Goal: Task Accomplishment & Management: Use online tool/utility

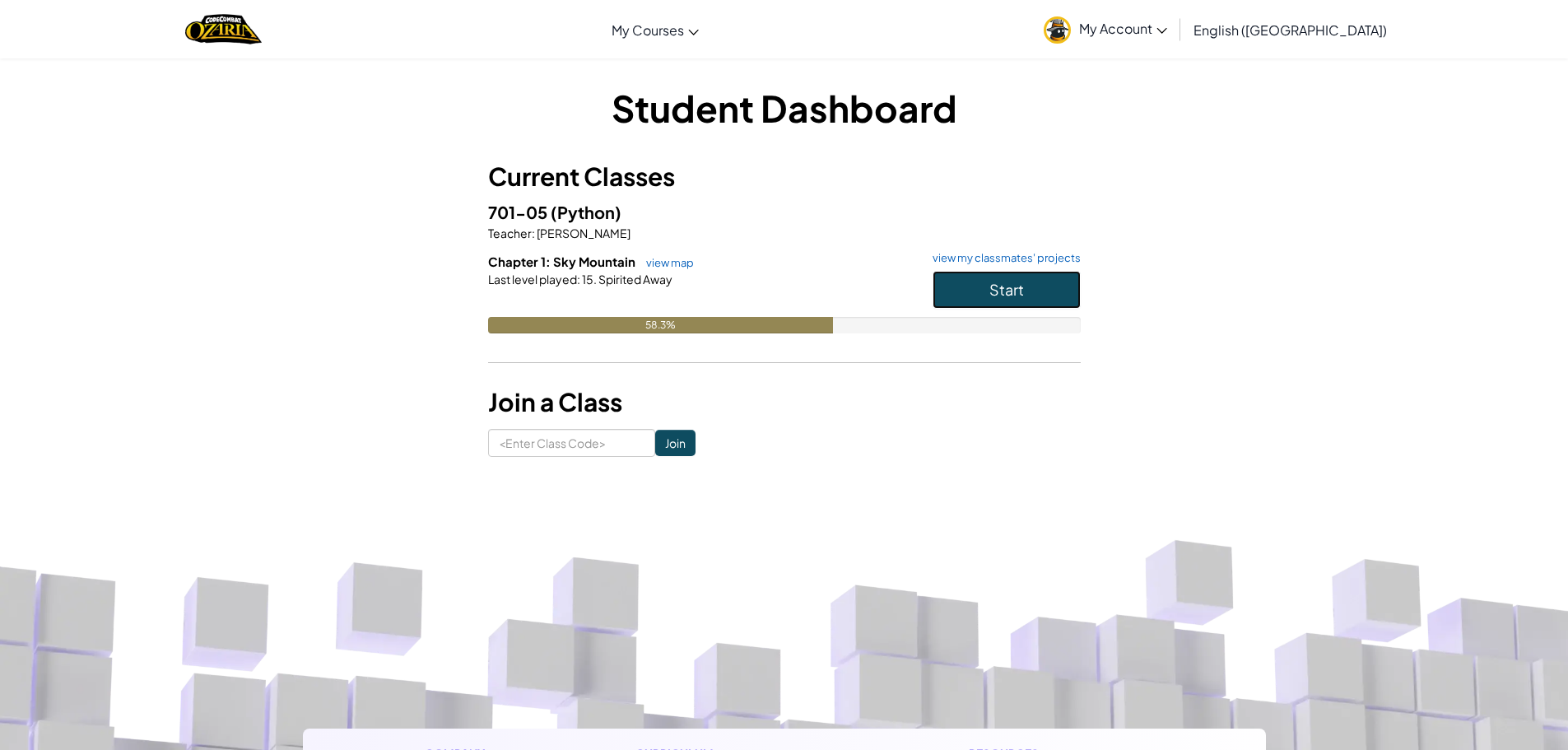
click at [964, 290] on button "Start" at bounding box center [1006, 289] width 148 height 38
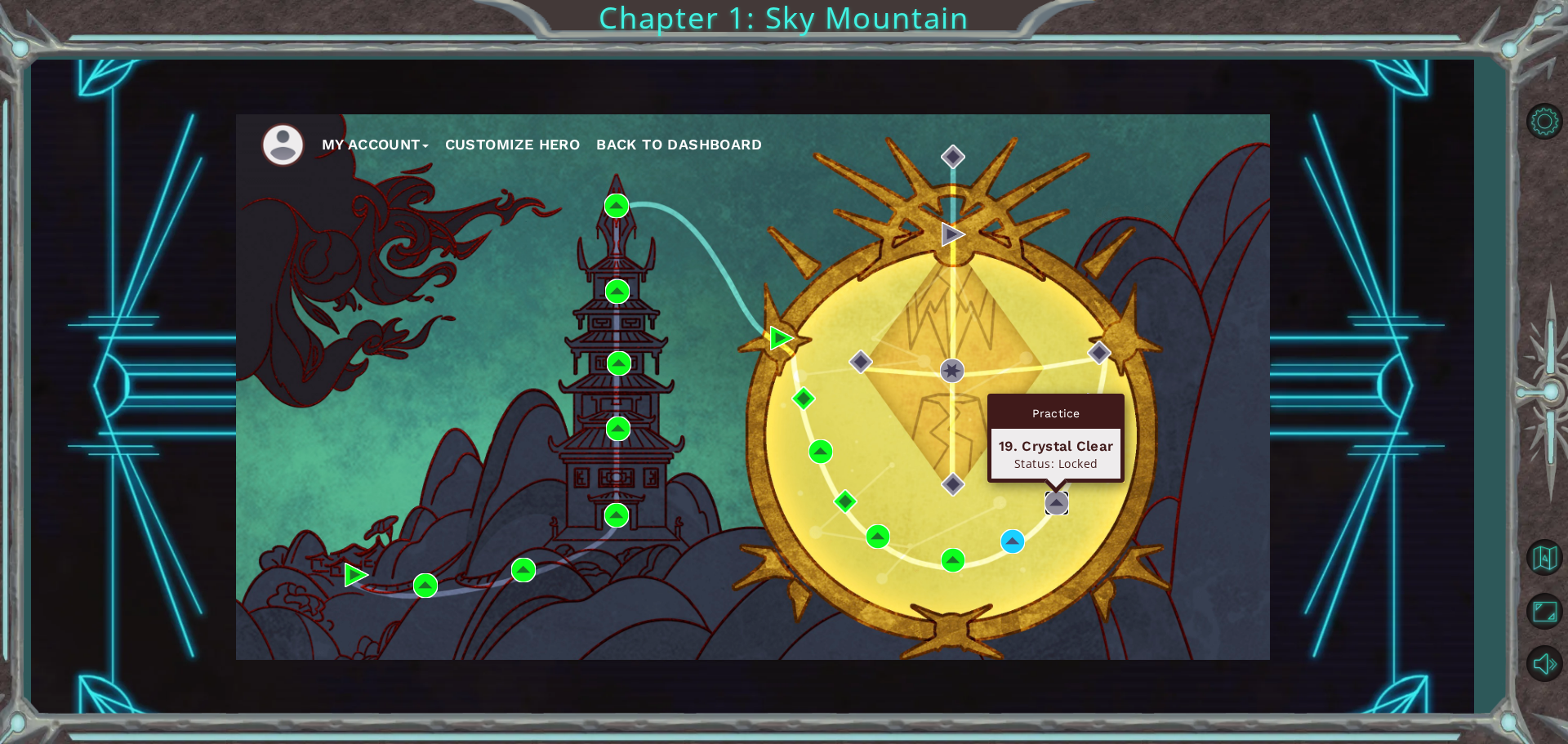
click at [1063, 505] on img at bounding box center [1056, 502] width 24 height 24
click at [1061, 501] on img at bounding box center [1056, 502] width 24 height 24
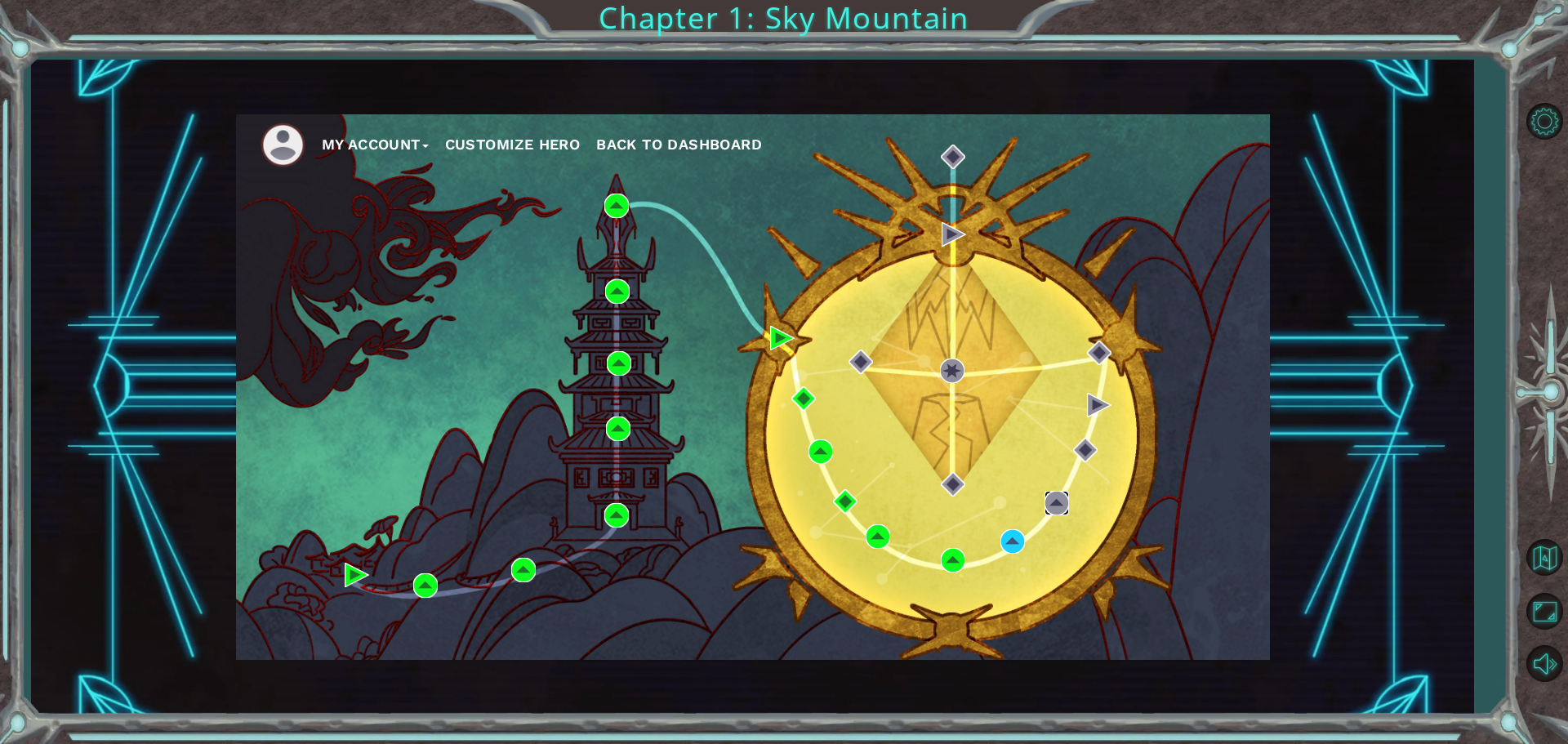
click at [1061, 505] on img at bounding box center [1056, 502] width 24 height 24
click at [1062, 496] on img at bounding box center [1056, 502] width 24 height 24
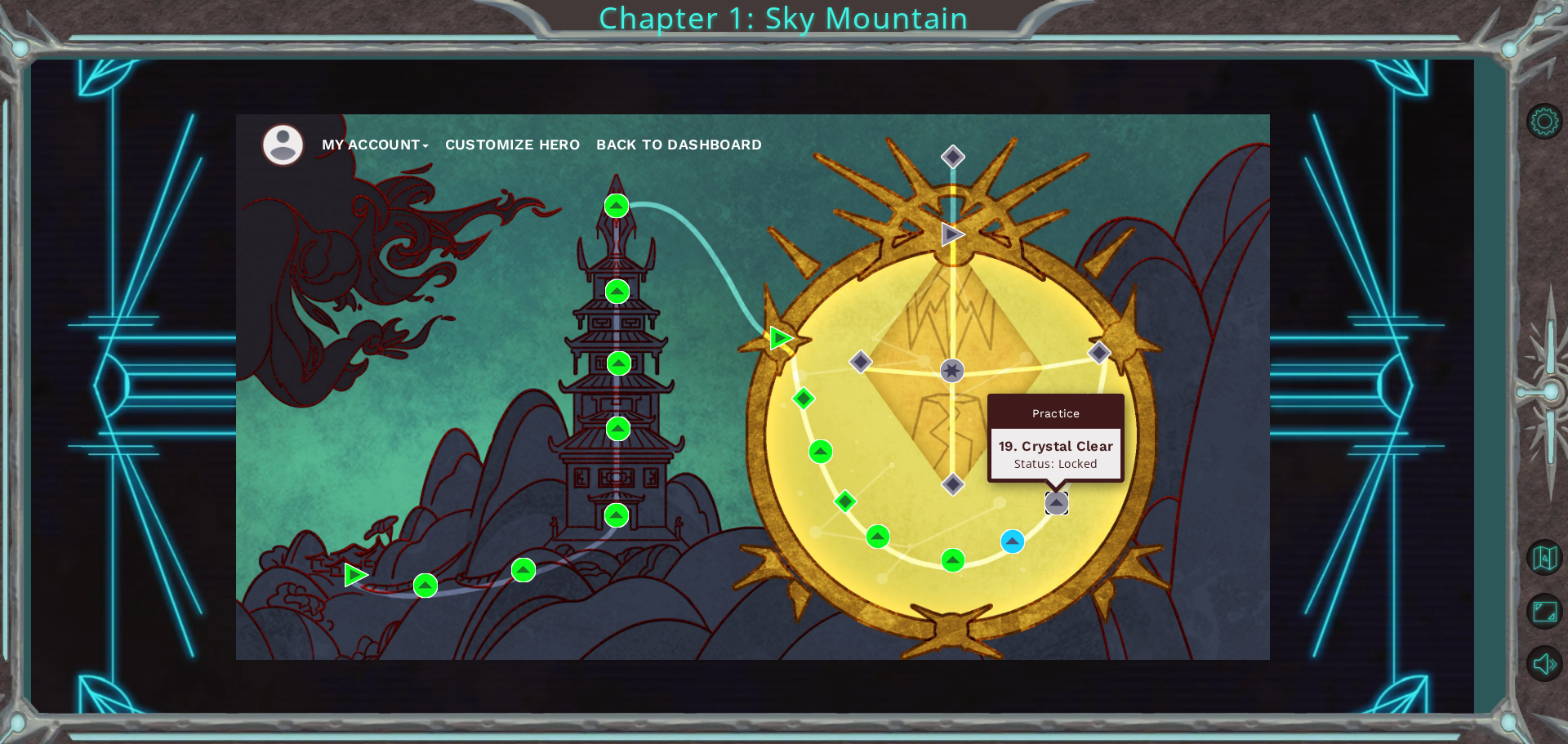
click at [1056, 501] on img at bounding box center [1056, 502] width 24 height 24
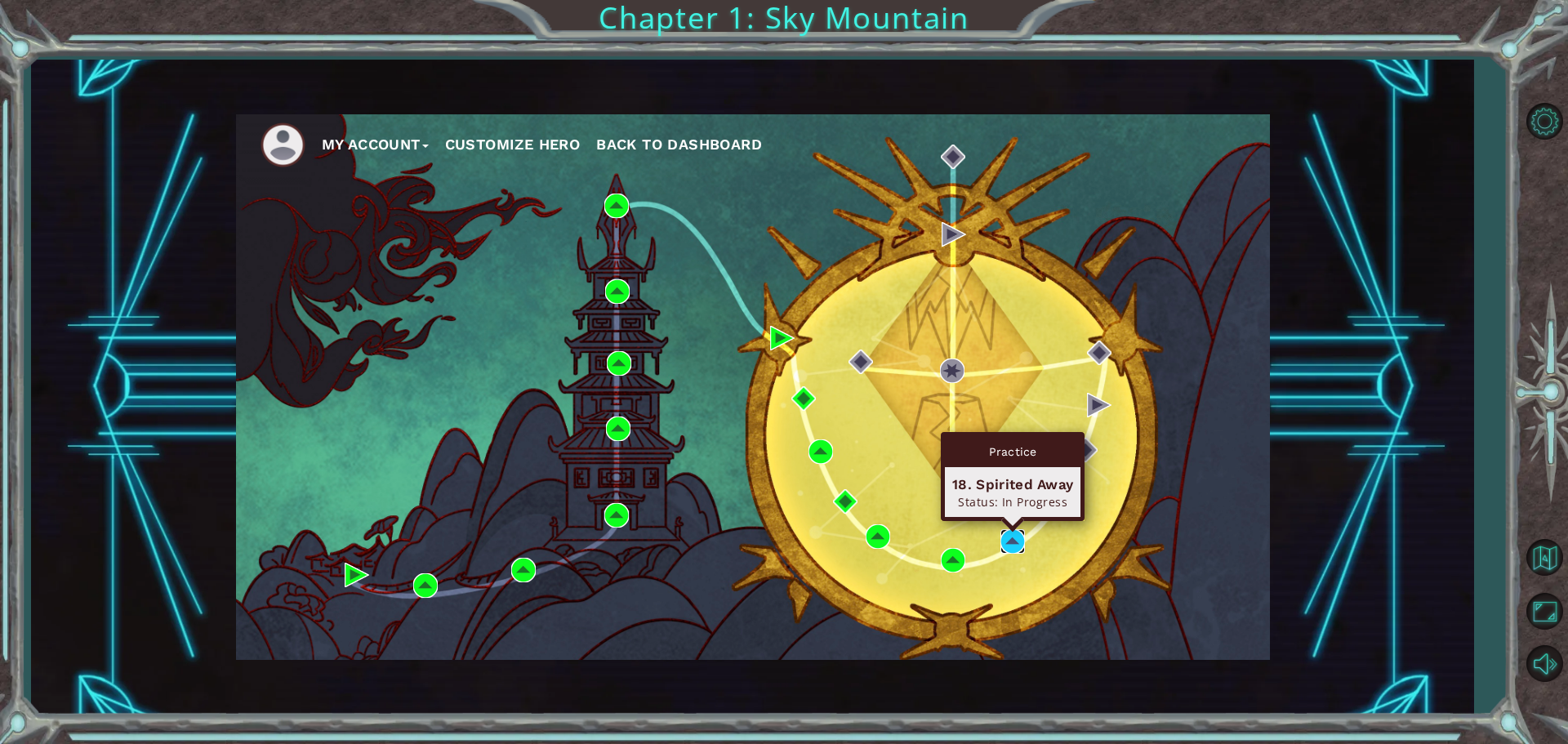
click at [1016, 540] on img at bounding box center [1012, 541] width 24 height 24
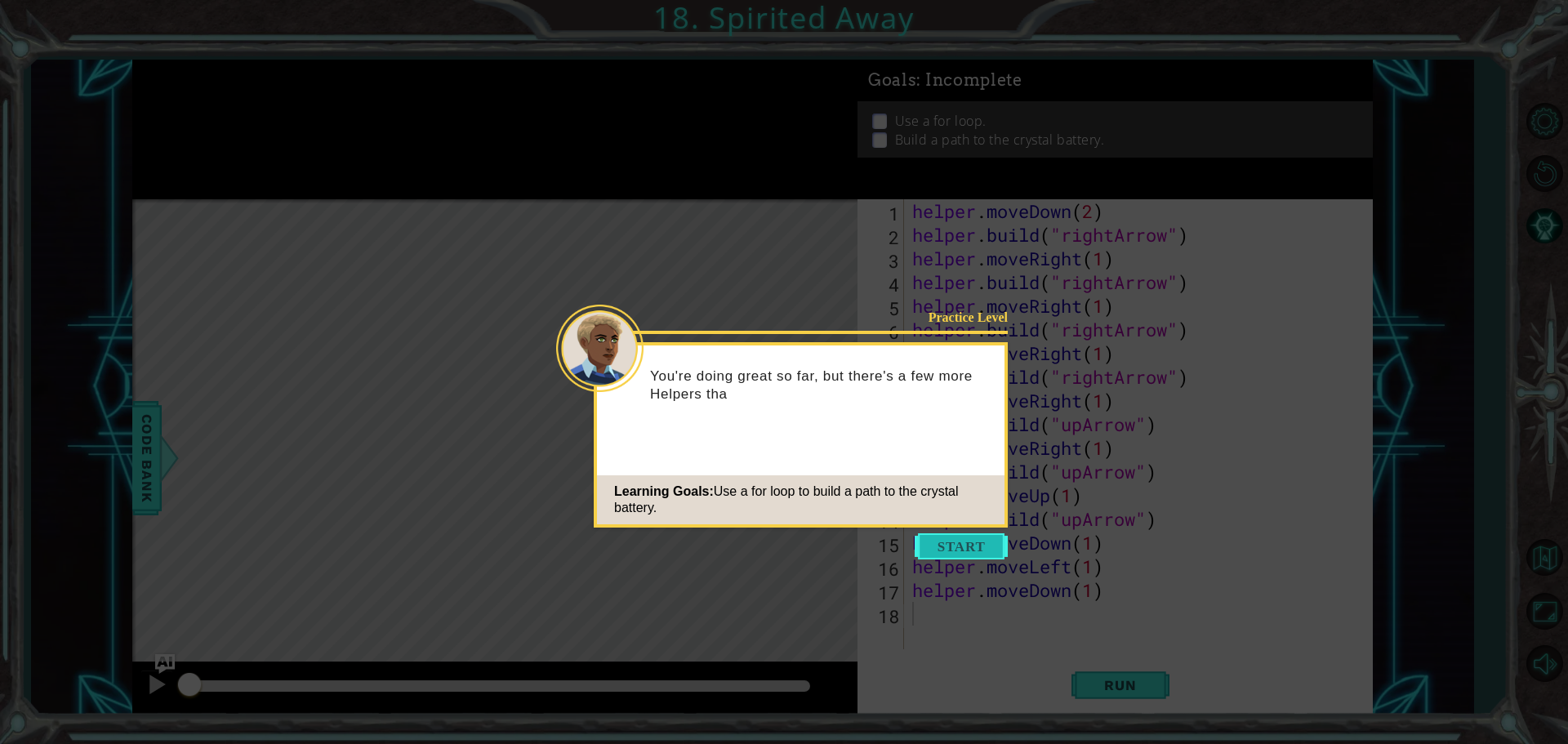
click at [977, 537] on button "Start" at bounding box center [961, 546] width 93 height 26
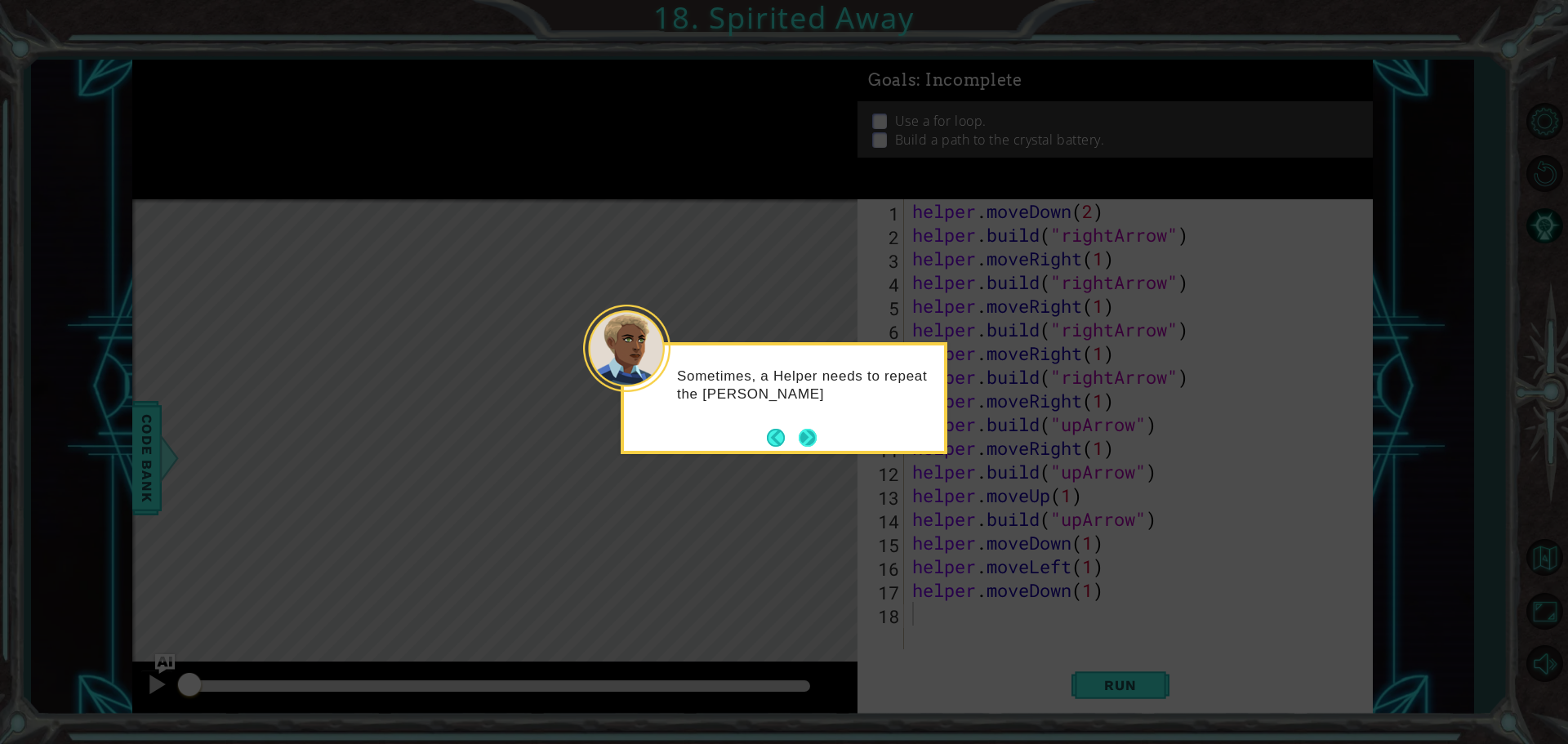
click at [812, 447] on button "Next" at bounding box center [809, 438] width 19 height 19
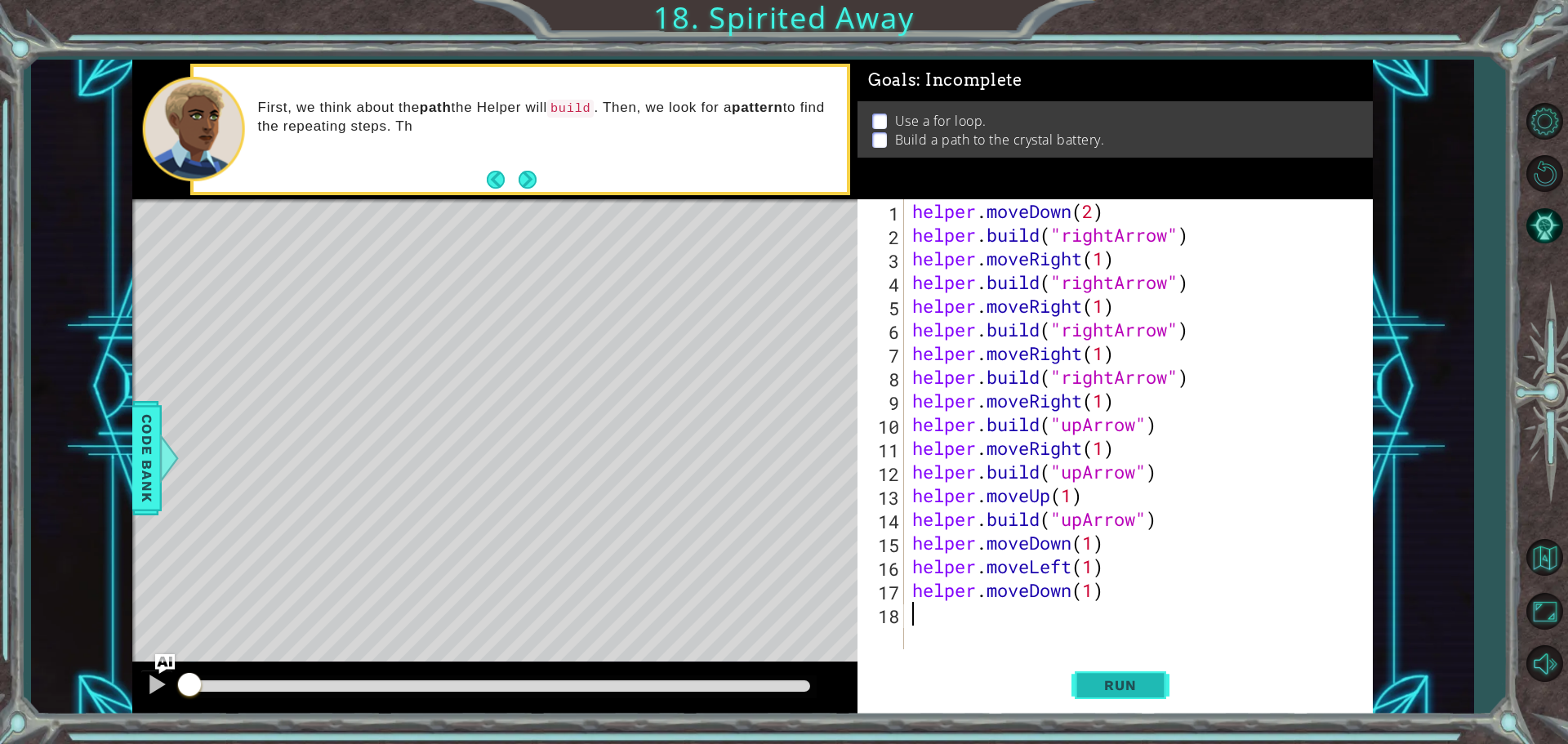
click at [1132, 694] on button "Run" at bounding box center [1120, 684] width 98 height 51
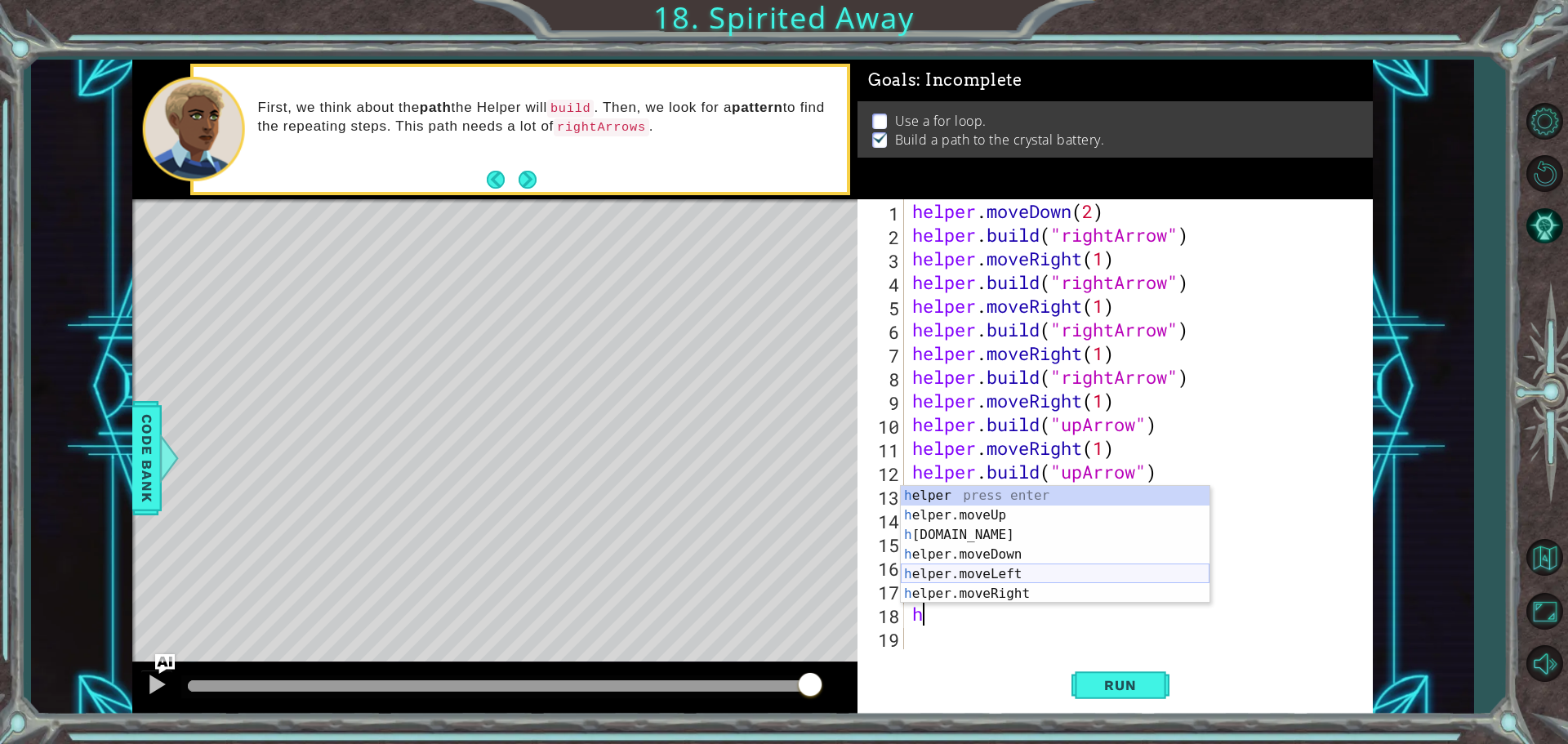
click at [1025, 575] on div "h elper press enter h elper.moveUp press enter h [DOMAIN_NAME] press enter h el…" at bounding box center [1055, 564] width 309 height 157
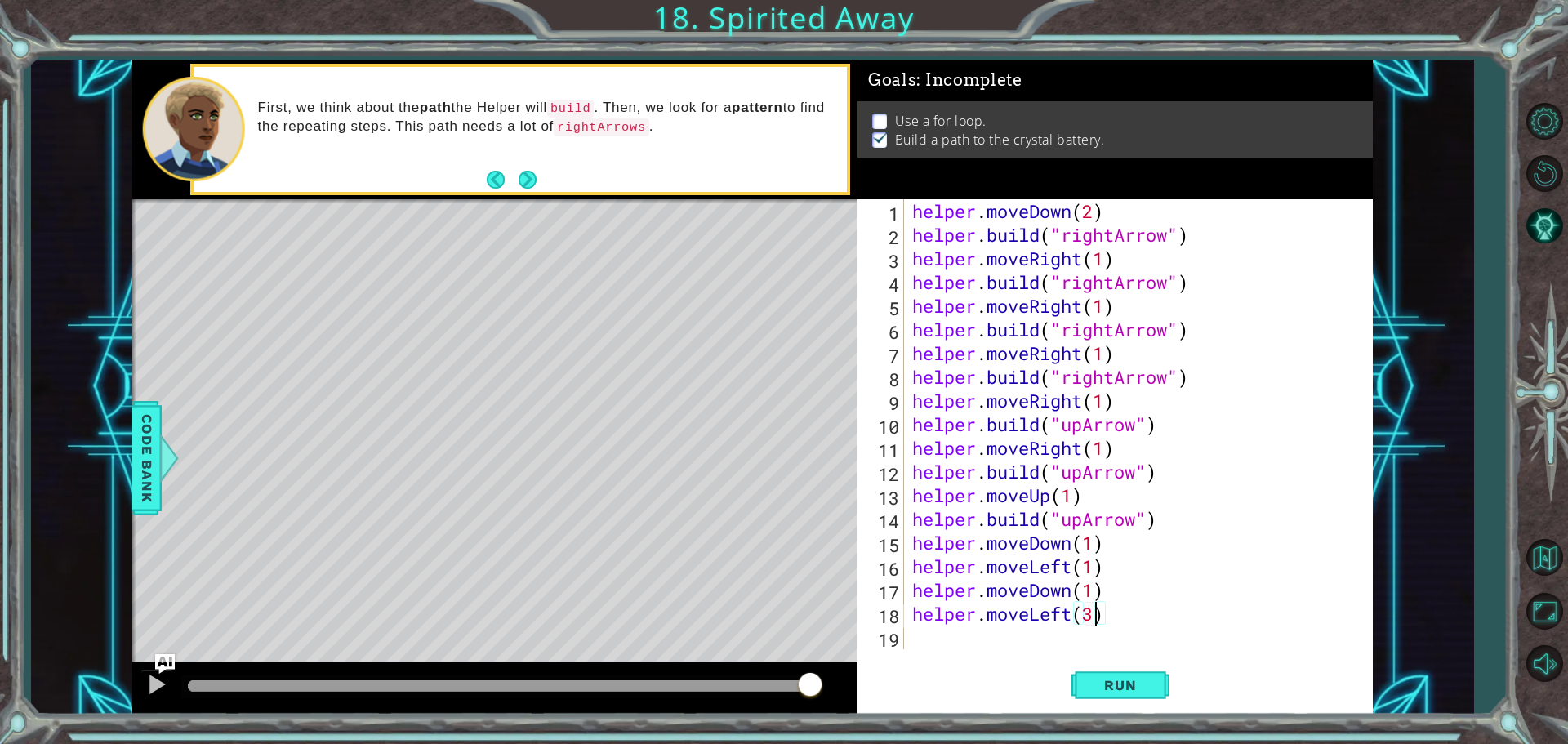
scroll to position [0, 8]
type textarea "helper.moveLeft(3)"
click at [908, 639] on div "helper.moveLeft(3) 1 2 3 4 5 6 7 8 9 10 11 12 13 14 15 16 17 18 19 helper . mov…" at bounding box center [1113, 424] width 510 height 450
click at [913, 635] on div "helper . moveDown ( 2 ) helper . build ( "rightArrow" ) helper . moveRight ( 1 …" at bounding box center [1142, 448] width 467 height 498
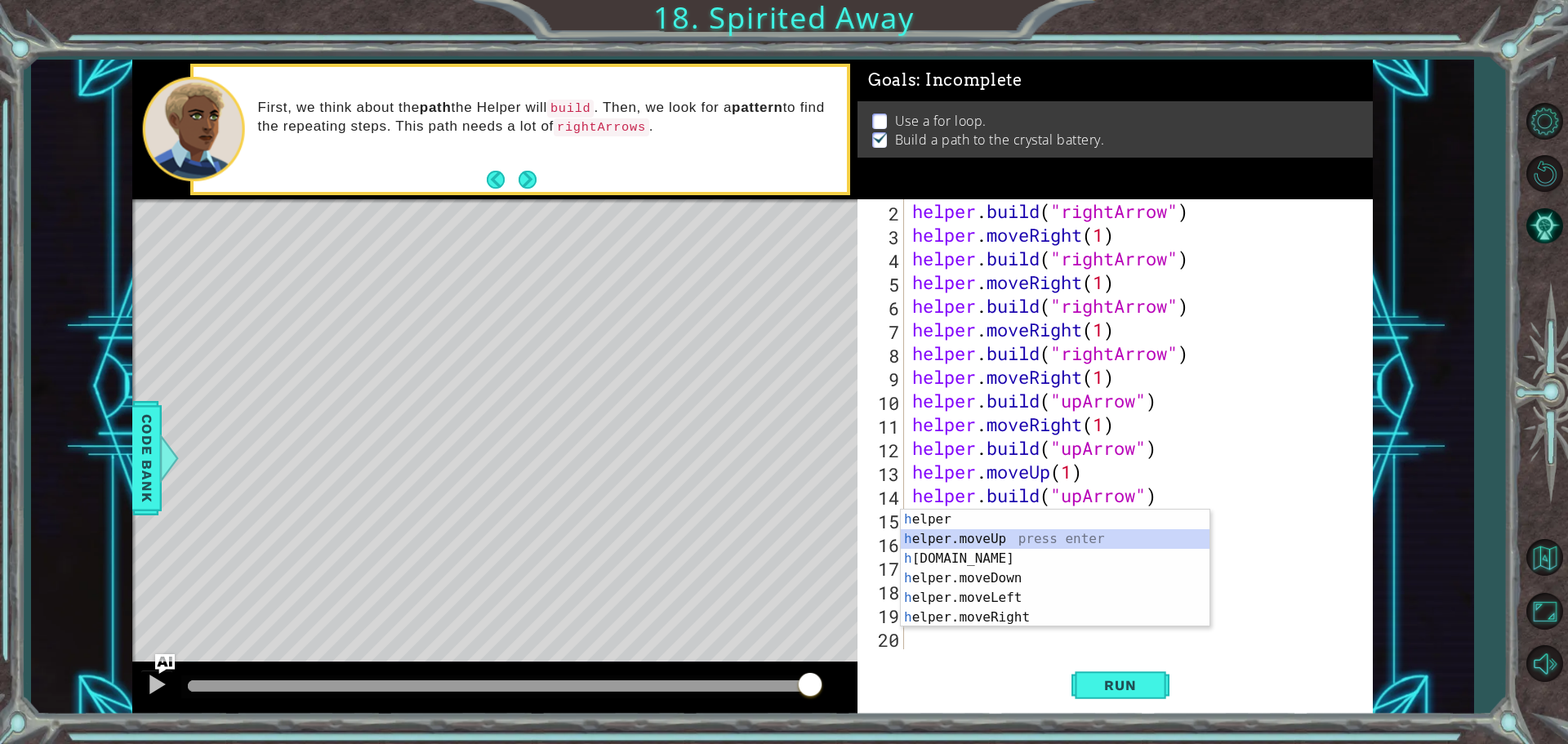
click at [990, 534] on div "h elper press enter h elper.moveUp press enter h [DOMAIN_NAME] press enter h el…" at bounding box center [1055, 587] width 309 height 157
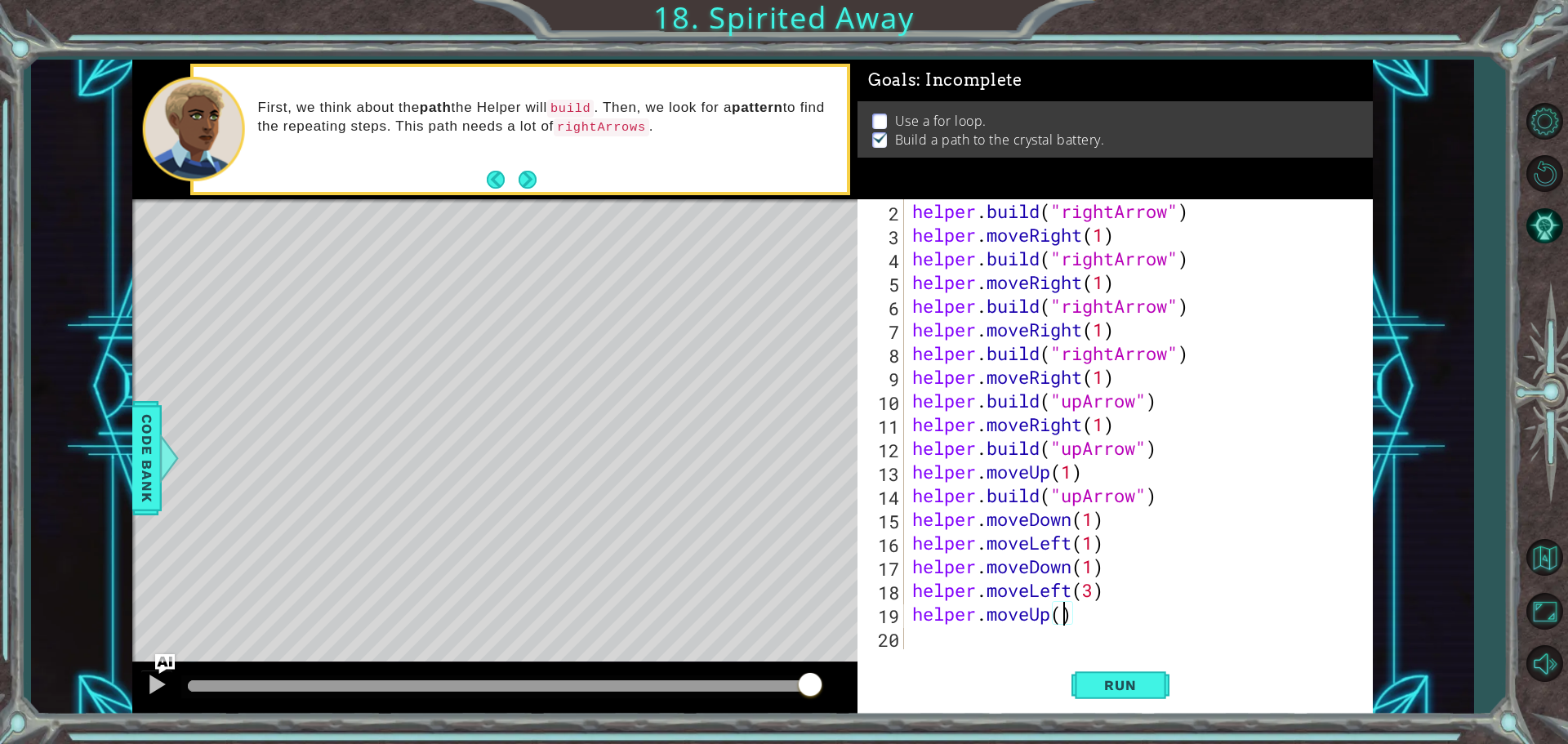
type textarea "helper.moveUp(2)"
click at [927, 637] on div "helper . build ( "rightArrow" ) helper . moveRight ( 1 ) helper . build ( "righ…" at bounding box center [1136, 448] width 455 height 498
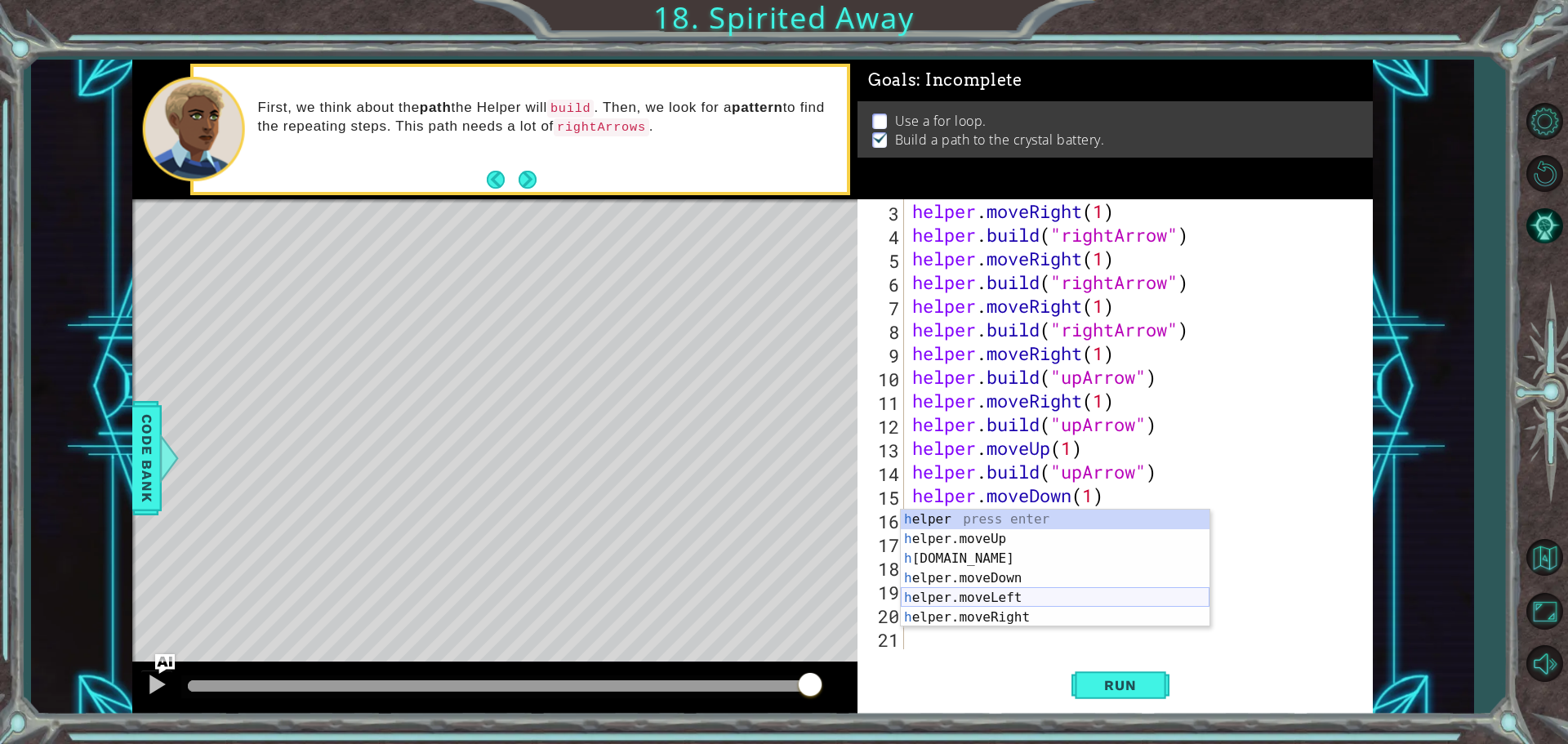
click at [961, 596] on div "h elper press enter h elper.moveUp press enter h [DOMAIN_NAME] press enter h el…" at bounding box center [1055, 587] width 309 height 157
type textarea "helper.moveLeft(1)"
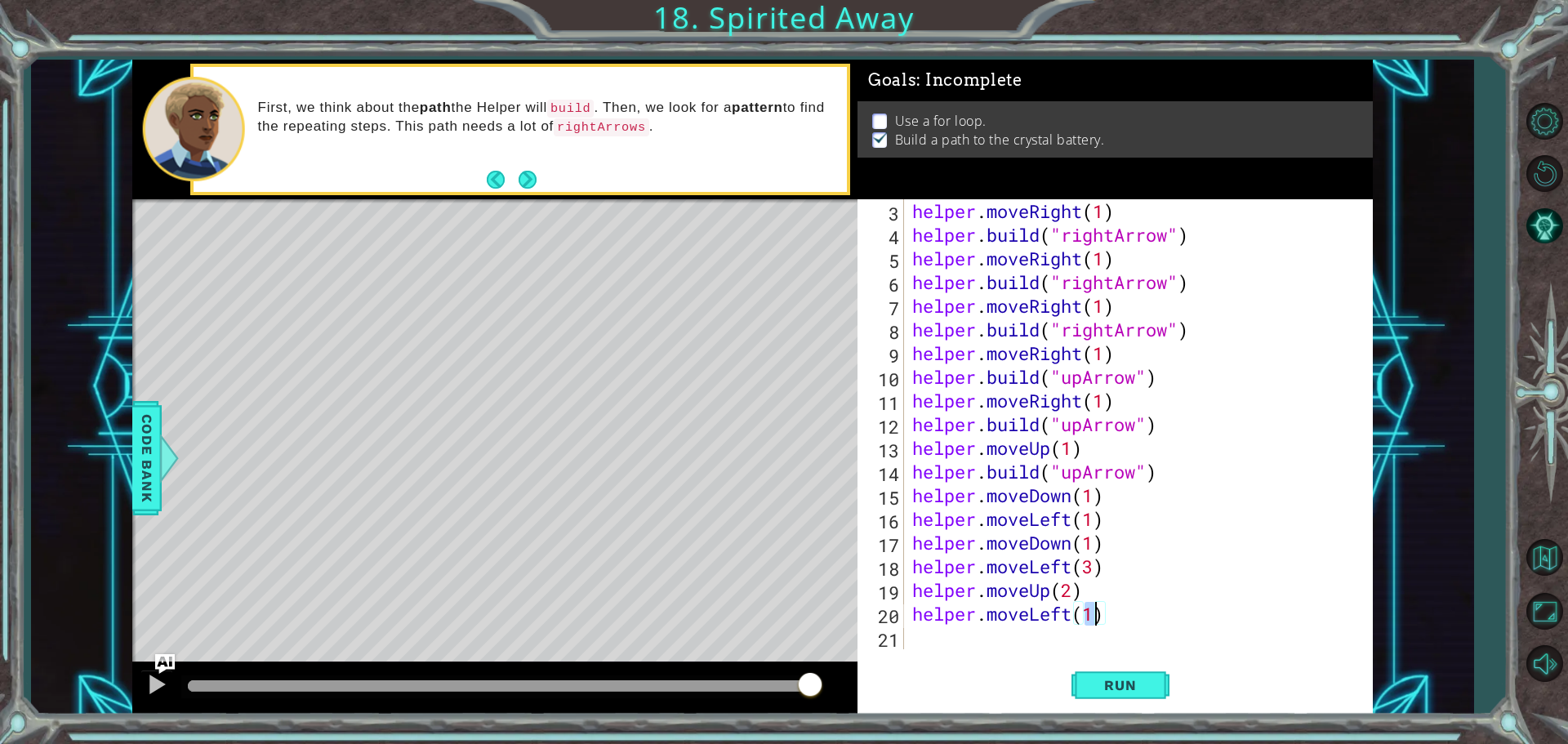
click at [931, 643] on div "helper . moveRight ( 1 ) helper . build ( "rightArrow" ) helper . moveRight ( 1…" at bounding box center [1136, 448] width 455 height 498
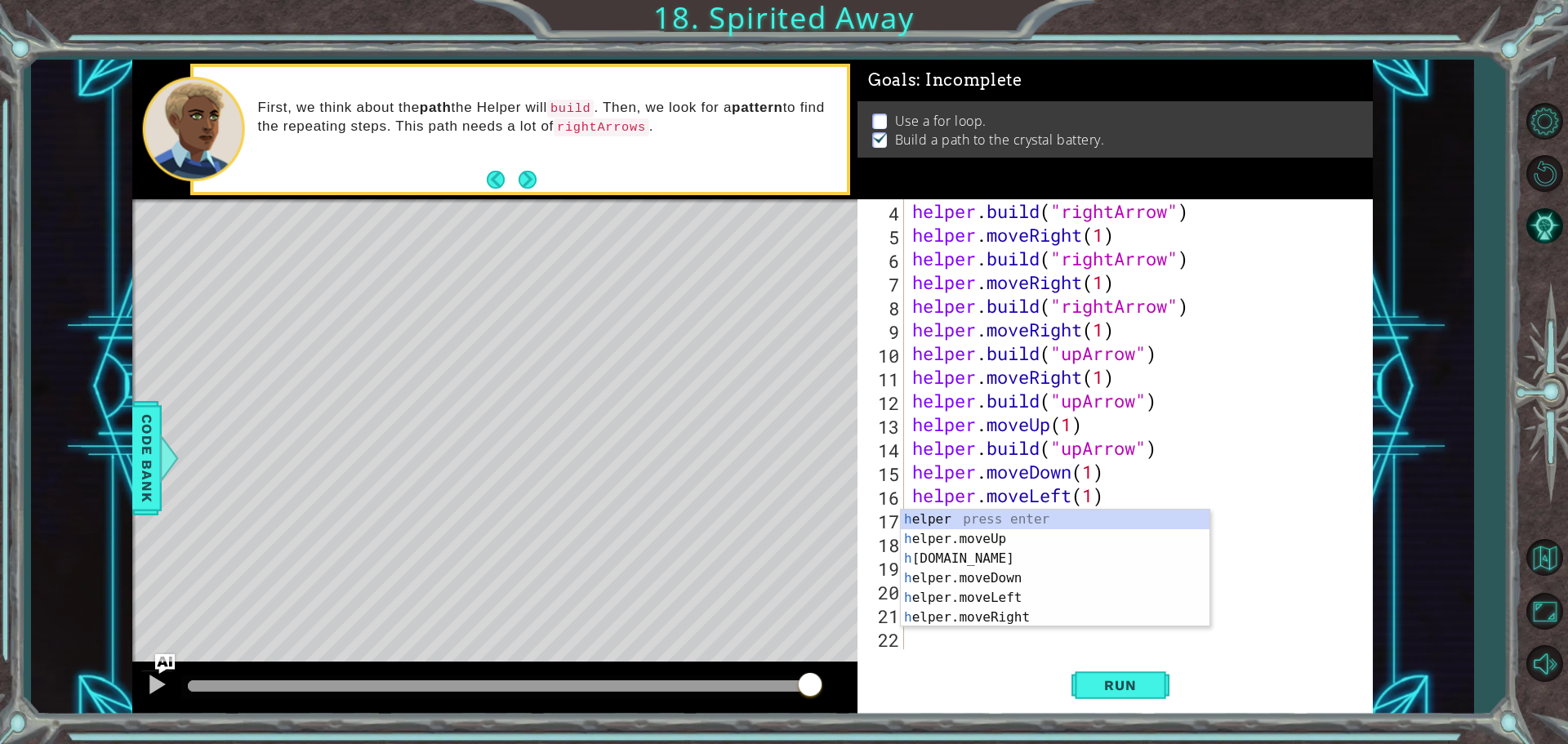
scroll to position [71, 0]
click at [988, 520] on div "h elper press enter h elper.moveUp press enter h [DOMAIN_NAME] press enter h el…" at bounding box center [1055, 587] width 309 height 157
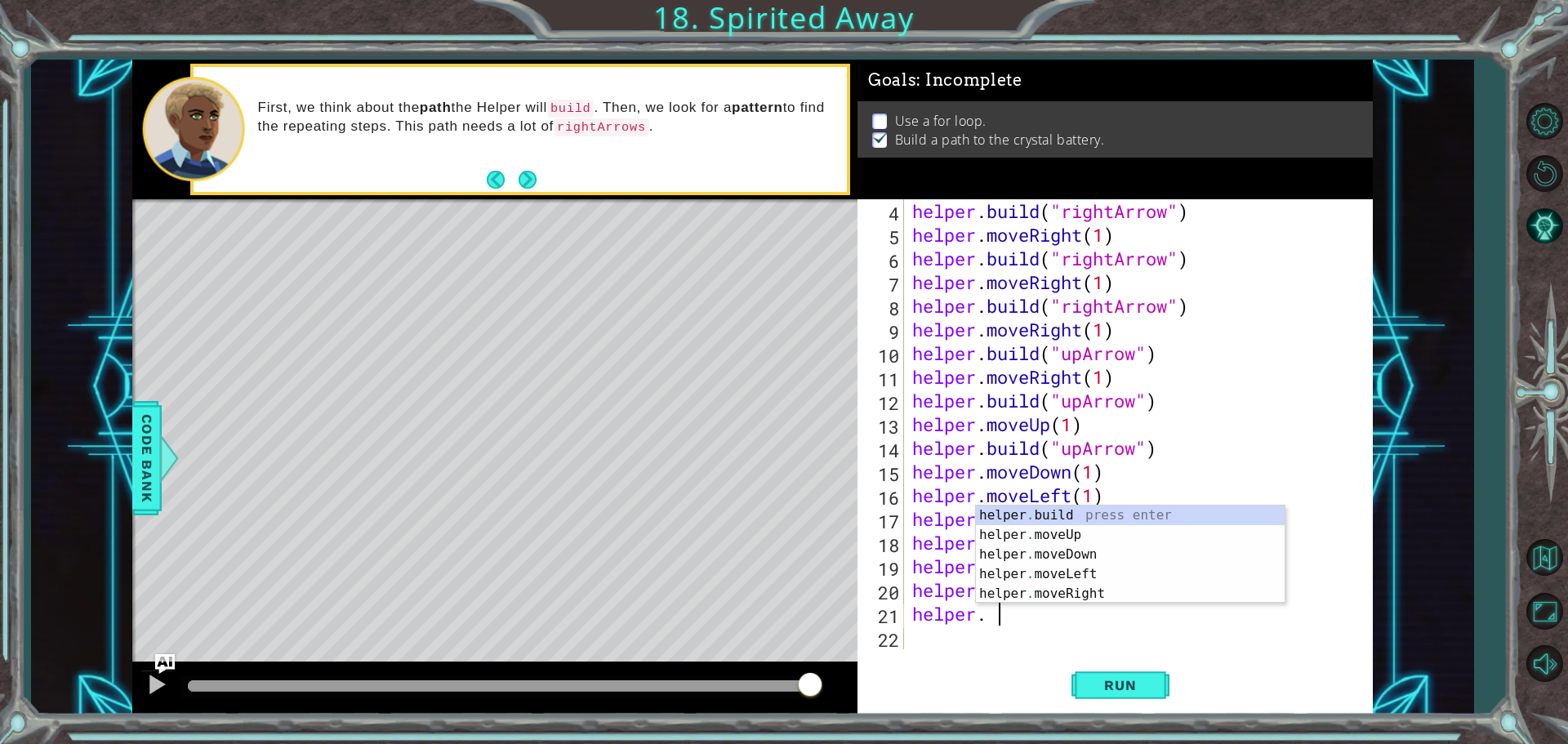
scroll to position [0, 3]
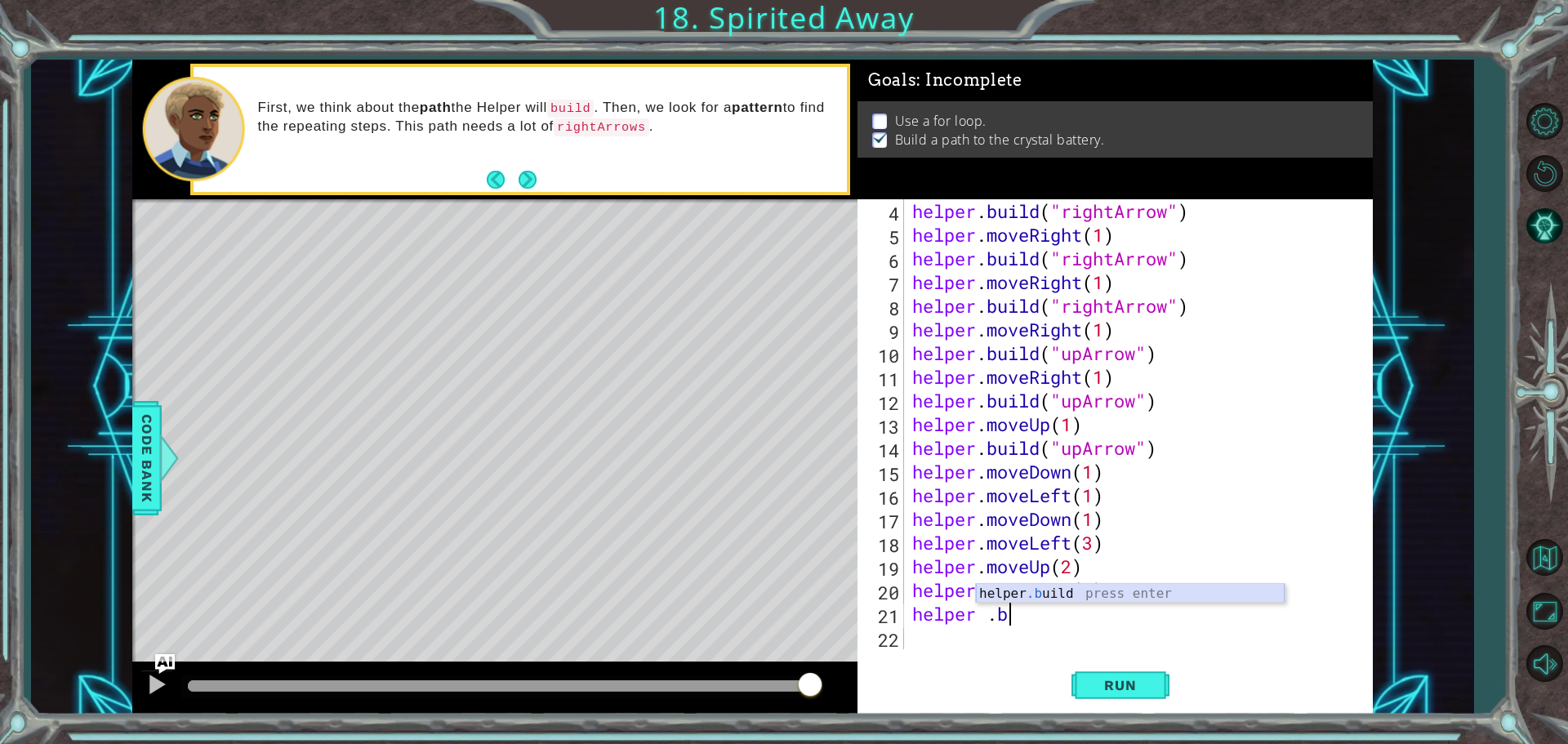
click at [1023, 585] on div "helper .b uild press enter" at bounding box center [1130, 613] width 309 height 59
click at [1112, 614] on div "helper . build ( "rightArrow" ) helper . moveRight ( 1 ) helper . build ( "righ…" at bounding box center [1132, 424] width 447 height 450
click at [1116, 612] on div "helper . build ( "rightArrow" ) helper . moveRight ( 1 ) helper . build ( "righ…" at bounding box center [1136, 448] width 455 height 498
click at [1089, 596] on div ""r ightArrow" press enter " upA r row" press enter" at bounding box center [1195, 603] width 309 height 78
type textarea "[DOMAIN_NAME]("upArrow")"
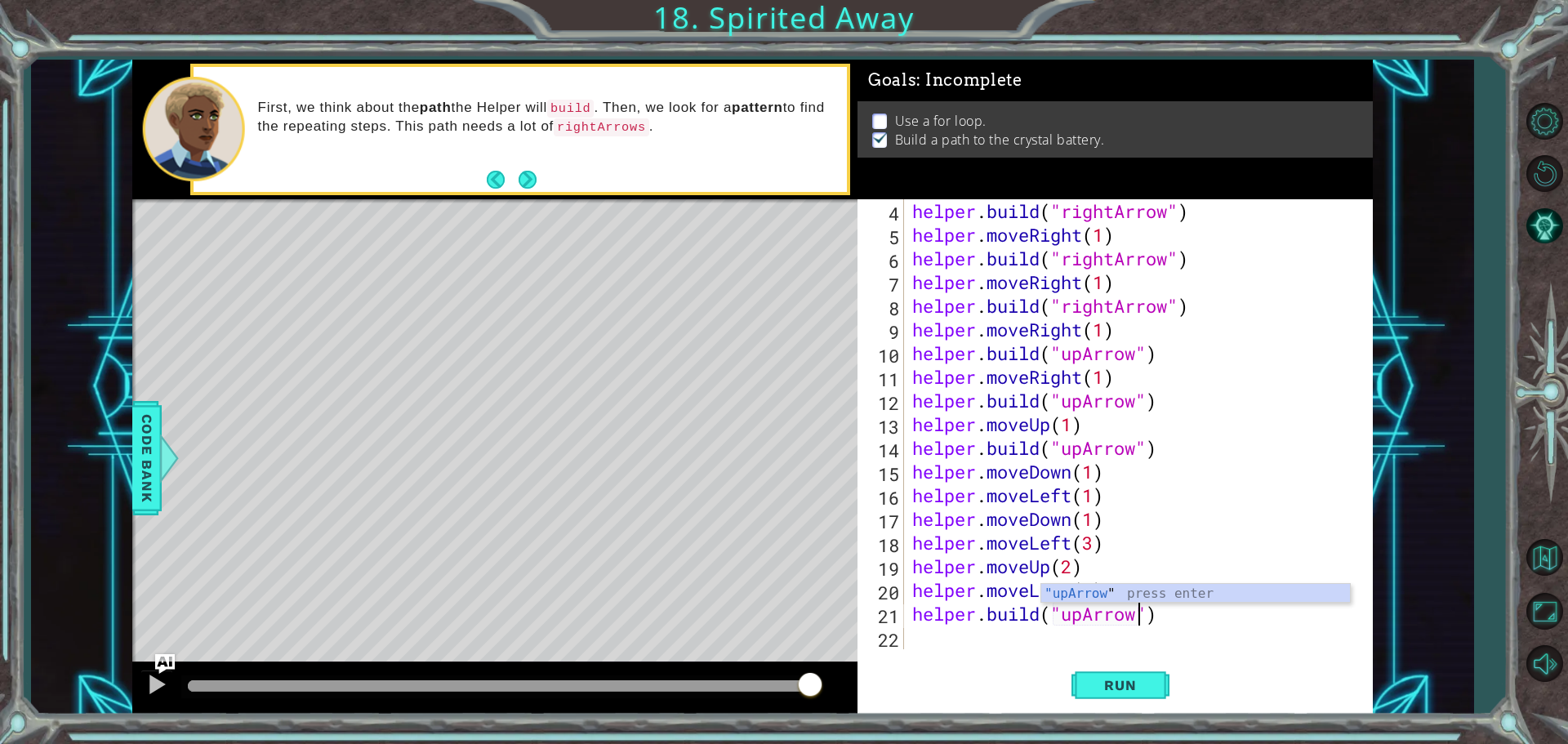
click at [933, 641] on div "helper . build ( "rightArrow" ) helper . moveRight ( 1 ) helper . build ( "righ…" at bounding box center [1136, 448] width 455 height 498
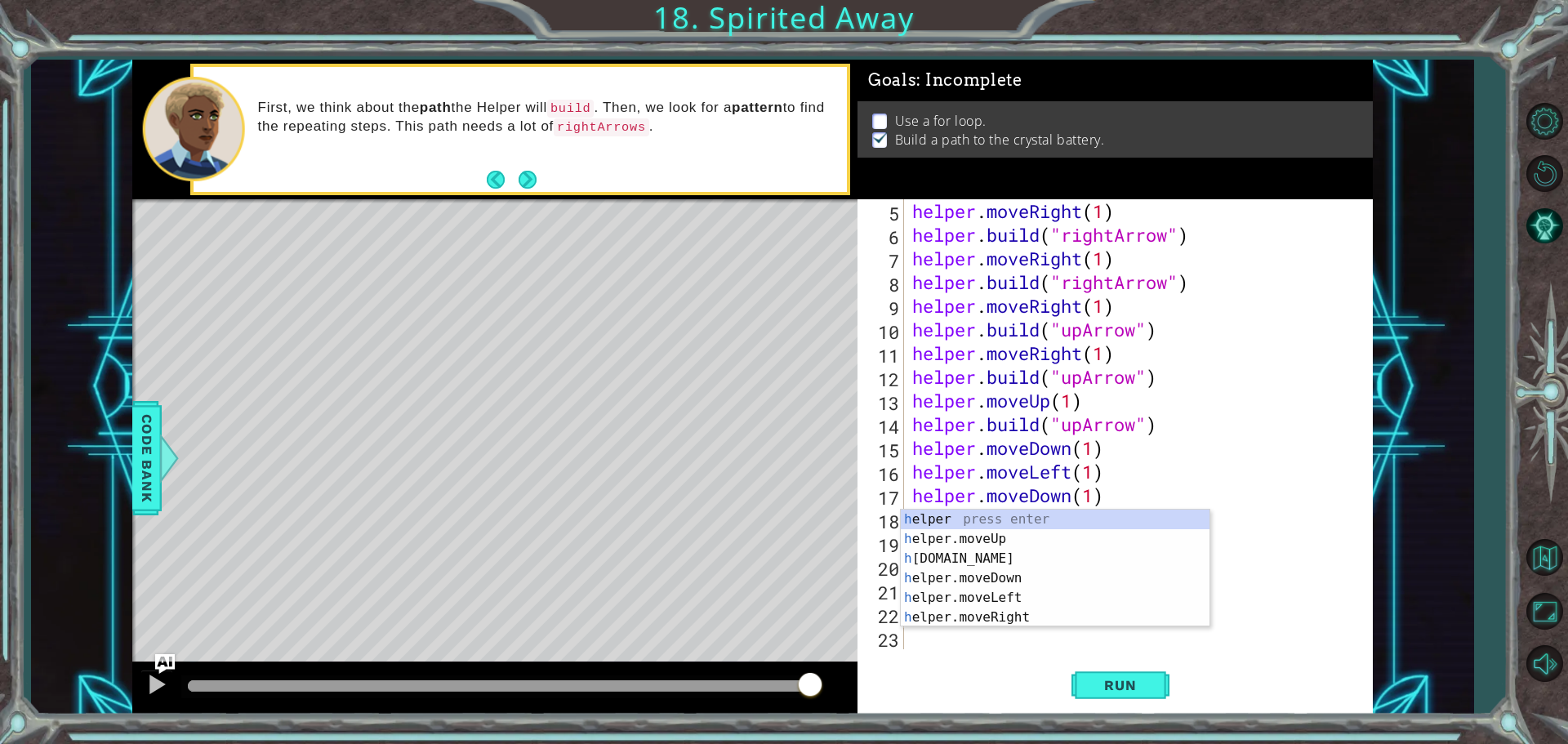
scroll to position [94, 0]
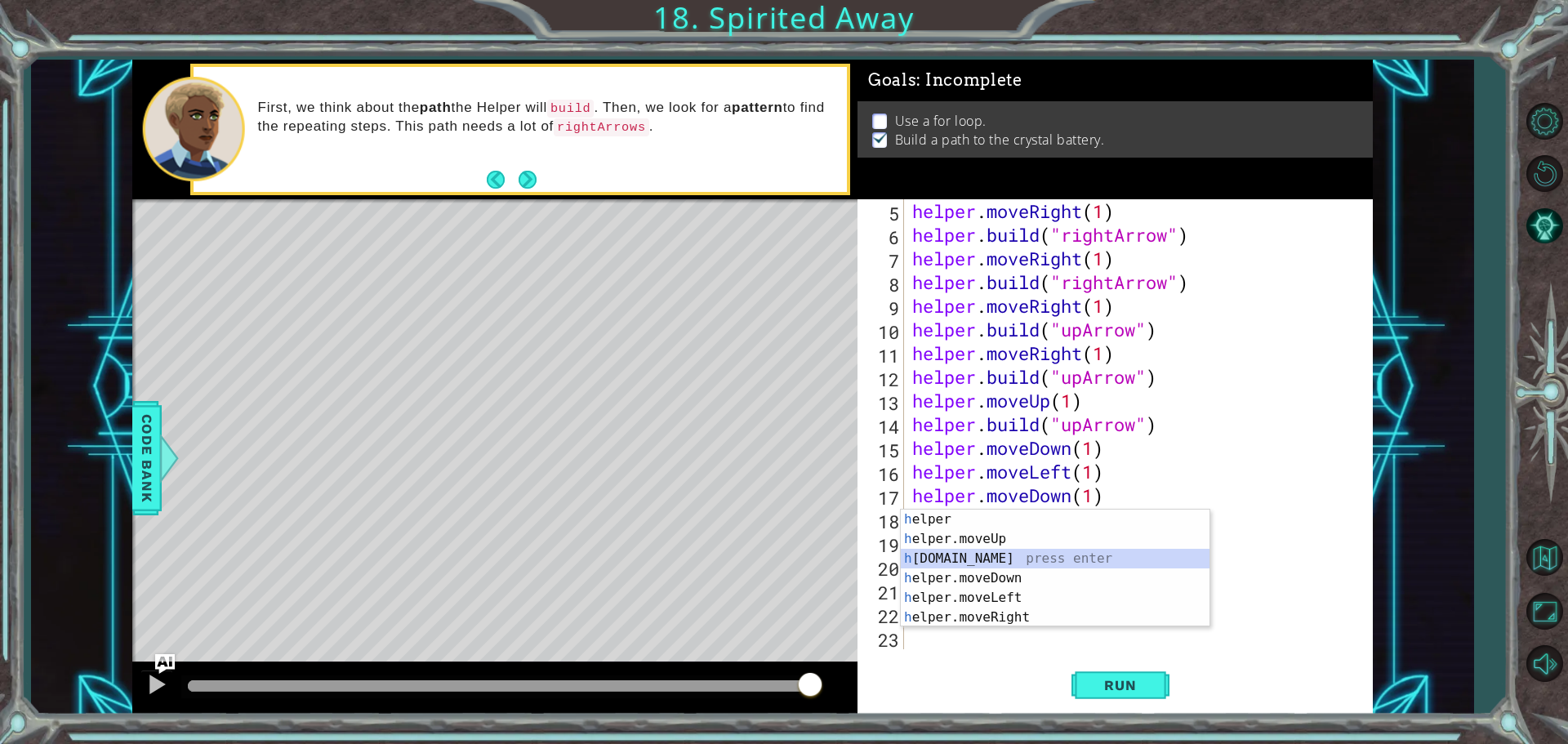
click at [968, 562] on div "h elper press enter h elper.moveUp press enter h [DOMAIN_NAME] press enter h el…" at bounding box center [1055, 587] width 309 height 157
type textarea "[DOMAIN_NAME]("rightArrow")"
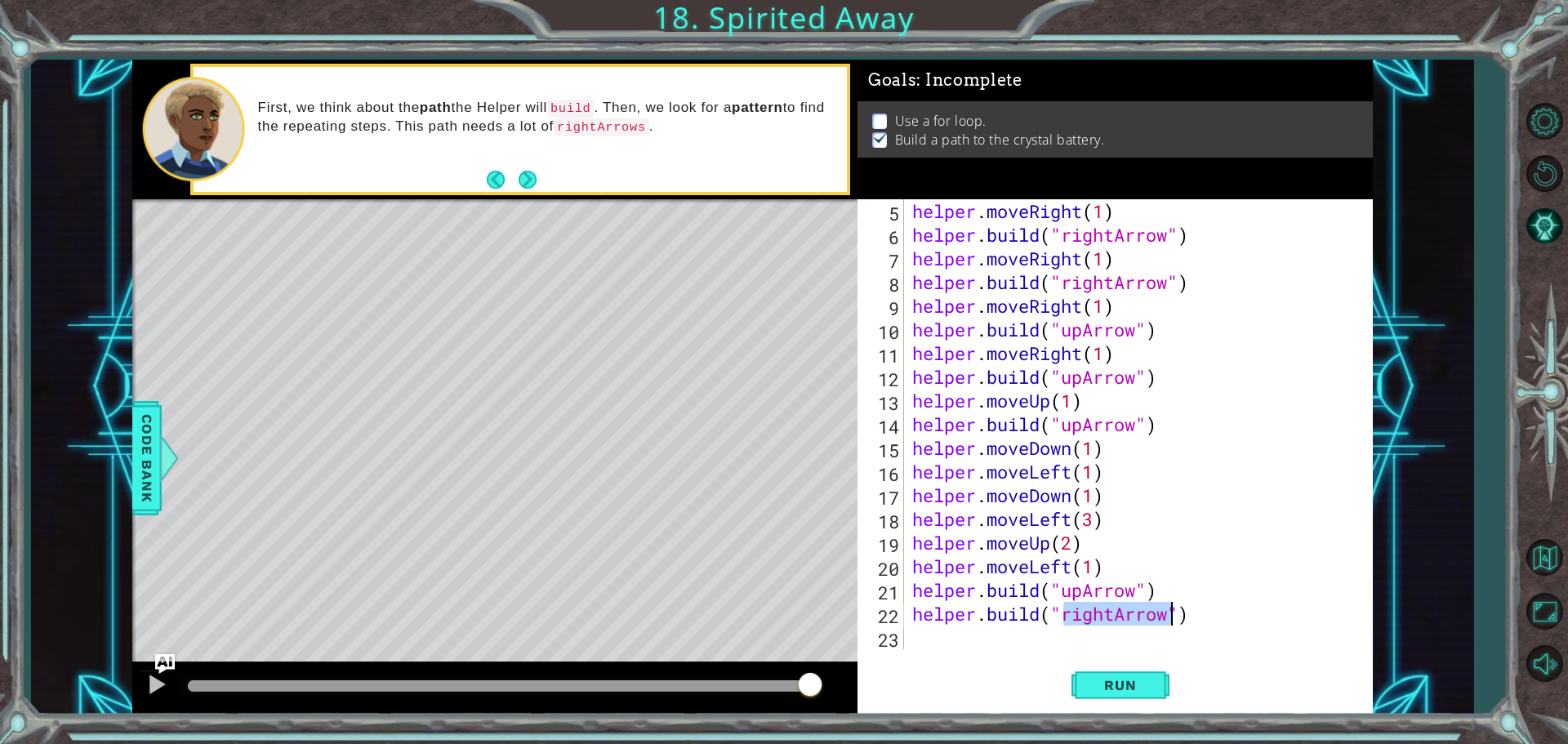
click at [919, 639] on div "helper . moveRight ( 1 ) helper . build ( "rightArrow" ) helper . moveRight ( 1…" at bounding box center [1136, 448] width 455 height 498
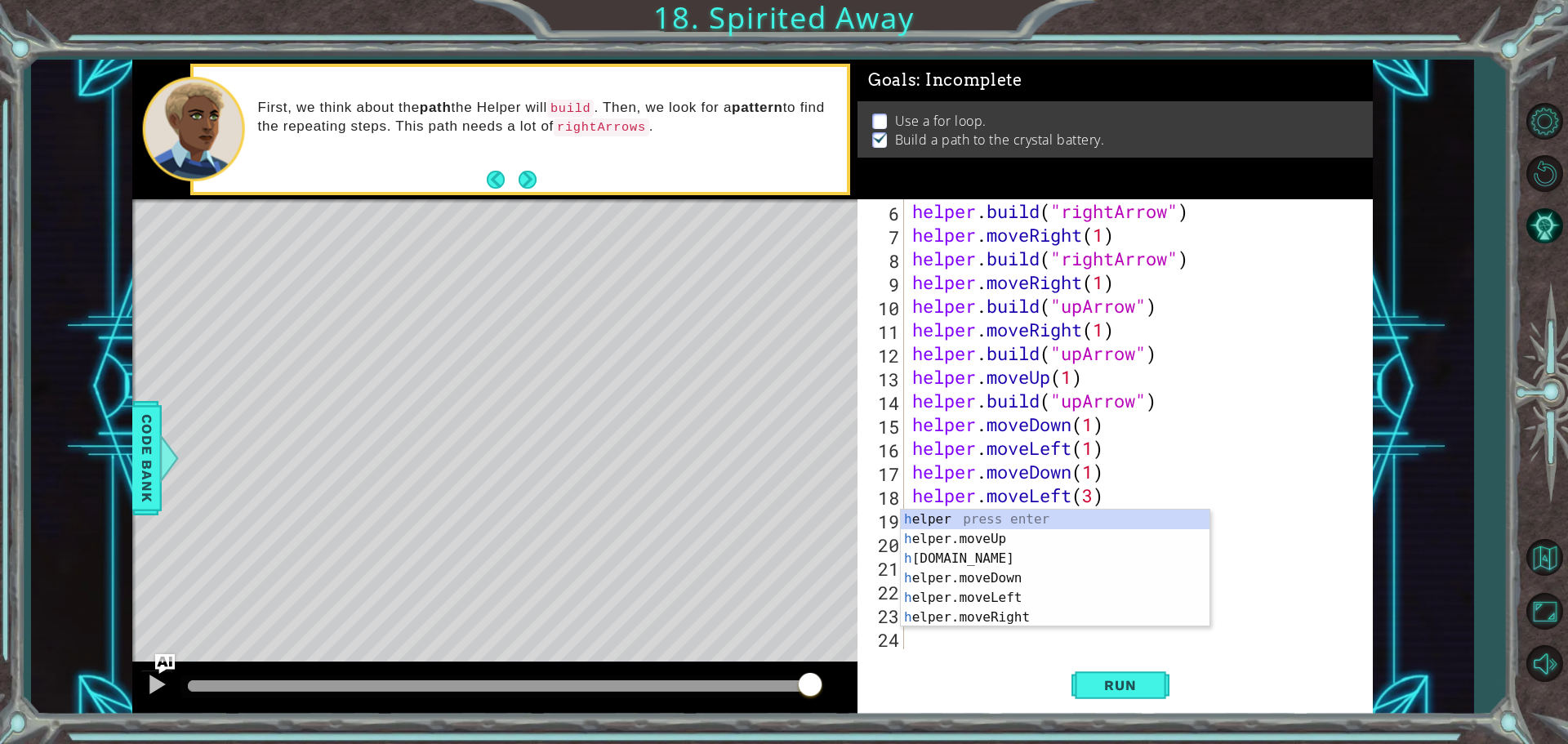
scroll to position [118, 0]
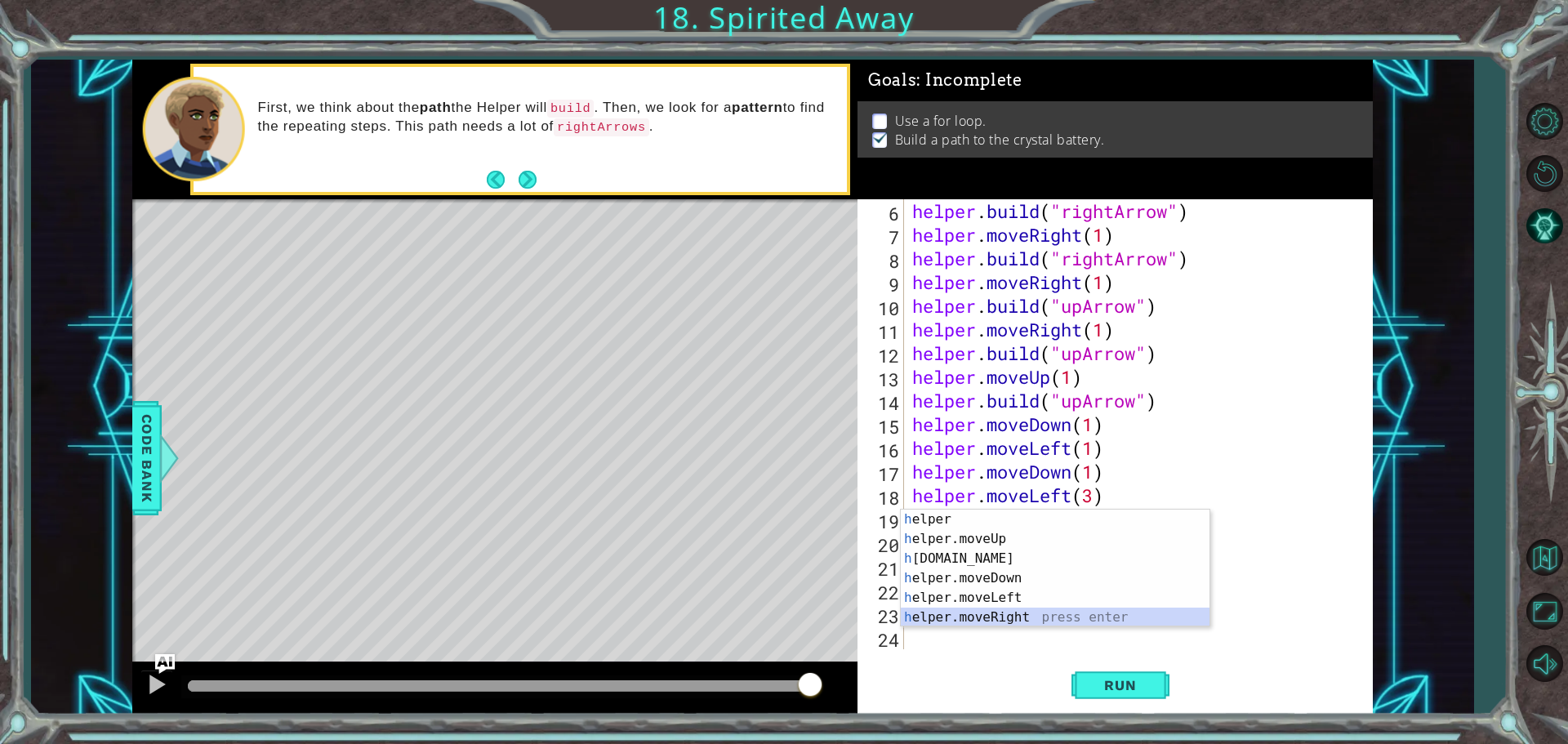
click at [1018, 610] on div "h elper press enter h elper.moveUp press enter h [DOMAIN_NAME] press enter h el…" at bounding box center [1055, 587] width 309 height 157
type textarea "helper.moveRight(1)"
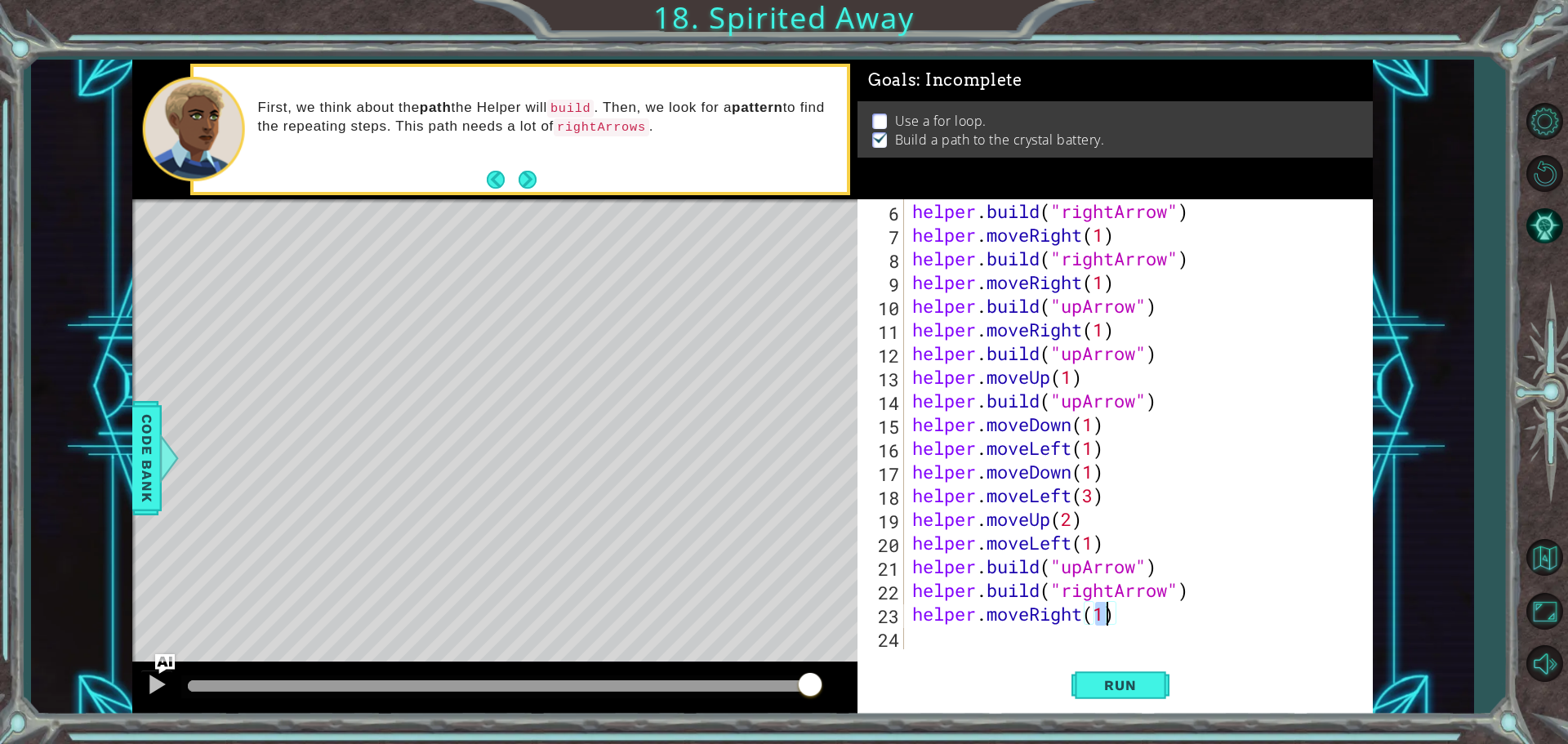
click at [922, 643] on div "helper . build ( "rightArrow" ) helper . moveRight ( 1 ) helper . build ( "righ…" at bounding box center [1136, 448] width 455 height 498
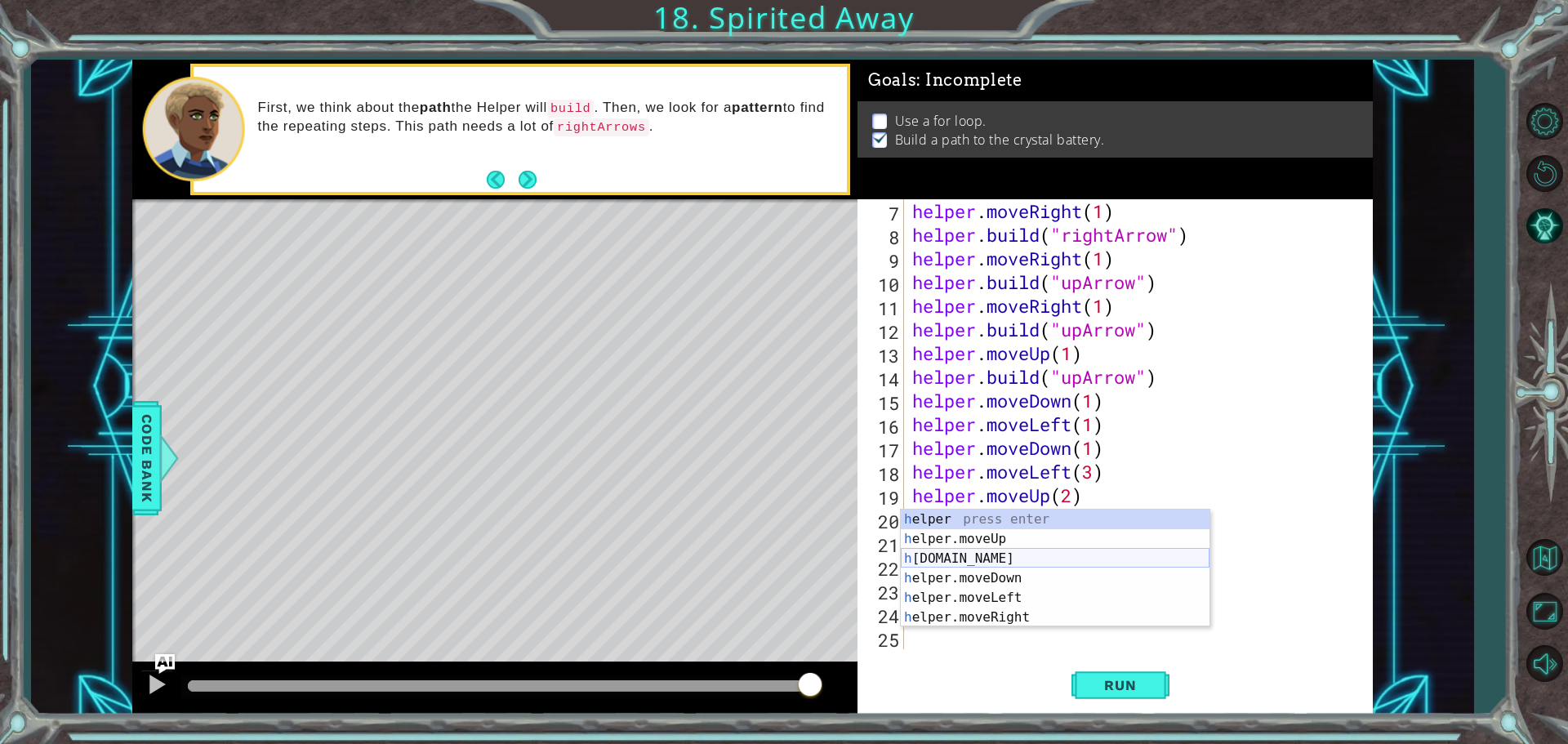
click at [961, 558] on div "h elper press enter h elper.moveUp press enter h [DOMAIN_NAME] press enter h el…" at bounding box center [1055, 587] width 309 height 157
type textarea "[DOMAIN_NAME]("rightArrow")"
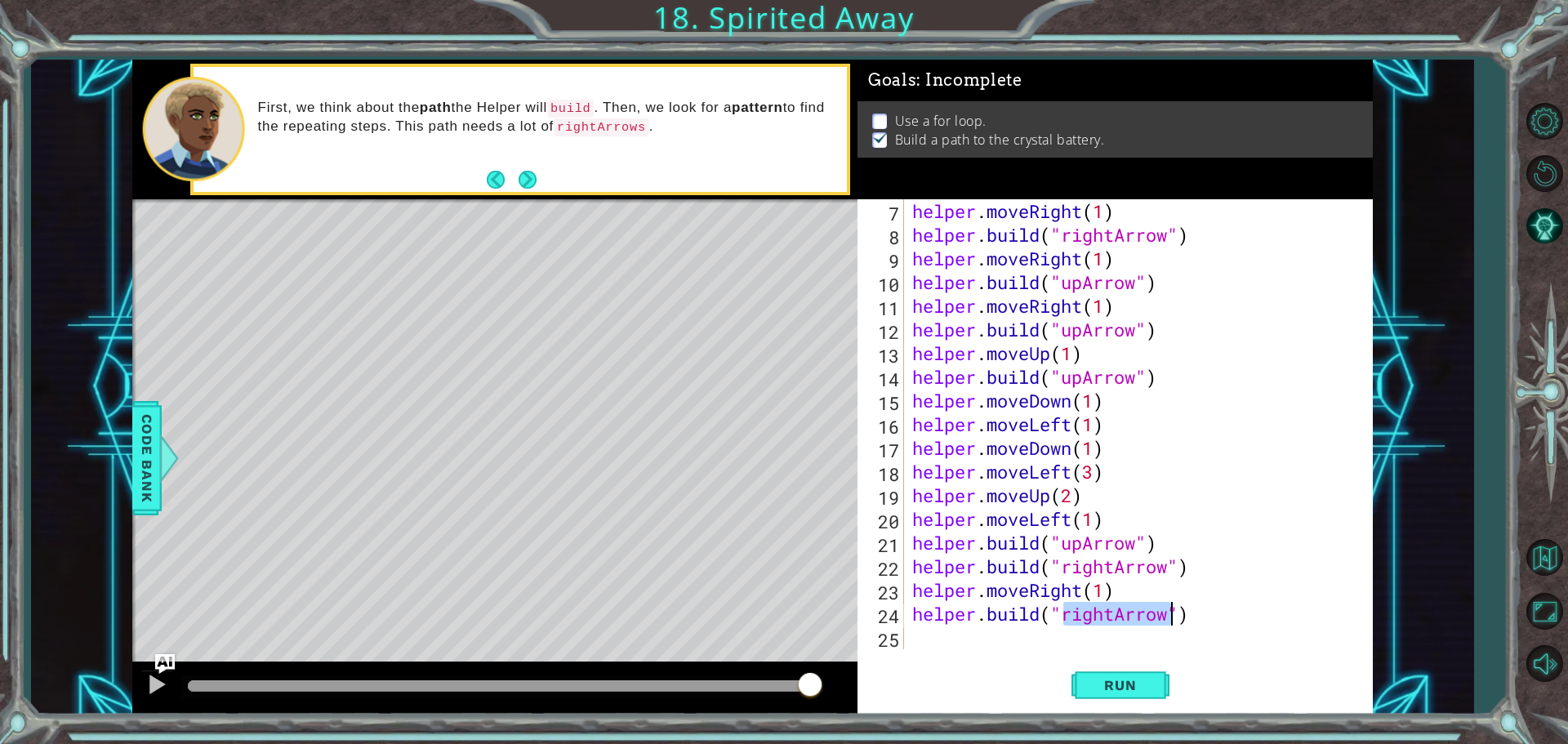
click at [919, 644] on div "helper . moveRight ( 1 ) helper . build ( "rightArrow" ) helper . moveRight ( 1…" at bounding box center [1136, 448] width 455 height 498
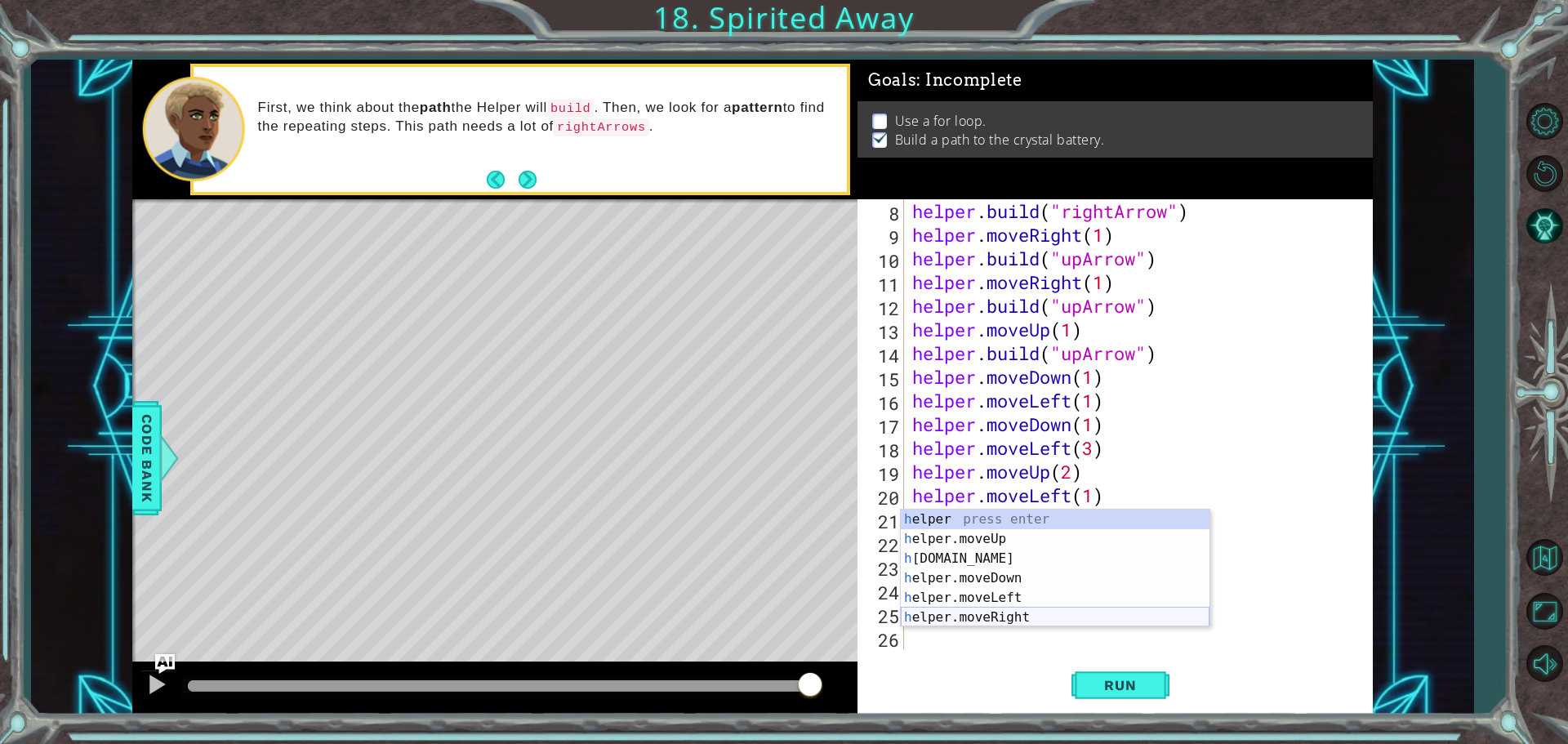
click at [979, 621] on div "h elper press enter h elper.moveUp press enter h [DOMAIN_NAME] press enter h el…" at bounding box center [1055, 587] width 309 height 157
type textarea "helper.moveRight(1)"
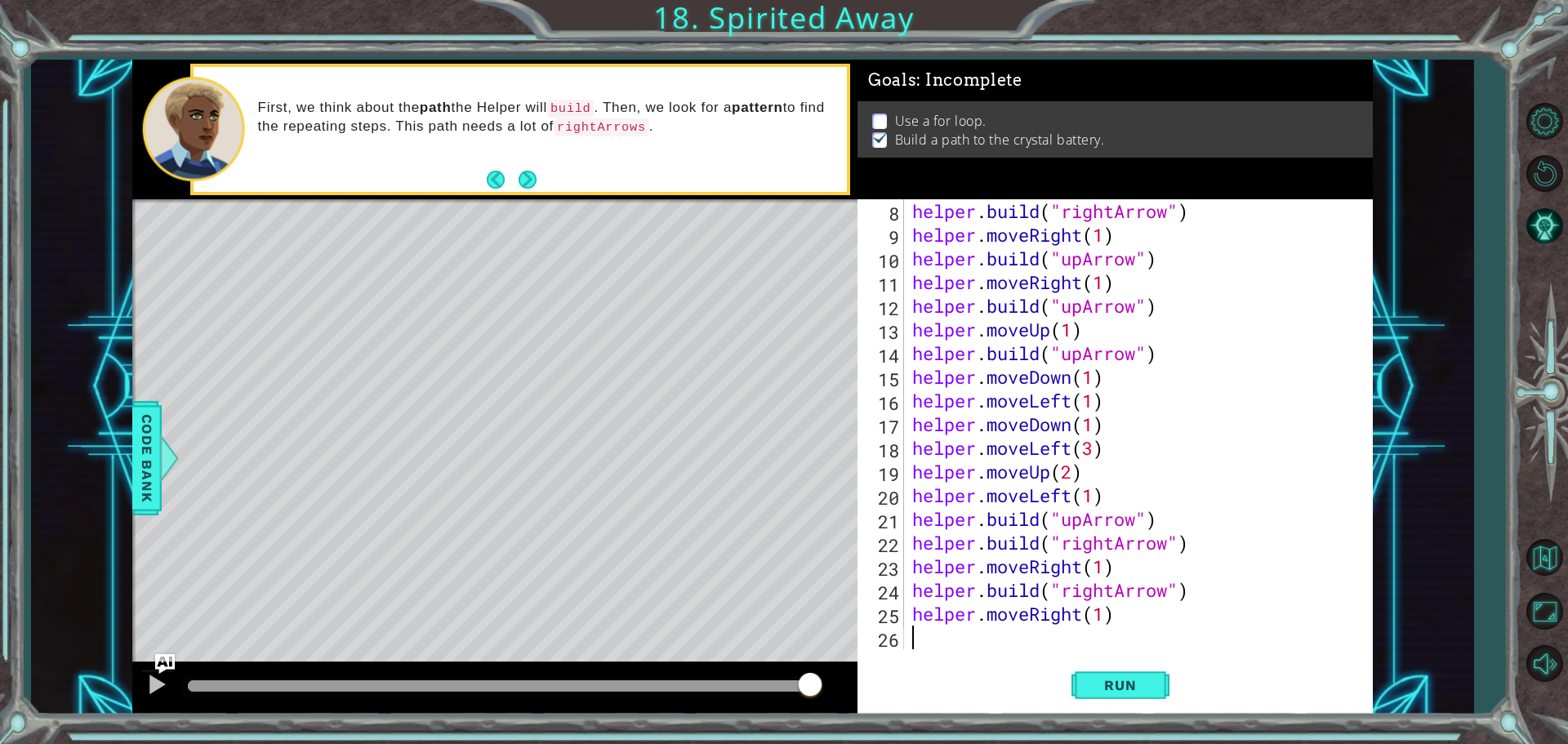
click at [931, 635] on div "helper . build ( "rightArrow" ) helper . moveRight ( 1 ) helper . build ( "upAr…" at bounding box center [1136, 448] width 455 height 498
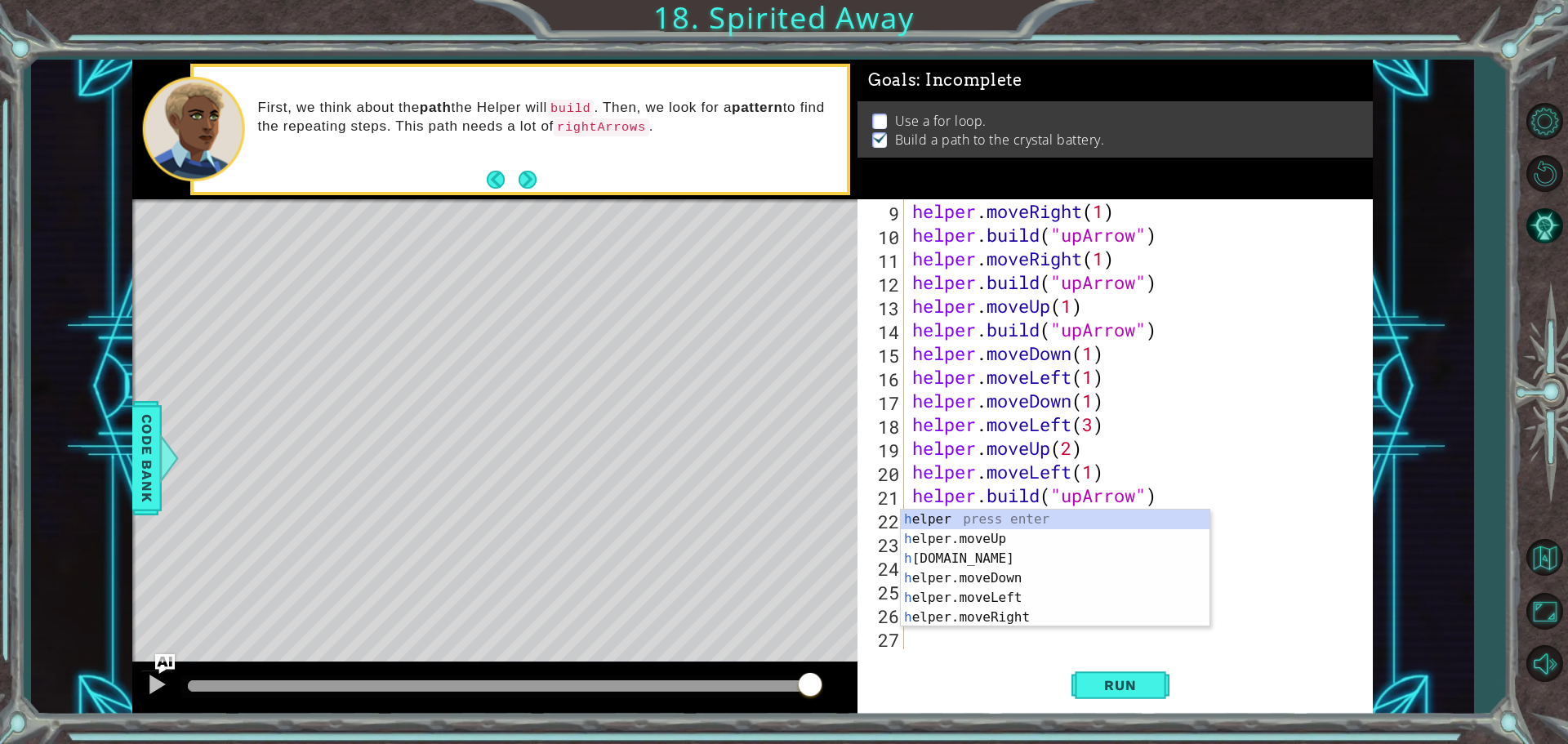
scroll to position [190, 0]
click at [916, 656] on div "h 9 10 11 12 13 14 15 16 17 18 19 20 21 22 23 24 25 26 27 helper . moveRight ( …" at bounding box center [1115, 456] width 515 height 515
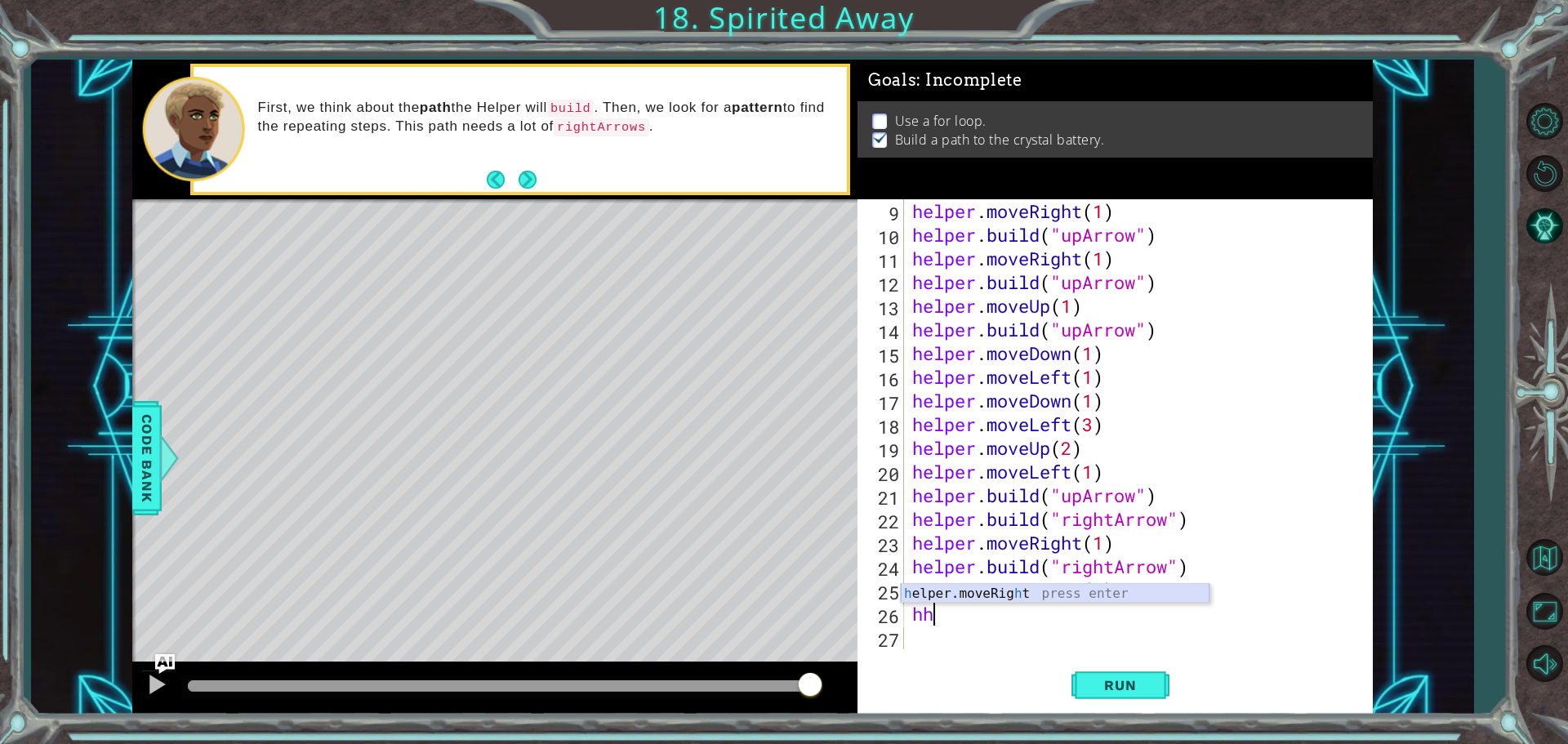
click at [962, 593] on div "h elper.moveRig h t press enter" at bounding box center [1055, 613] width 309 height 59
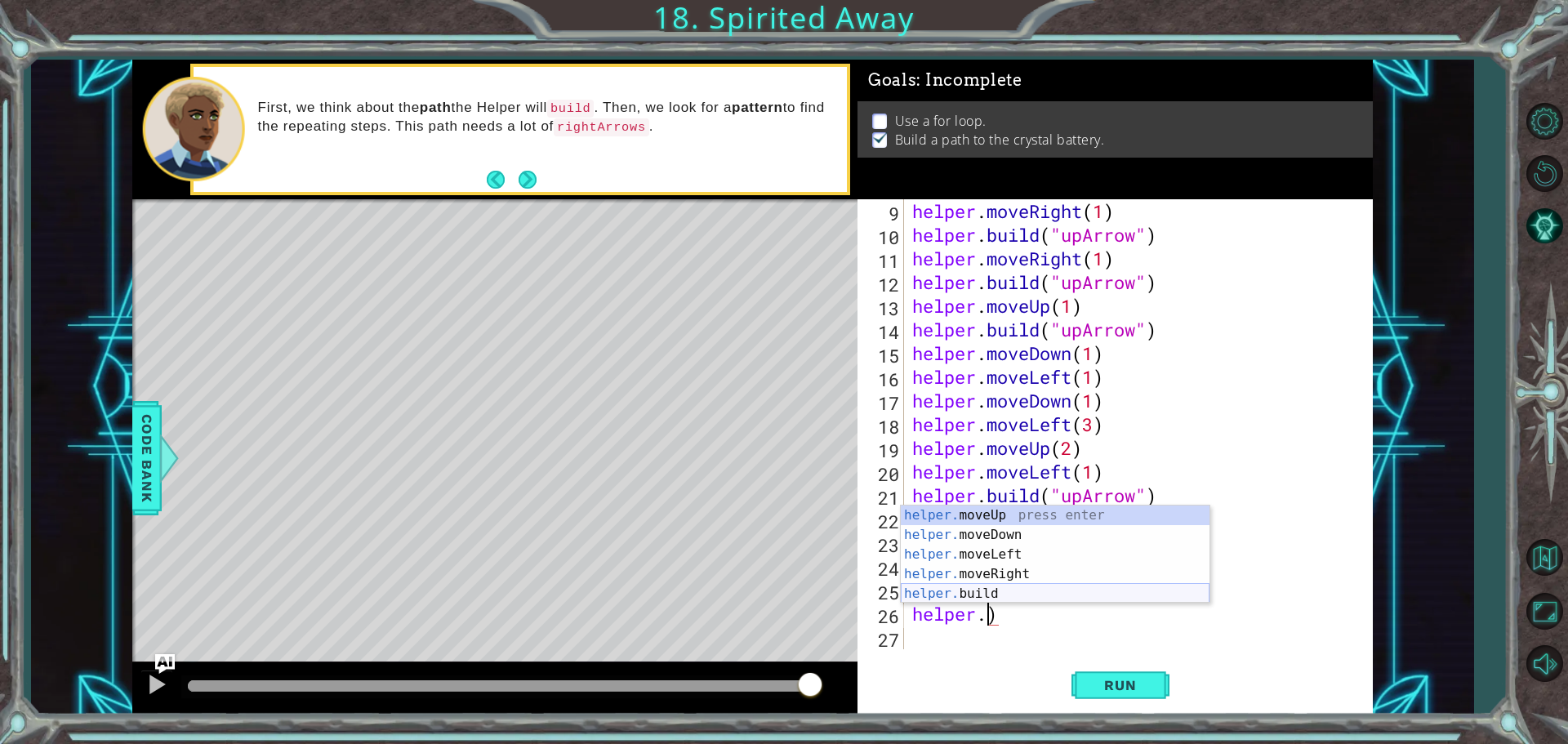
click at [947, 590] on div "helper. moveUp press enter helper. moveDown press enter helper. moveLeft press …" at bounding box center [1055, 574] width 309 height 138
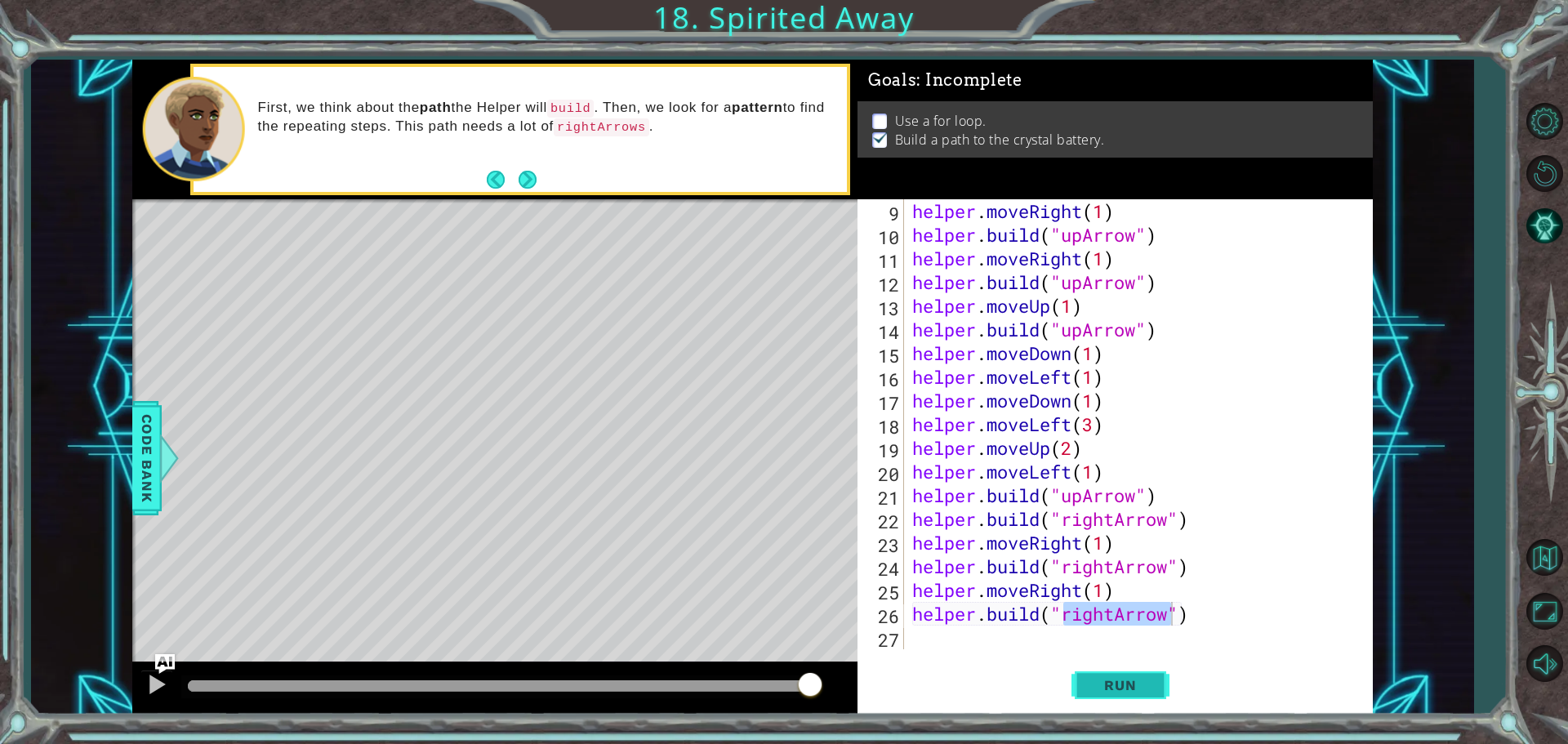
click at [1120, 665] on button "Run" at bounding box center [1120, 684] width 98 height 51
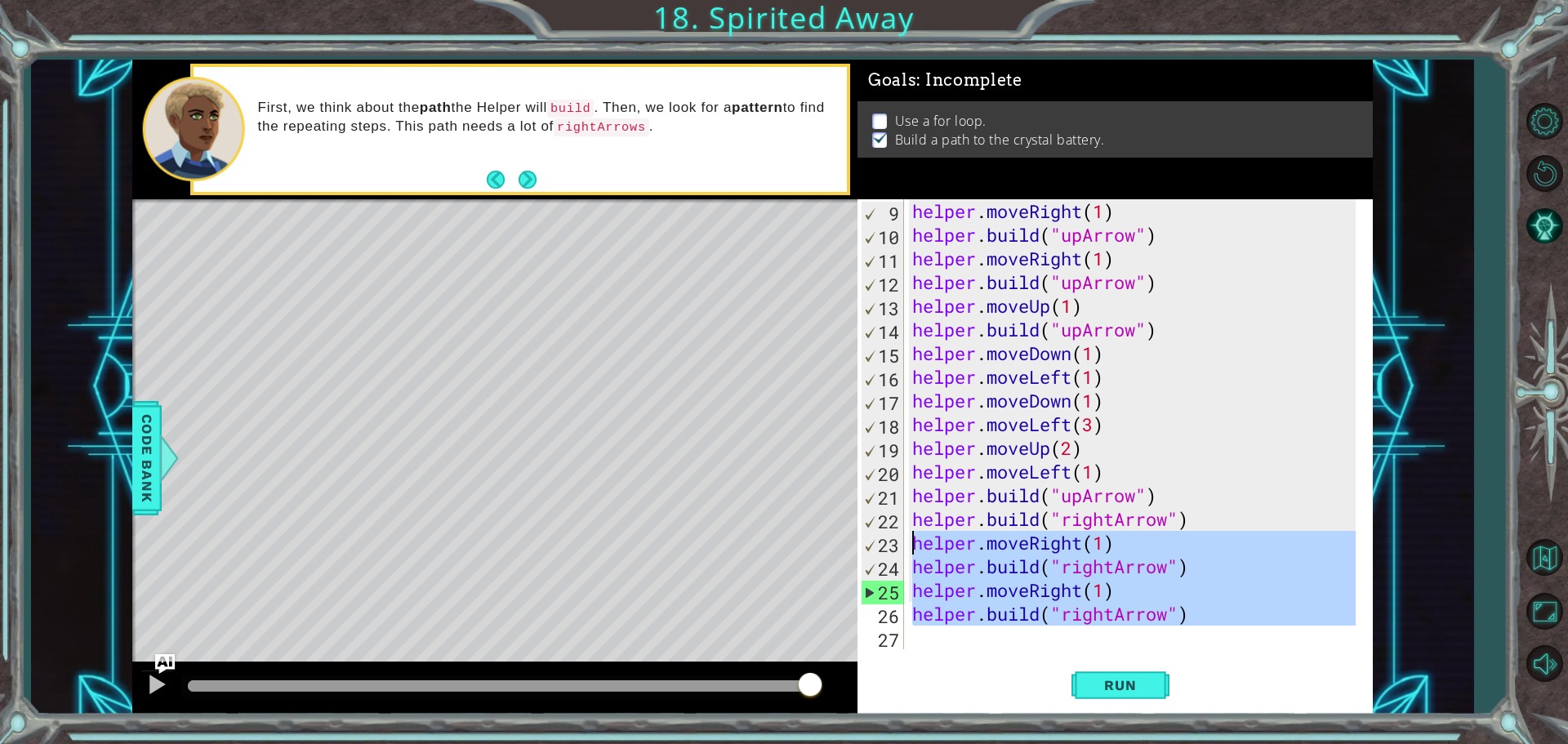
drag, startPoint x: 1270, startPoint y: 645, endPoint x: 915, endPoint y: 534, distance: 371.9
click at [915, 535] on div "helper . moveRight ( 1 ) helper . build ( "upArrow" ) helper . moveRight ( 1 ) …" at bounding box center [1136, 448] width 455 height 498
type textarea "helper.moveRight(1) [DOMAIN_NAME]("rightArrow")"
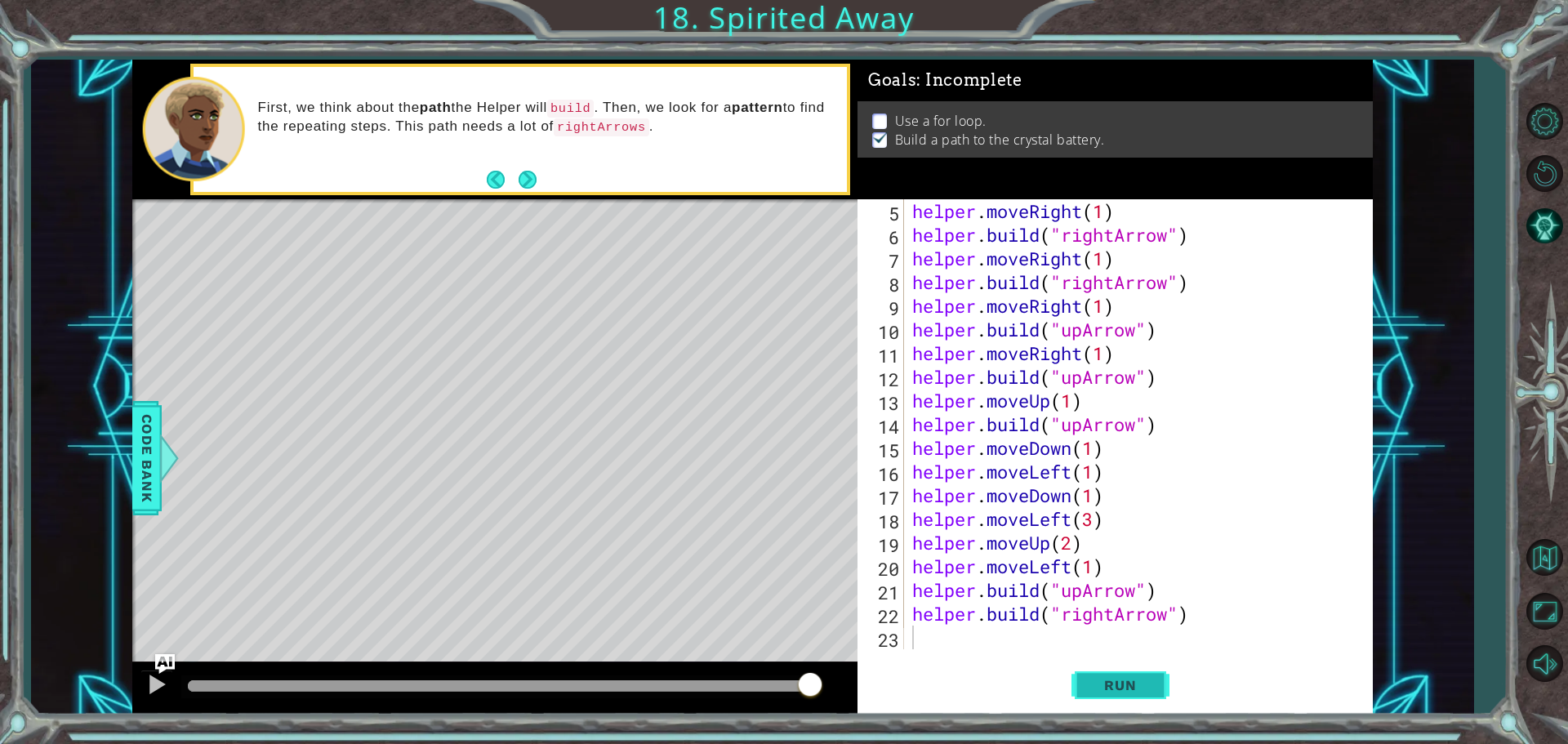
click at [1118, 685] on span "Run" at bounding box center [1119, 684] width 64 height 16
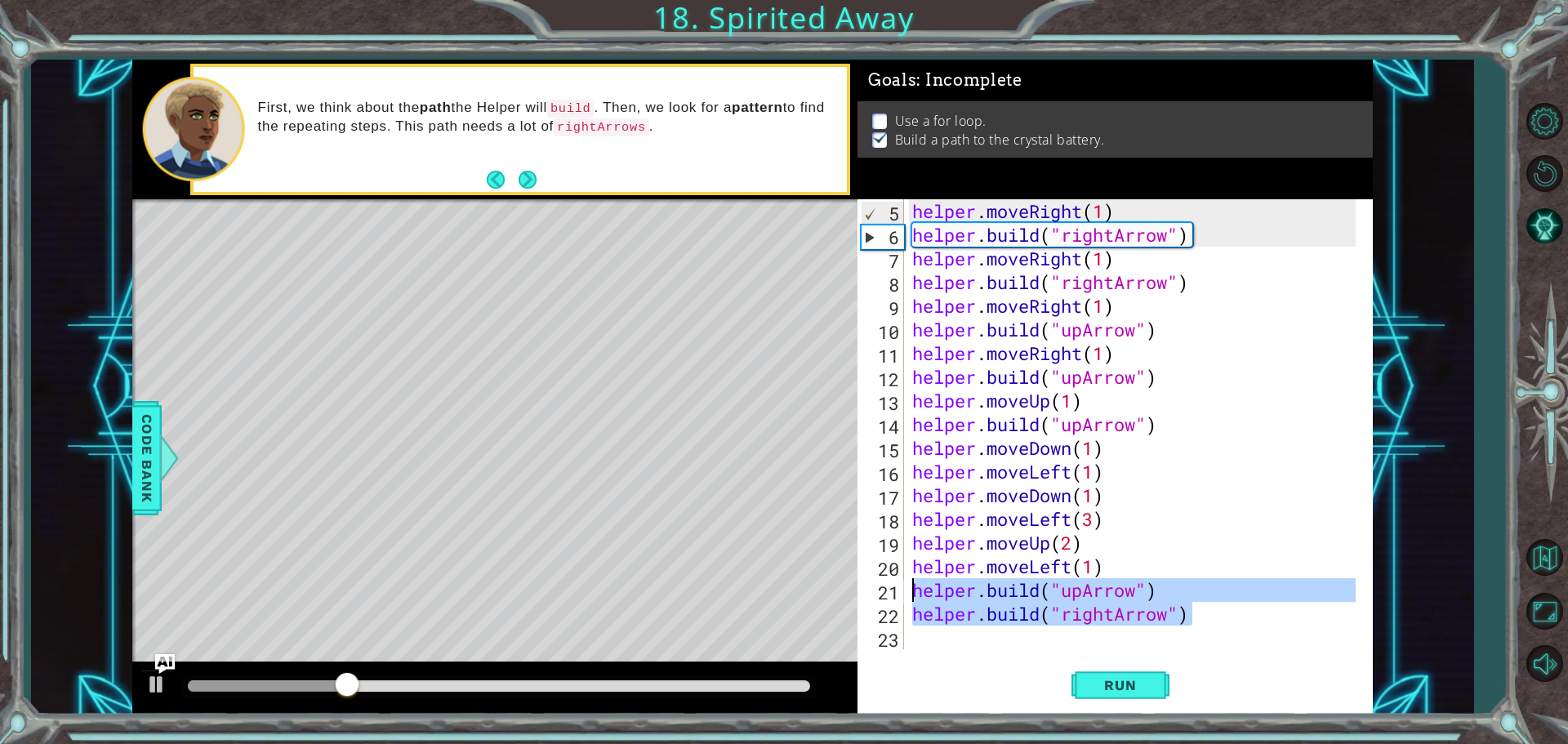
drag, startPoint x: 1198, startPoint y: 618, endPoint x: 913, endPoint y: 579, distance: 287.7
click at [913, 579] on div "helper . moveRight ( 1 ) helper . build ( "rightArrow" ) helper . moveRight ( 1…" at bounding box center [1136, 448] width 455 height 498
type textarea "[DOMAIN_NAME]("upArrow") [DOMAIN_NAME]("rightArrow")"
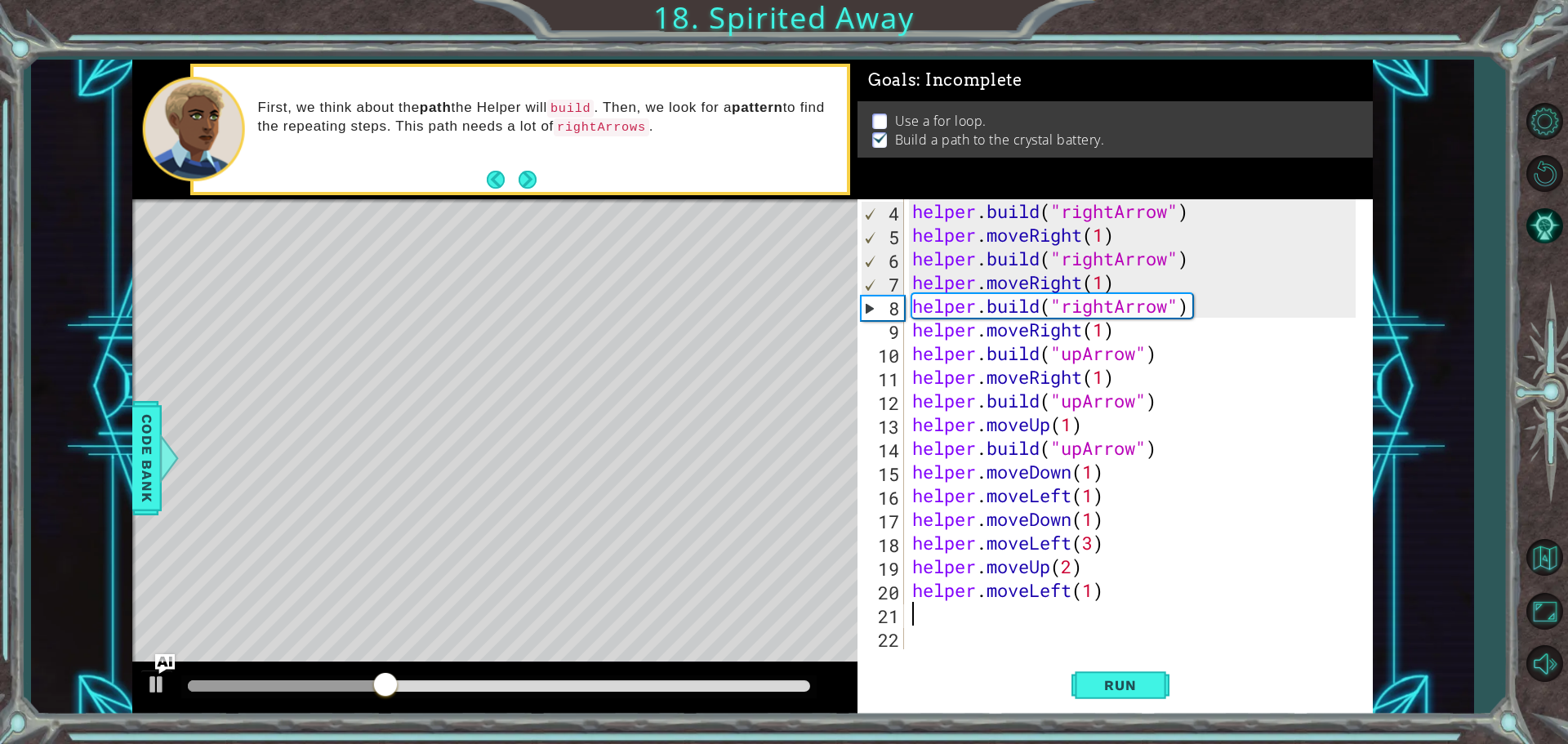
scroll to position [71, 0]
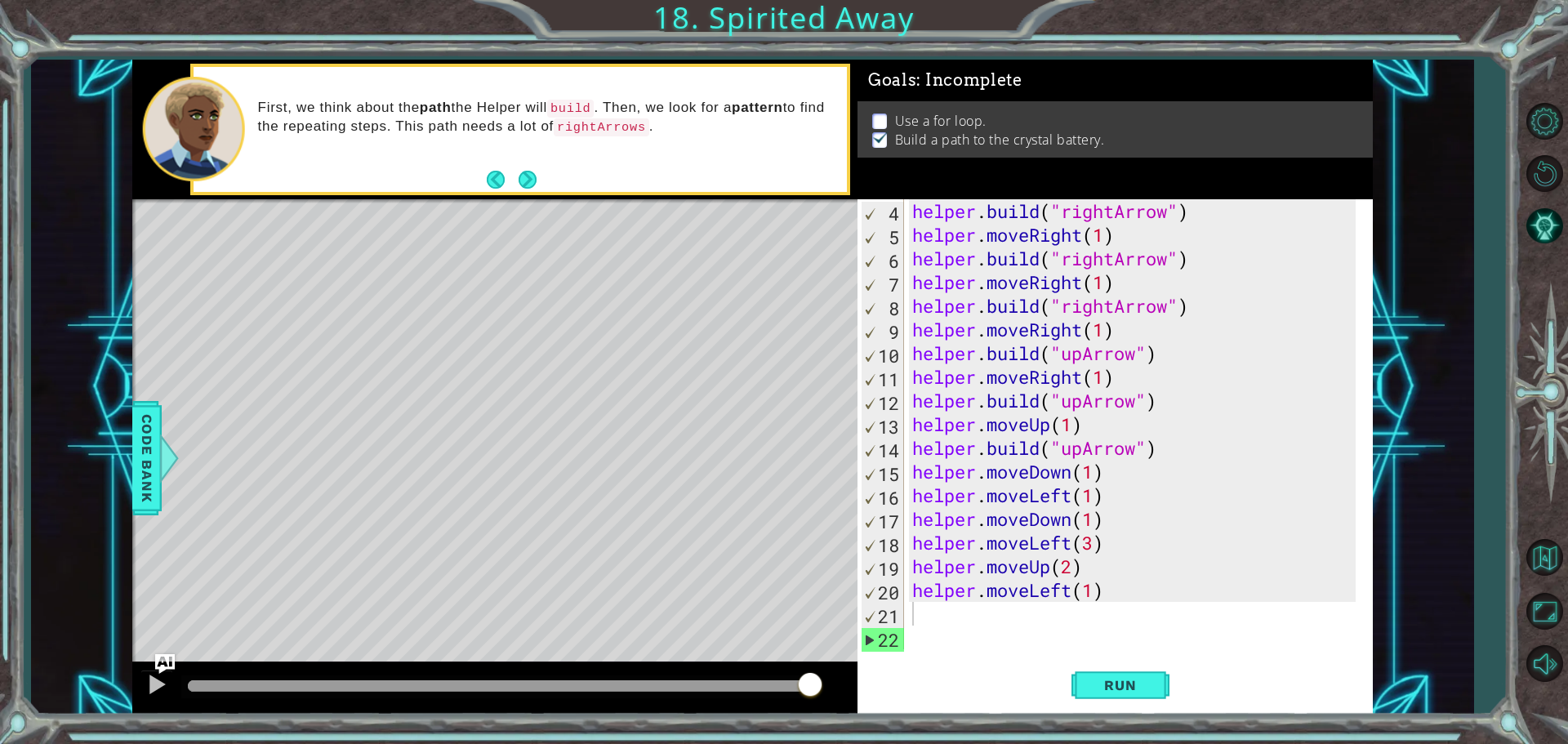
drag, startPoint x: 803, startPoint y: 670, endPoint x: 778, endPoint y: 675, distance: 25.5
click at [728, 670] on div at bounding box center [495, 688] width 726 height 52
drag, startPoint x: 816, startPoint y: 682, endPoint x: 752, endPoint y: 676, distance: 64.3
click at [752, 676] on div at bounding box center [752, 686] width 30 height 30
click at [1132, 680] on span "Run" at bounding box center [1119, 684] width 64 height 16
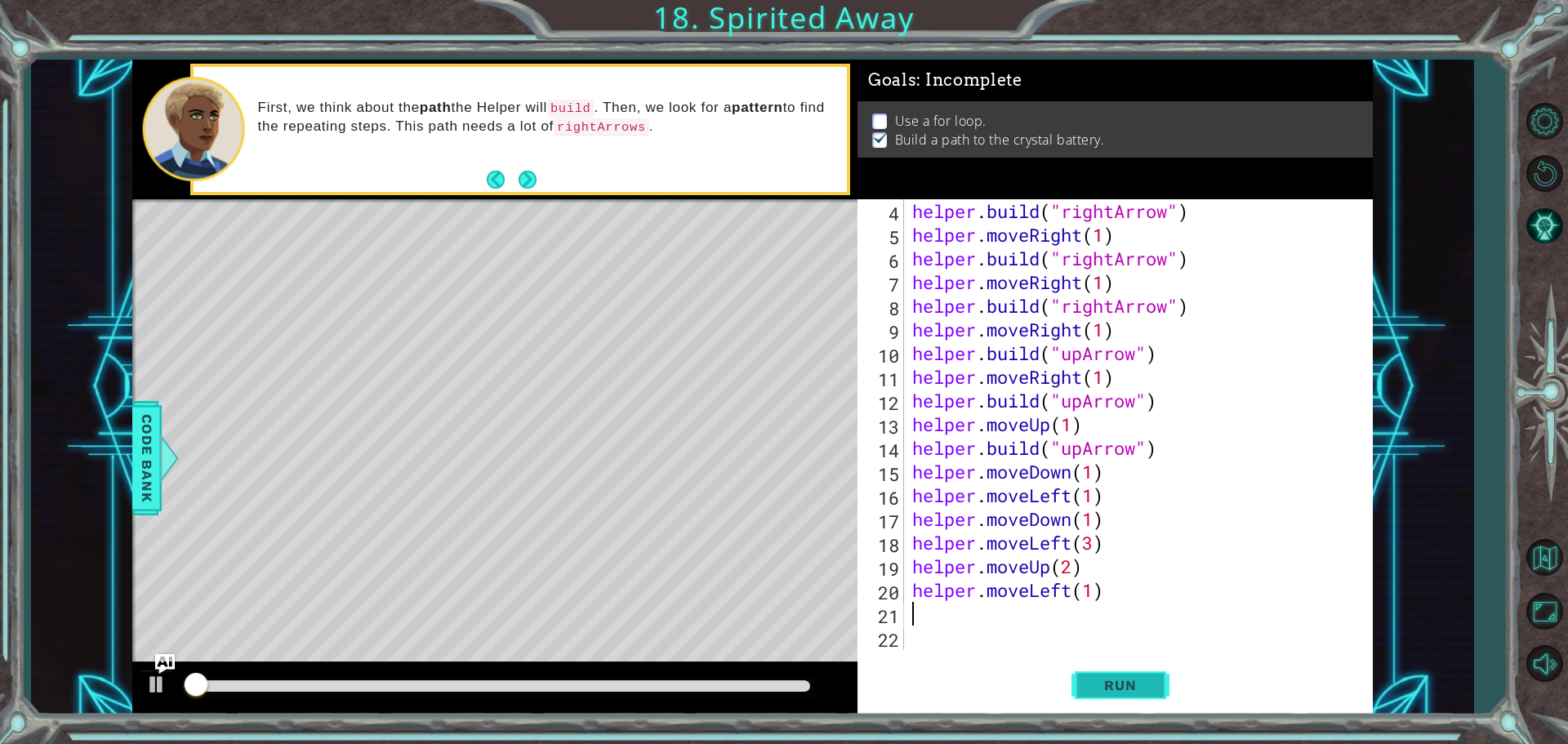
click at [1129, 681] on span "Run" at bounding box center [1119, 684] width 64 height 16
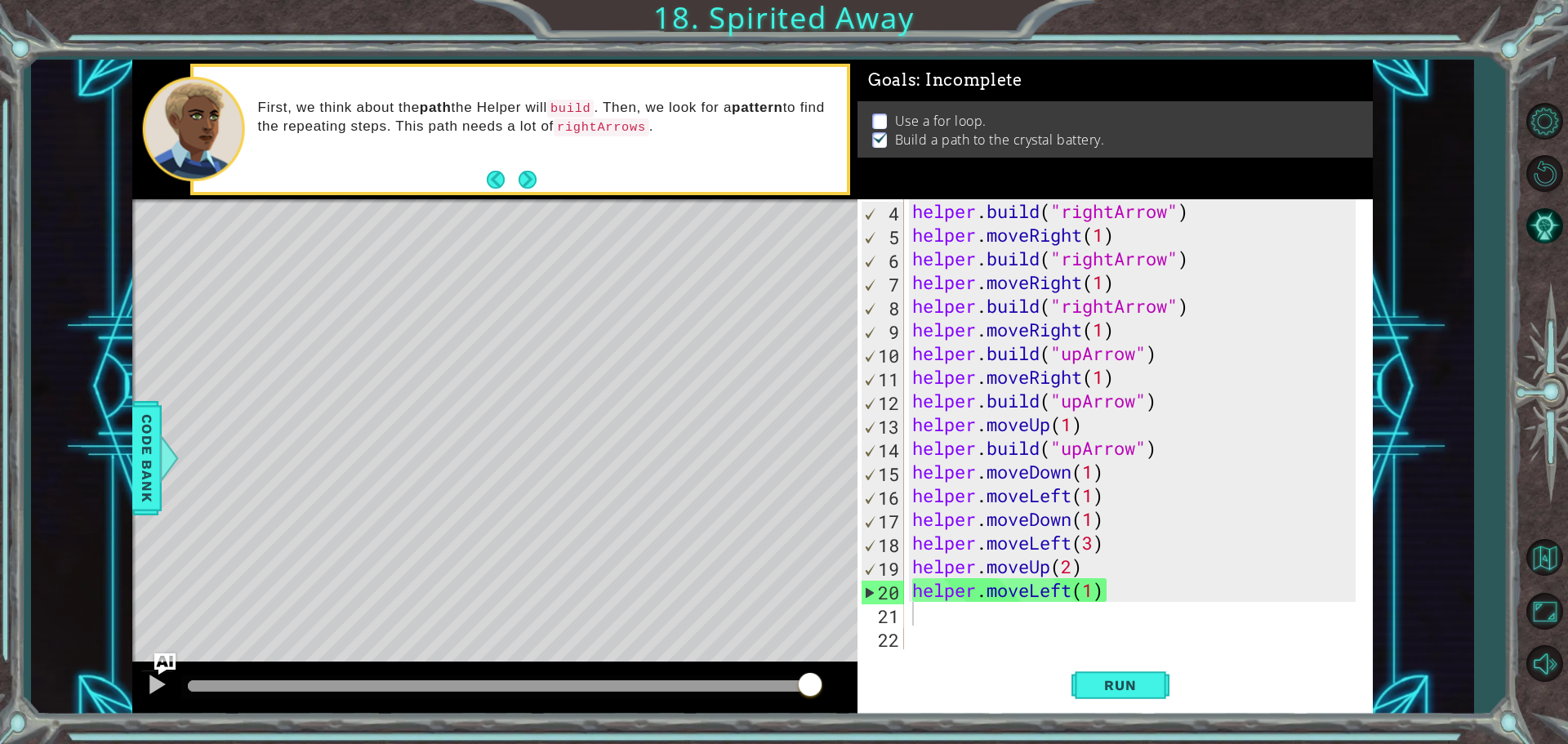
click at [155, 672] on img "Ask AI" at bounding box center [165, 663] width 21 height 21
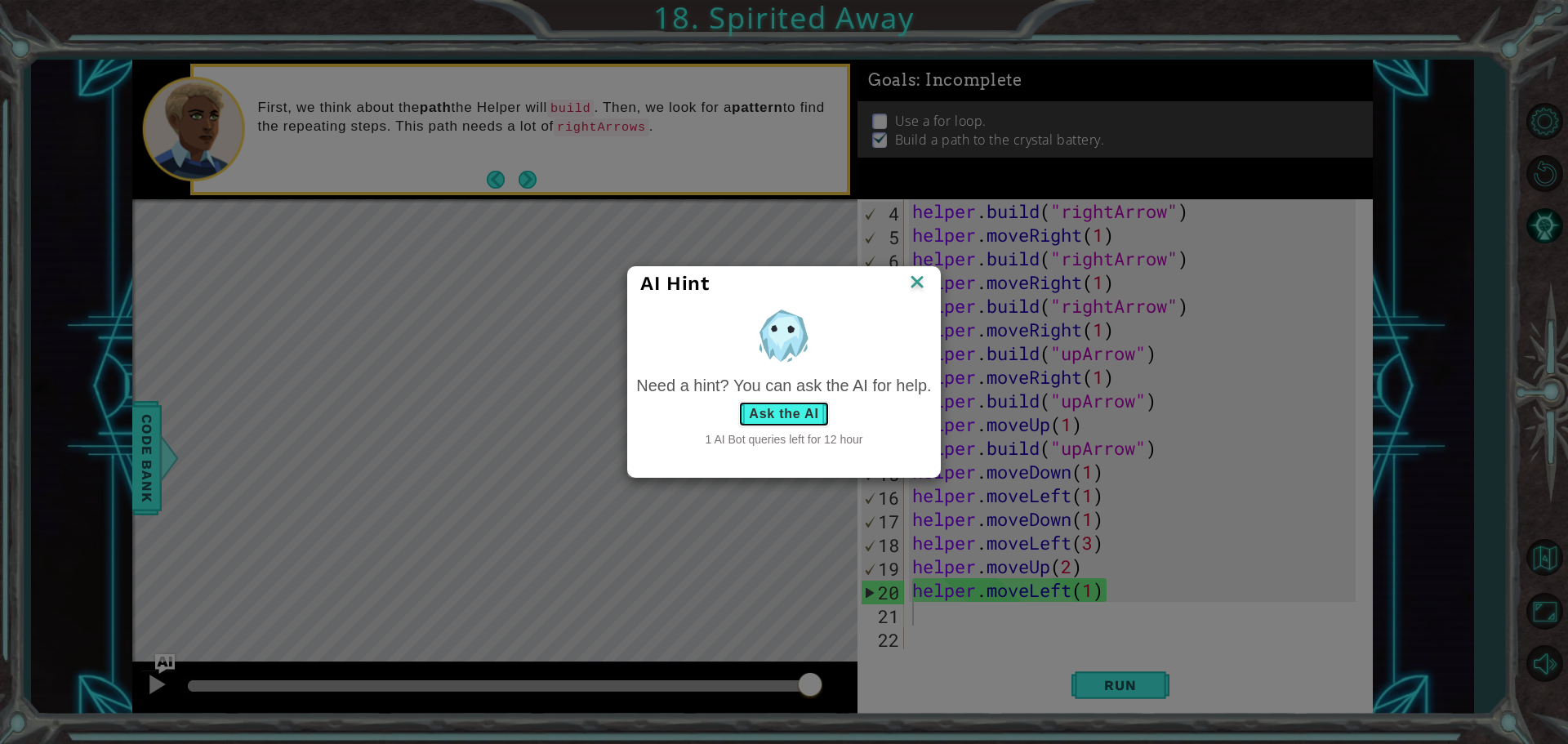
click at [792, 413] on button "Ask the AI" at bounding box center [784, 414] width 90 height 26
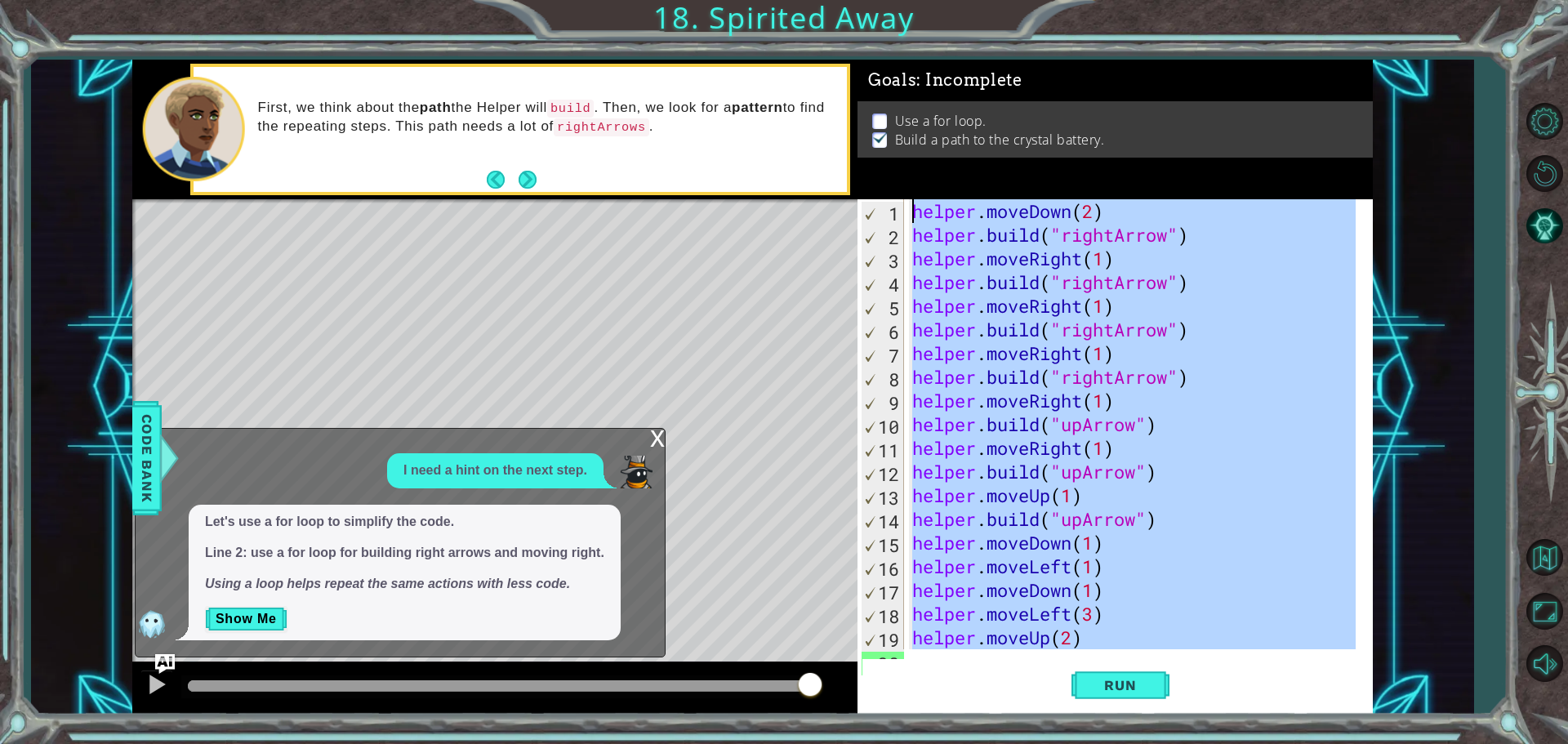
scroll to position [0, 0]
drag, startPoint x: 1189, startPoint y: 616, endPoint x: 853, endPoint y: 222, distance: 517.8
click at [853, 222] on div "1 2 3 4 5 6 7 8 9 10 11 12 13 14 15 16 17 helper . moveDown ( 2 ) for i in rang…" at bounding box center [752, 387] width 1241 height 655
type textarea "helper.moveDown(2) [DOMAIN_NAME]("rightArrow")"
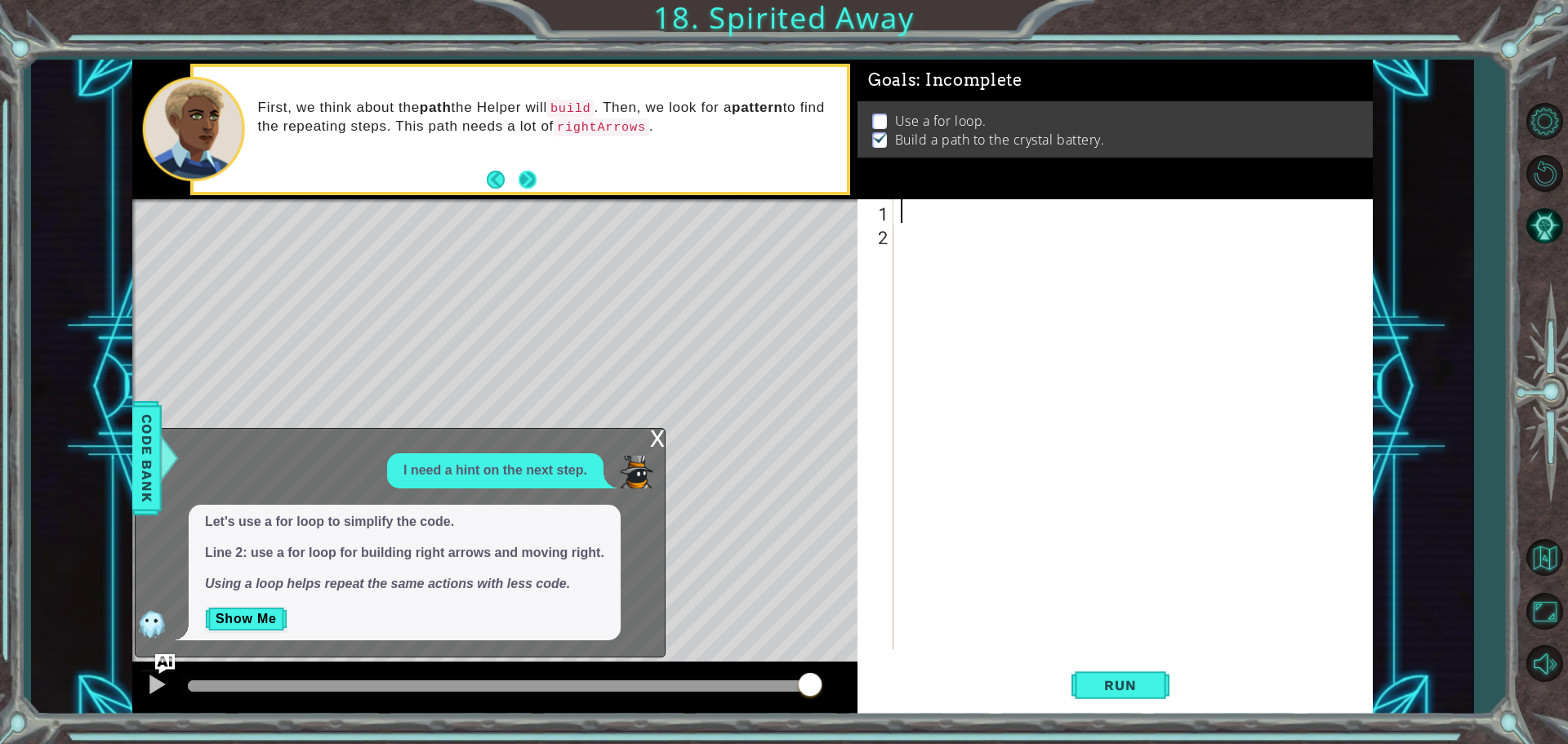
click at [526, 186] on button "Next" at bounding box center [527, 179] width 18 height 18
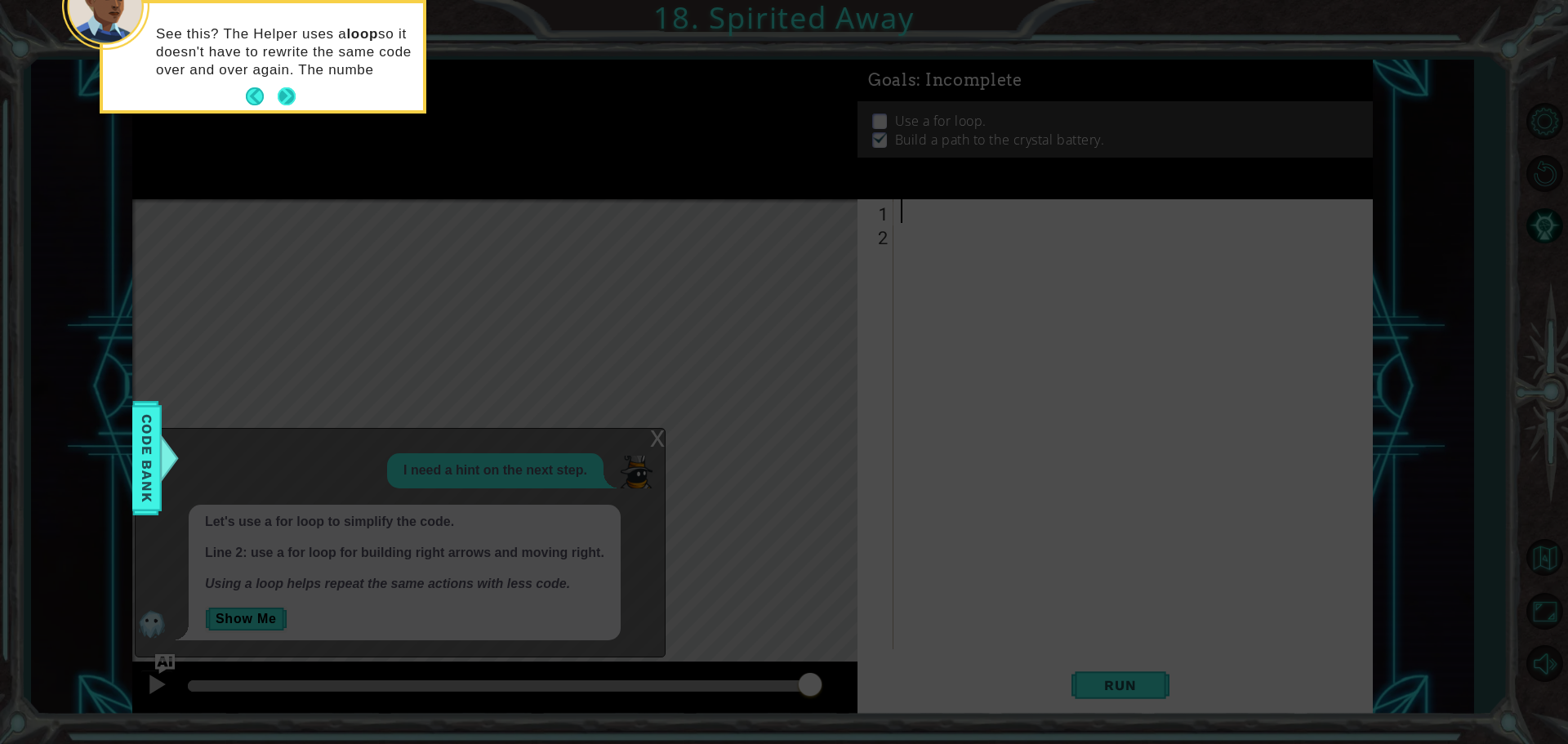
click at [280, 86] on div "See this? The Helper uses a loop so it doesn't have to rewrite the same code ov…" at bounding box center [263, 56] width 321 height 107
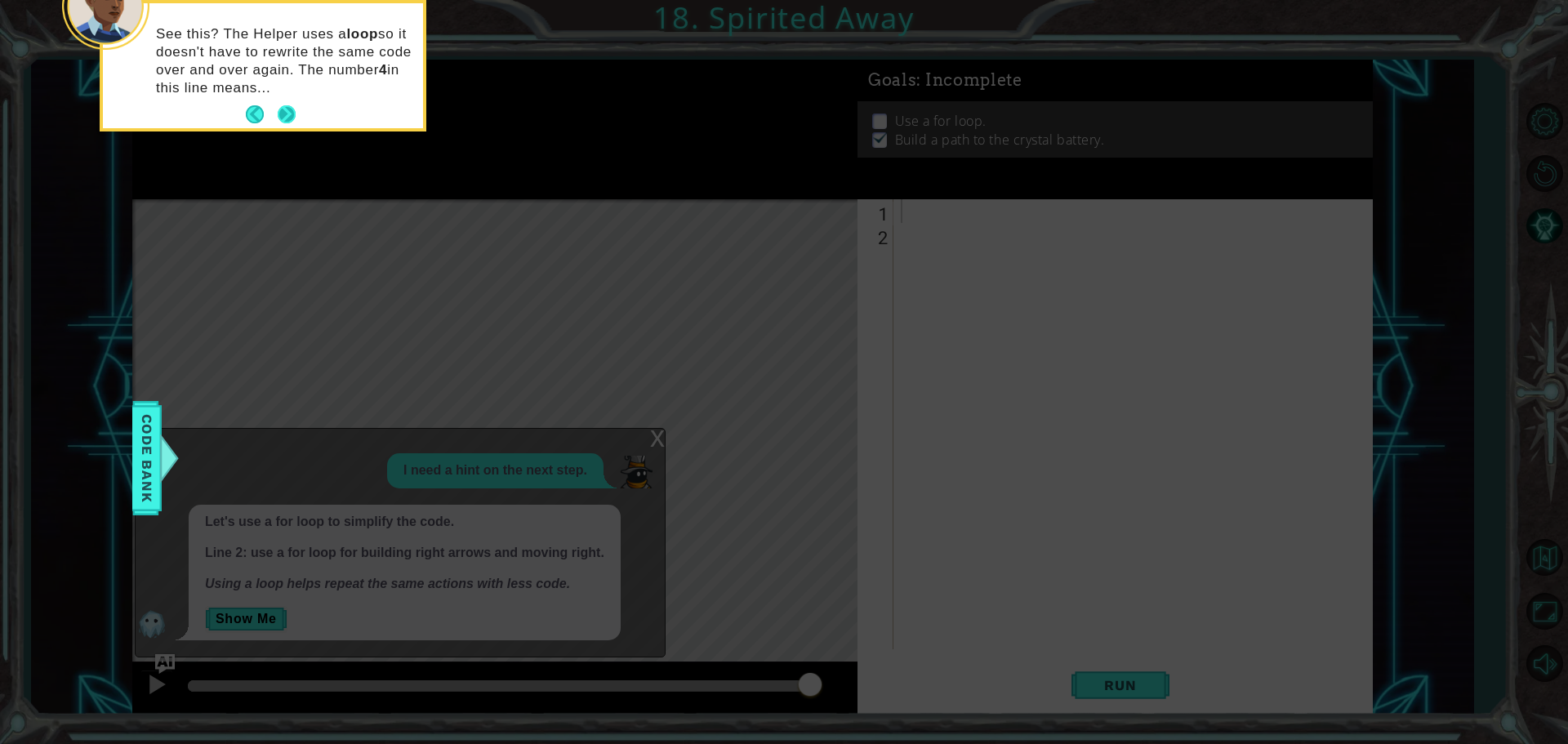
click at [284, 115] on button "Next" at bounding box center [287, 114] width 18 height 18
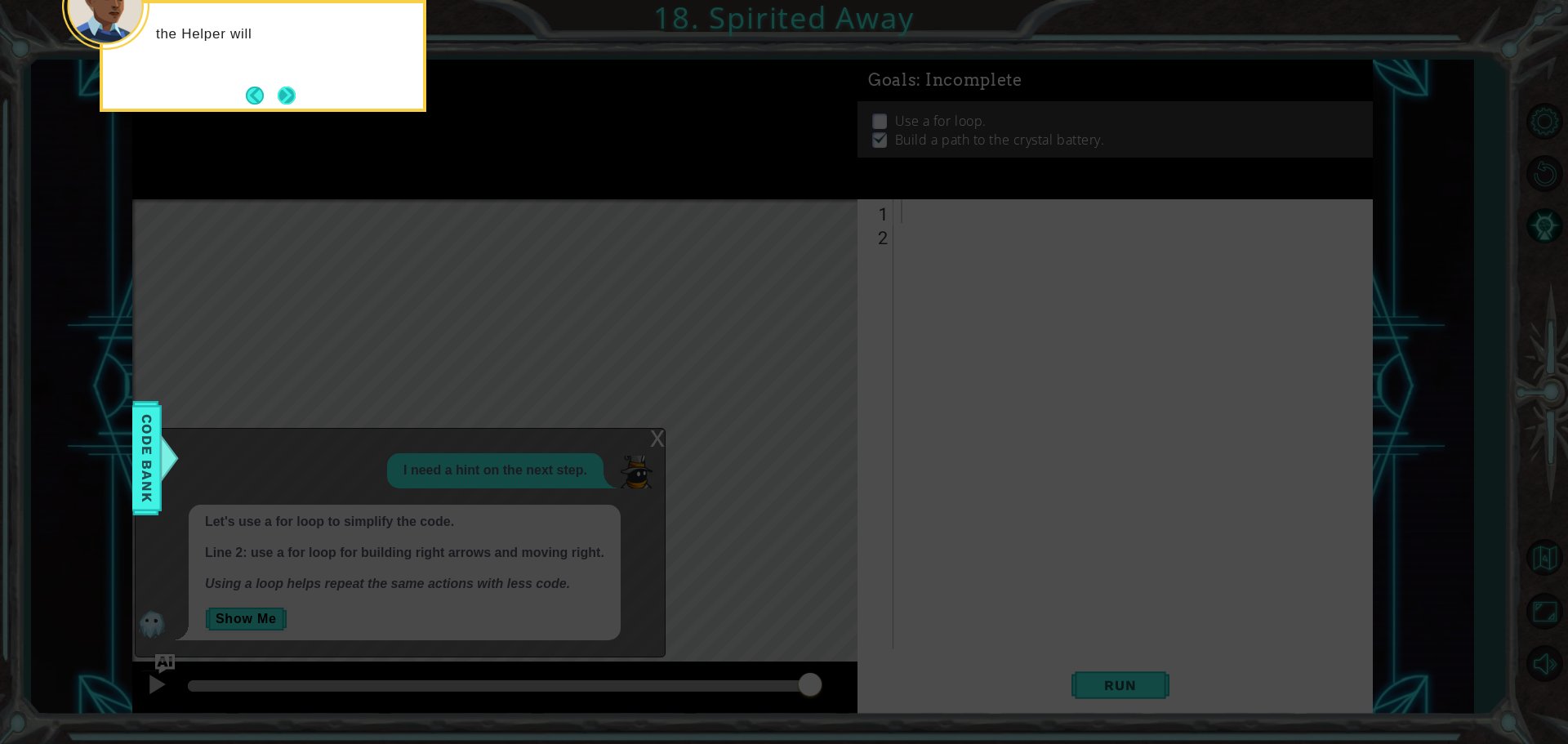
click at [290, 91] on button "Next" at bounding box center [287, 95] width 18 height 18
click at [290, 91] on button "Next" at bounding box center [288, 95] width 19 height 19
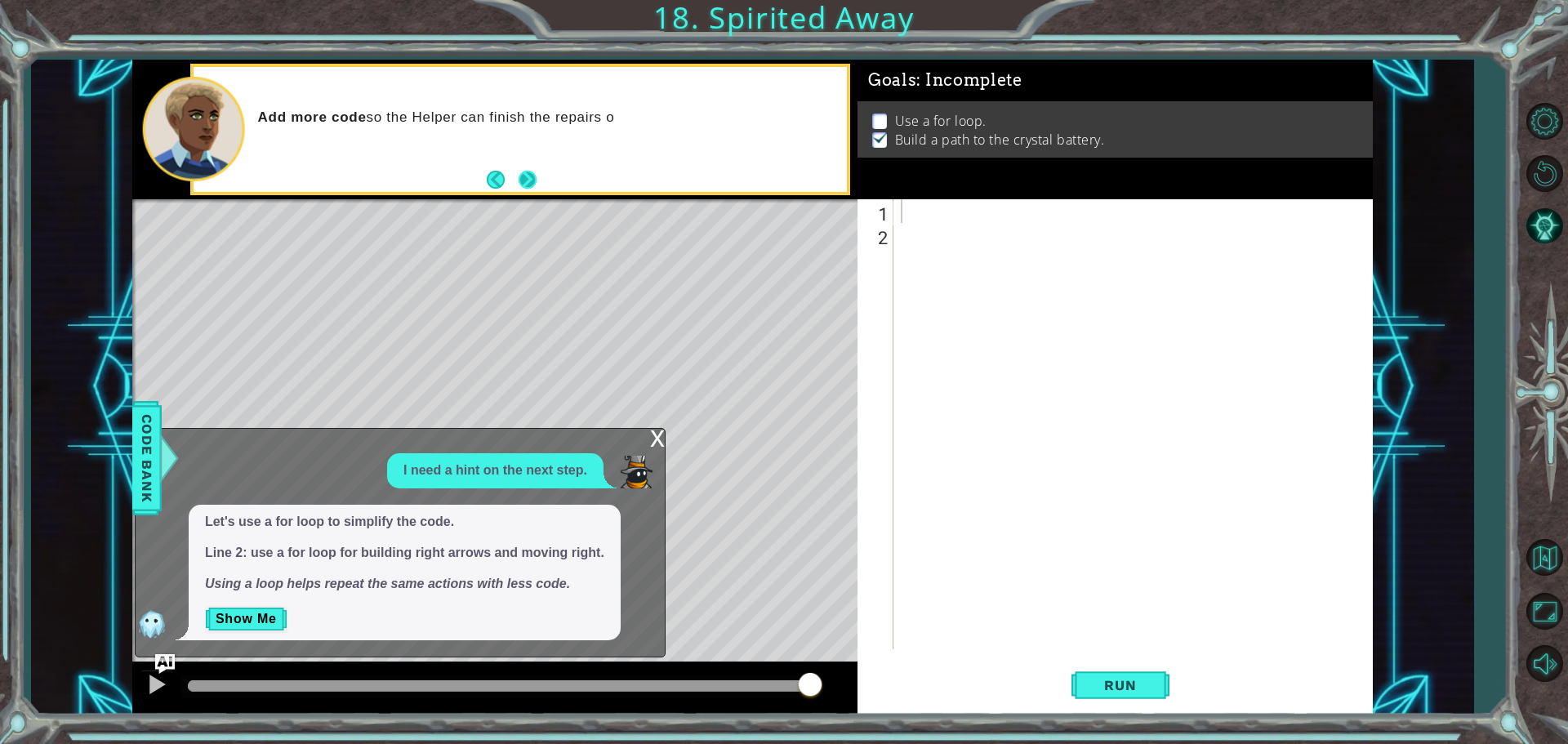
click at [521, 181] on button "Next" at bounding box center [527, 179] width 19 height 19
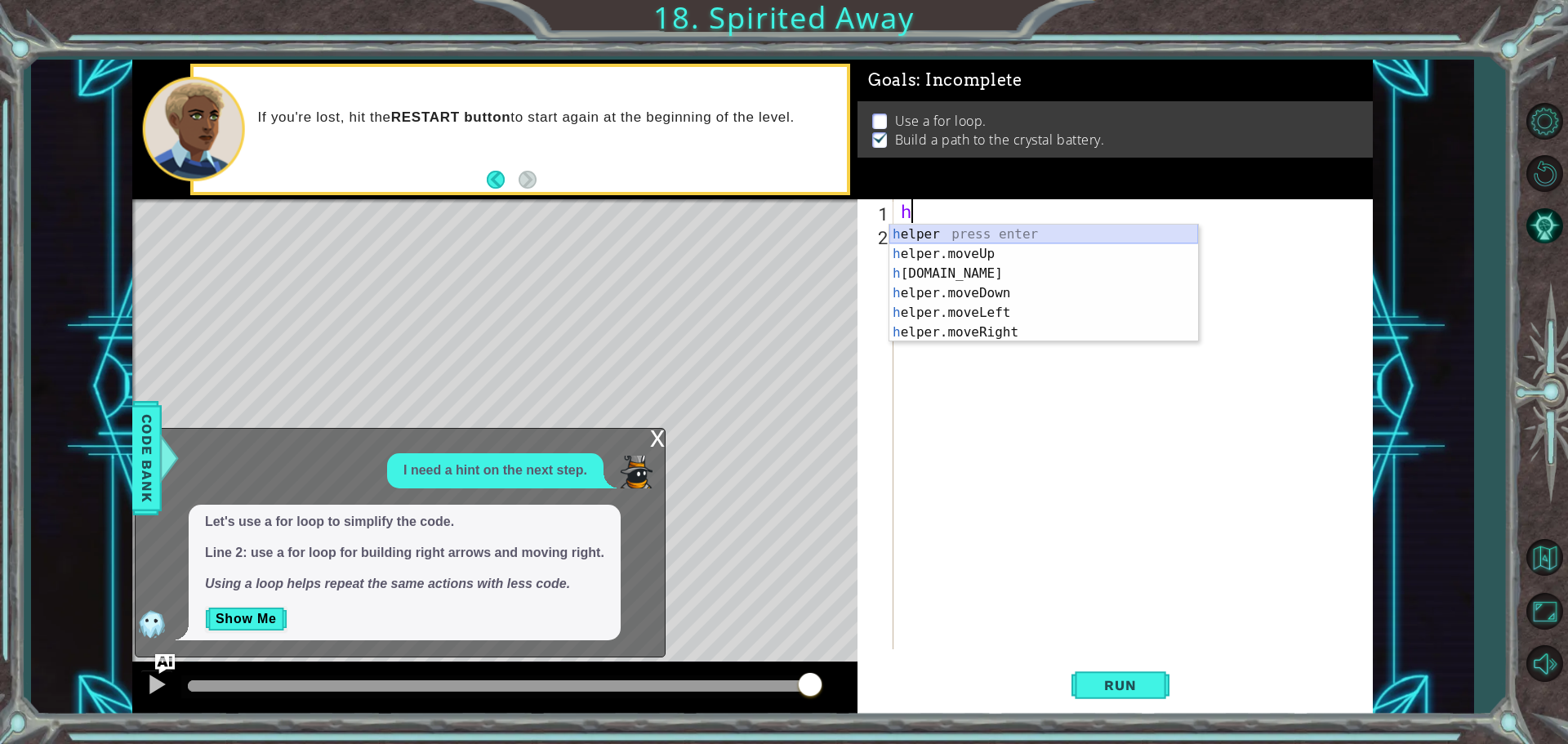
click at [978, 236] on div "h elper press enter h elper.moveUp press enter h [DOMAIN_NAME] press enter h el…" at bounding box center [1043, 302] width 309 height 157
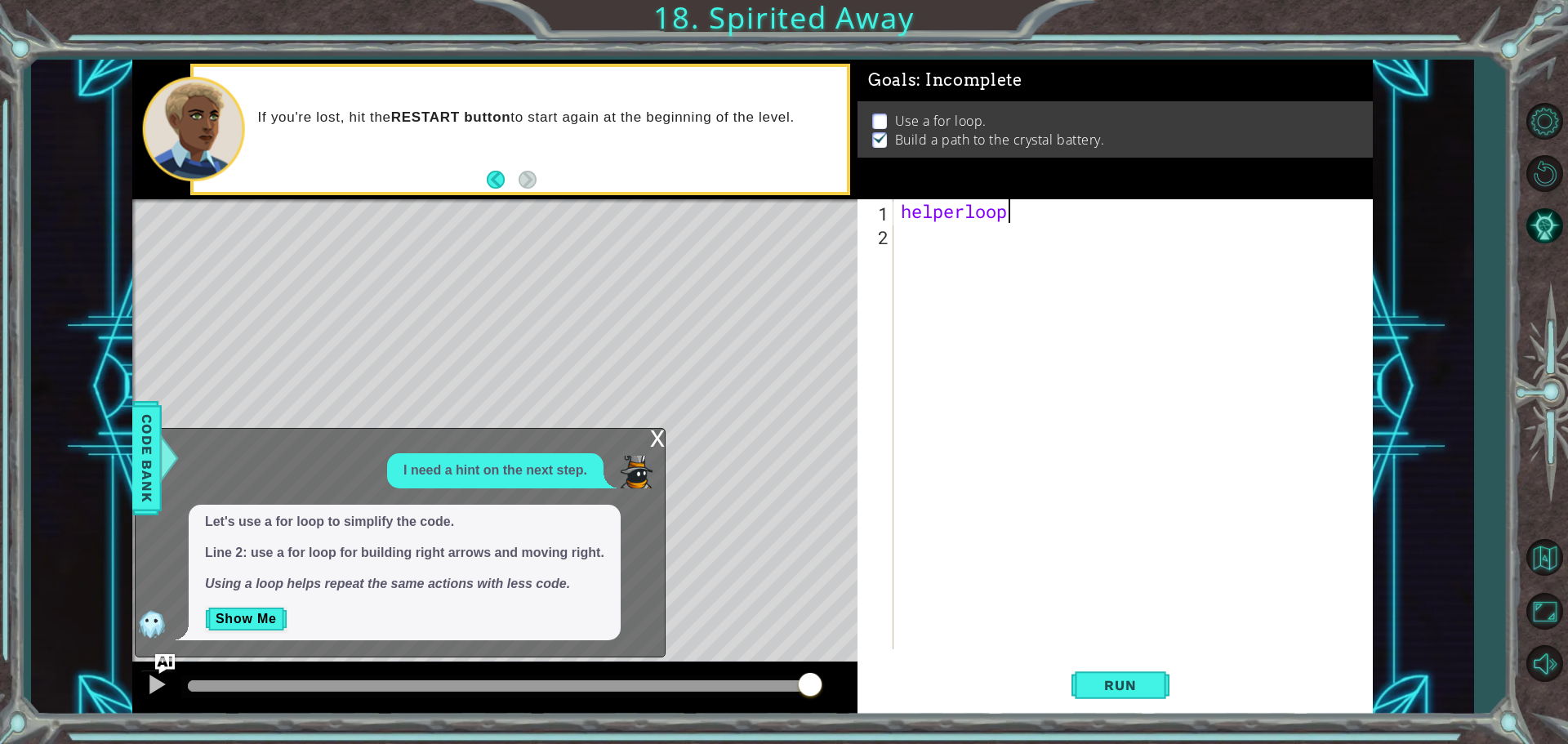
scroll to position [0, 4]
type textarea "helperloop"
click at [1114, 675] on button "Run" at bounding box center [1120, 684] width 98 height 51
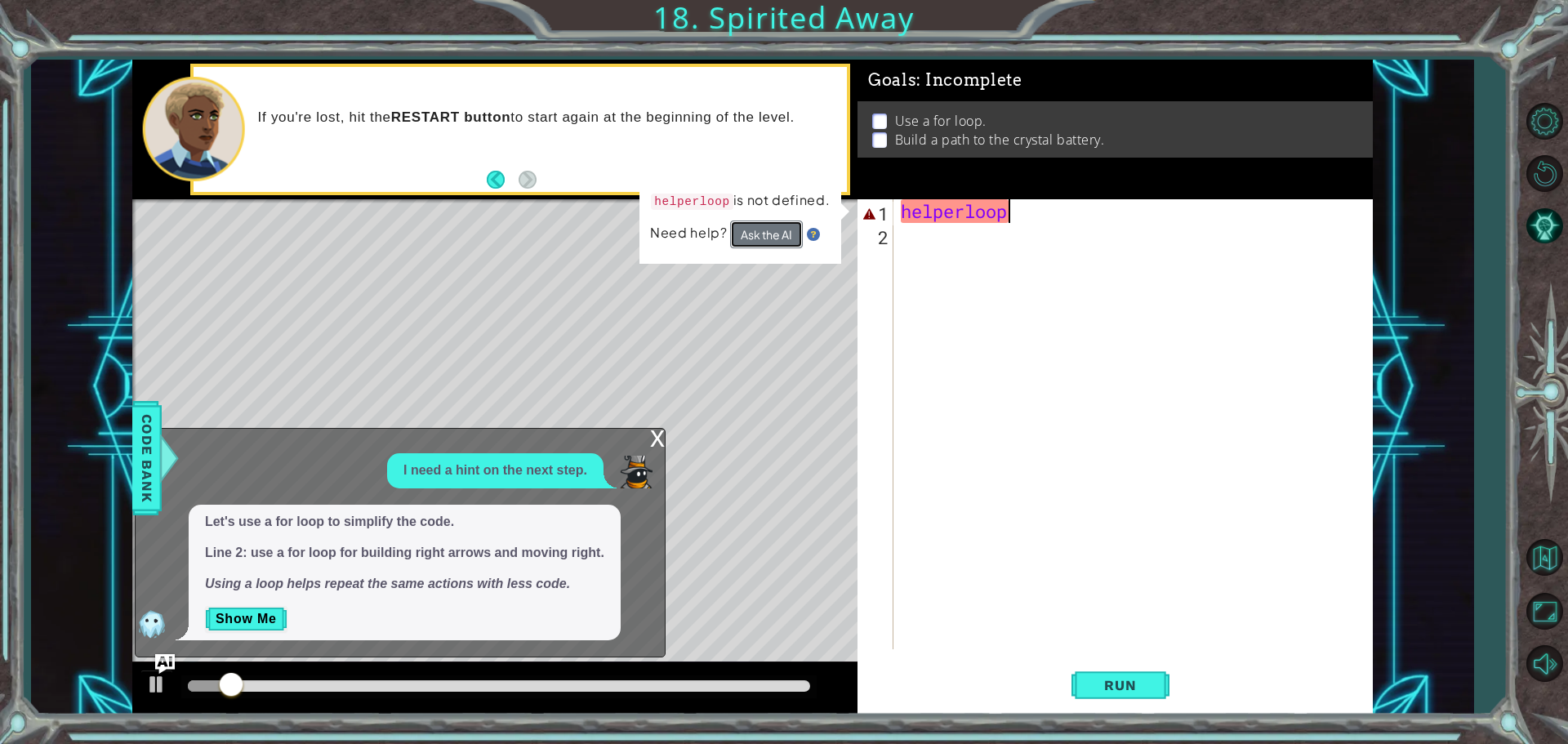
click at [750, 223] on button "Ask the AI" at bounding box center [767, 234] width 73 height 28
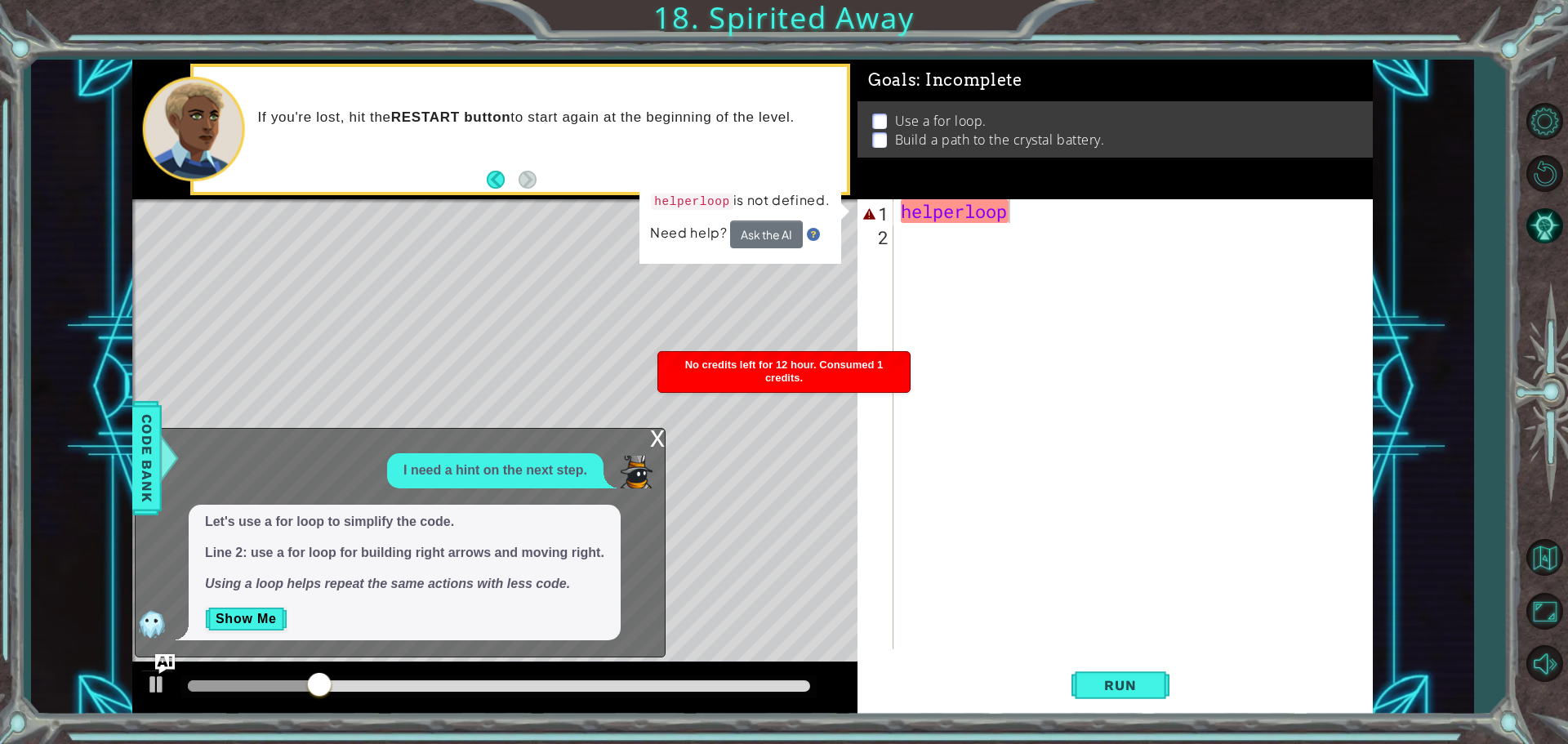
click at [686, 240] on span "Need help?" at bounding box center [689, 233] width 80 height 17
click at [933, 344] on div "helperloop" at bounding box center [1137, 448] width 478 height 498
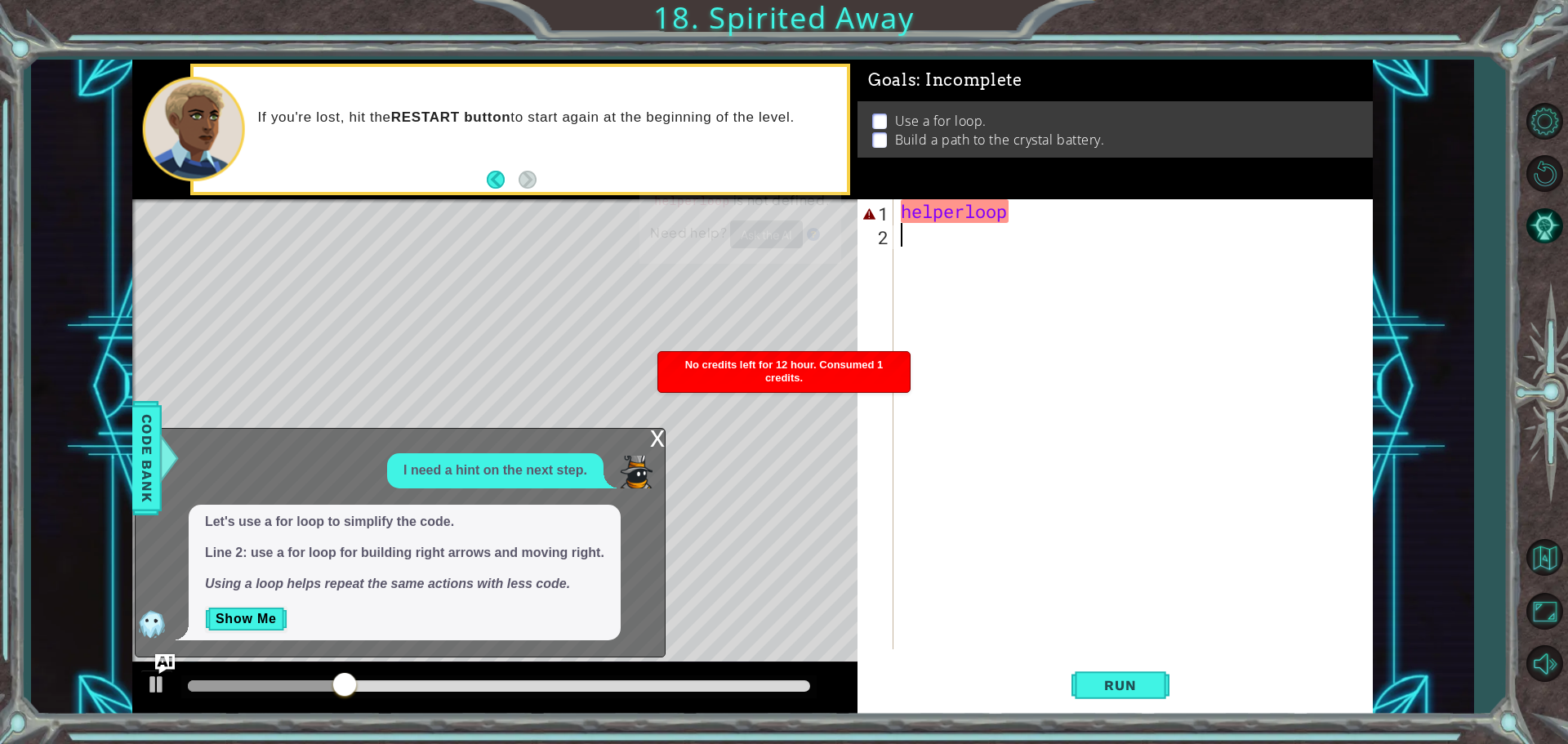
click at [989, 441] on div "helperloop" at bounding box center [1137, 448] width 478 height 498
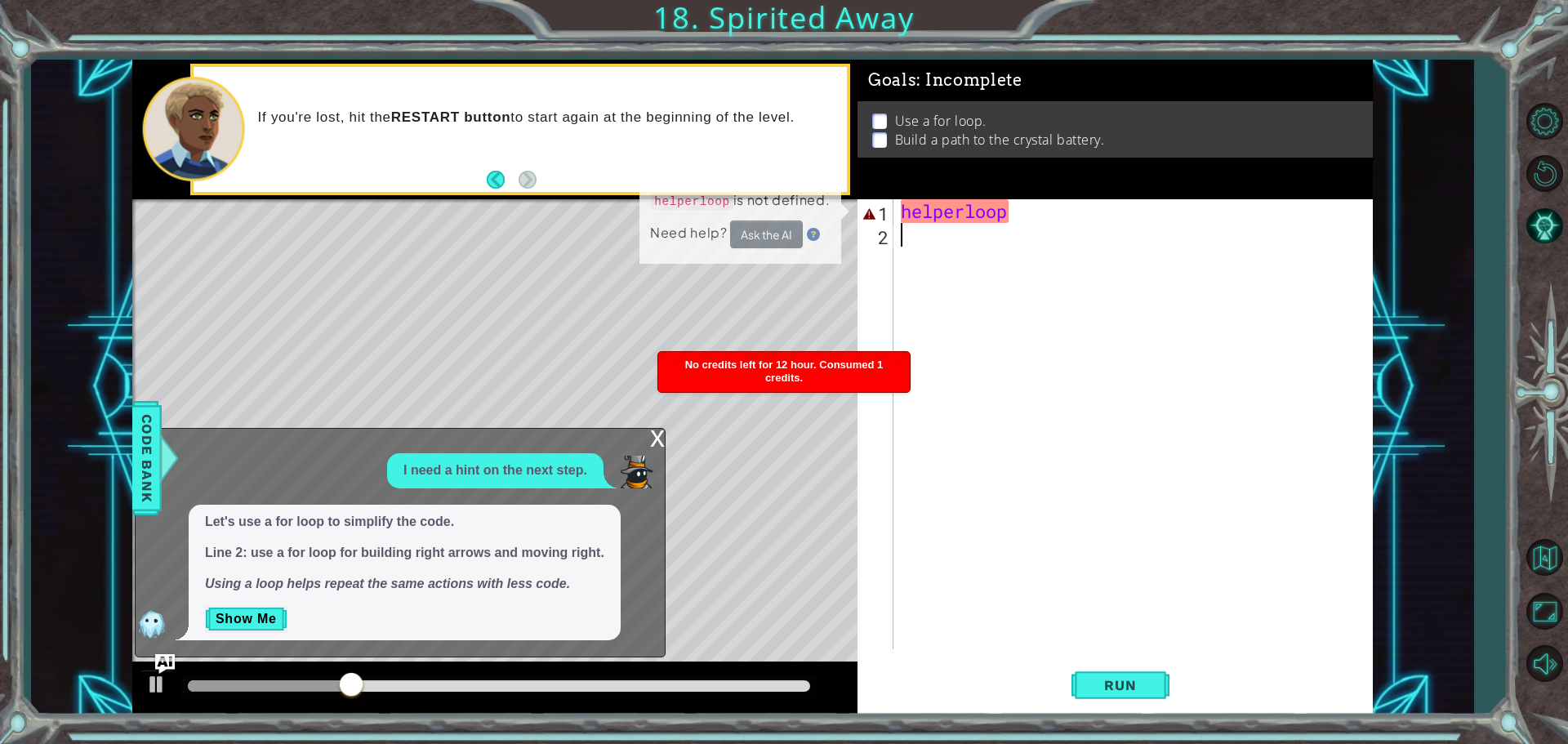
click at [989, 441] on div "helperloop" at bounding box center [1137, 448] width 478 height 498
click at [996, 445] on div "helperloop" at bounding box center [1137, 448] width 478 height 498
click at [999, 445] on div "helperloop" at bounding box center [1137, 448] width 478 height 498
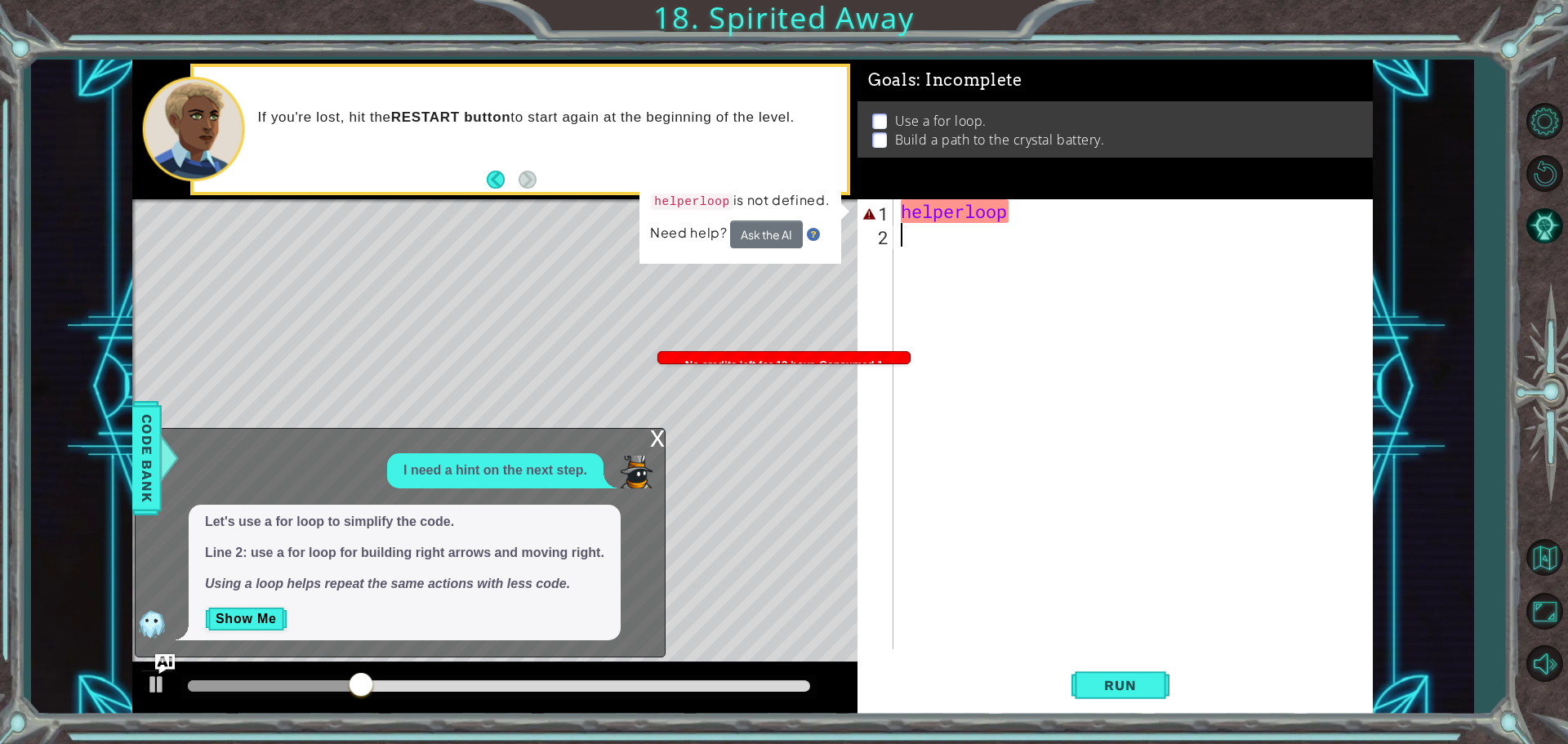
click at [1144, 275] on div "helperloop" at bounding box center [1137, 448] width 478 height 498
click at [1145, 272] on div "helperloop" at bounding box center [1137, 448] width 478 height 498
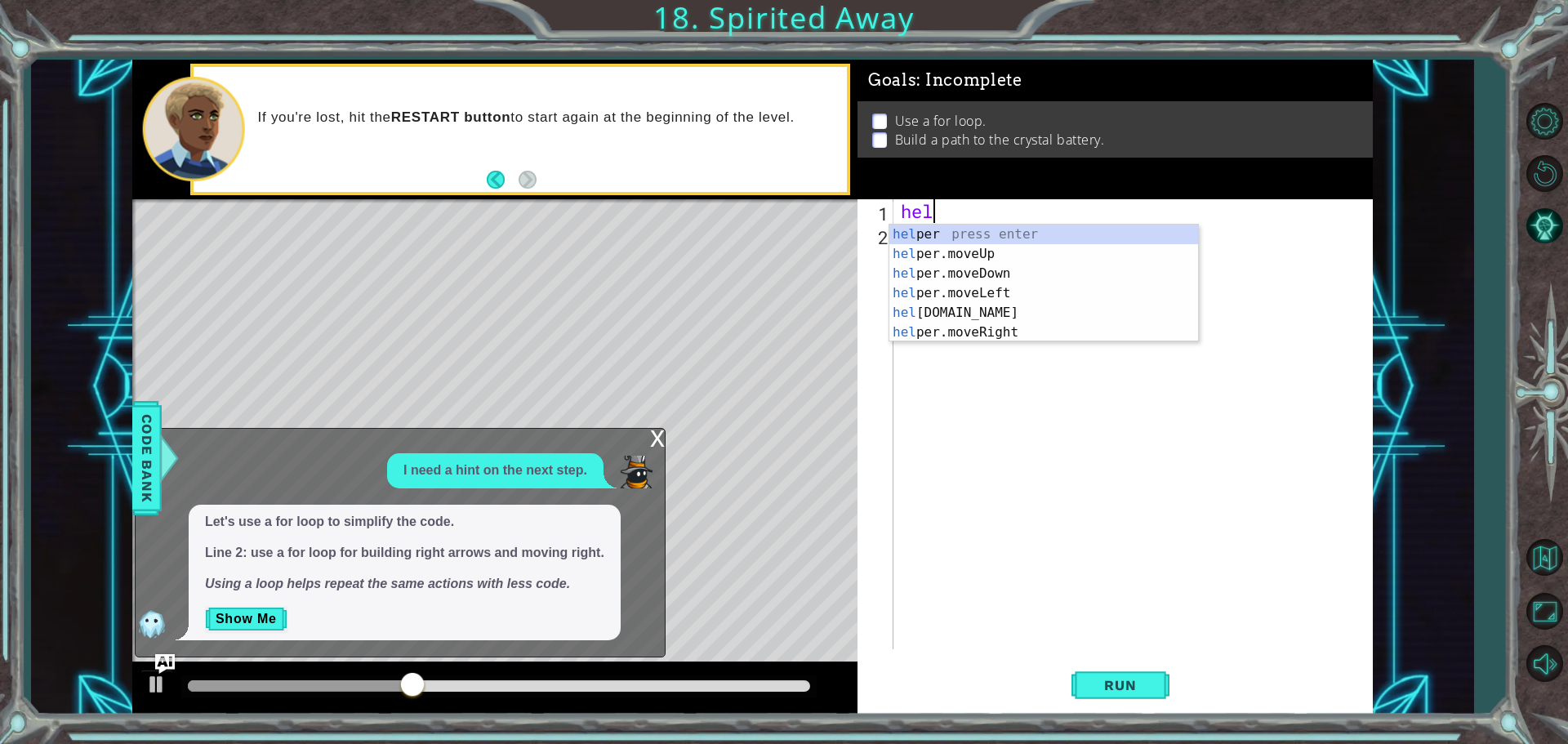
type textarea "h"
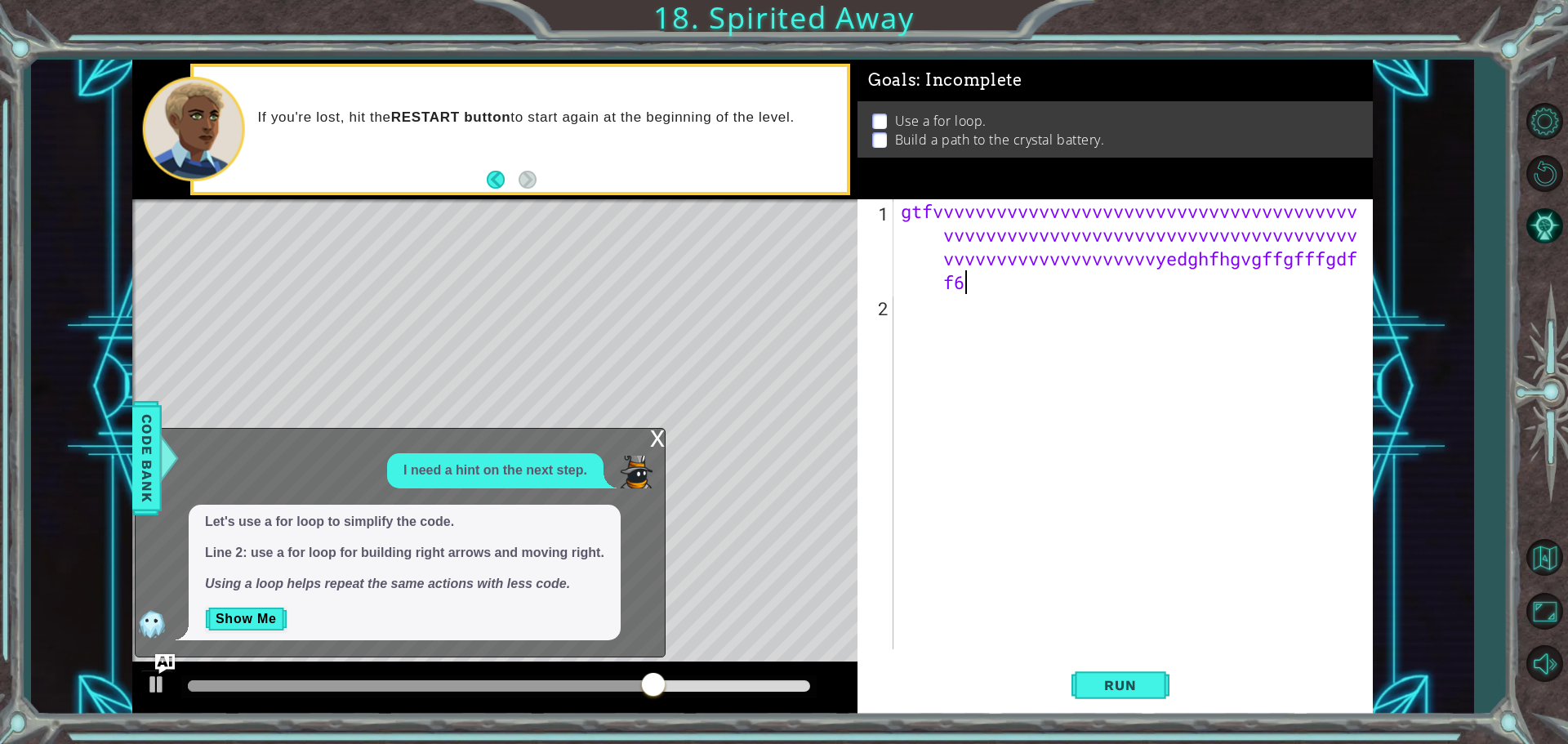
scroll to position [0, 60]
type textarea "gtfvvvvvvvvvvvvvvvvvvvvvvvvvvvvvvvvvvvvvvvvvvvvvvvvvvvvvvvvvvvvvvvvvvvvvvvvvvvv…"
click at [1162, 682] on button "Run" at bounding box center [1120, 684] width 98 height 51
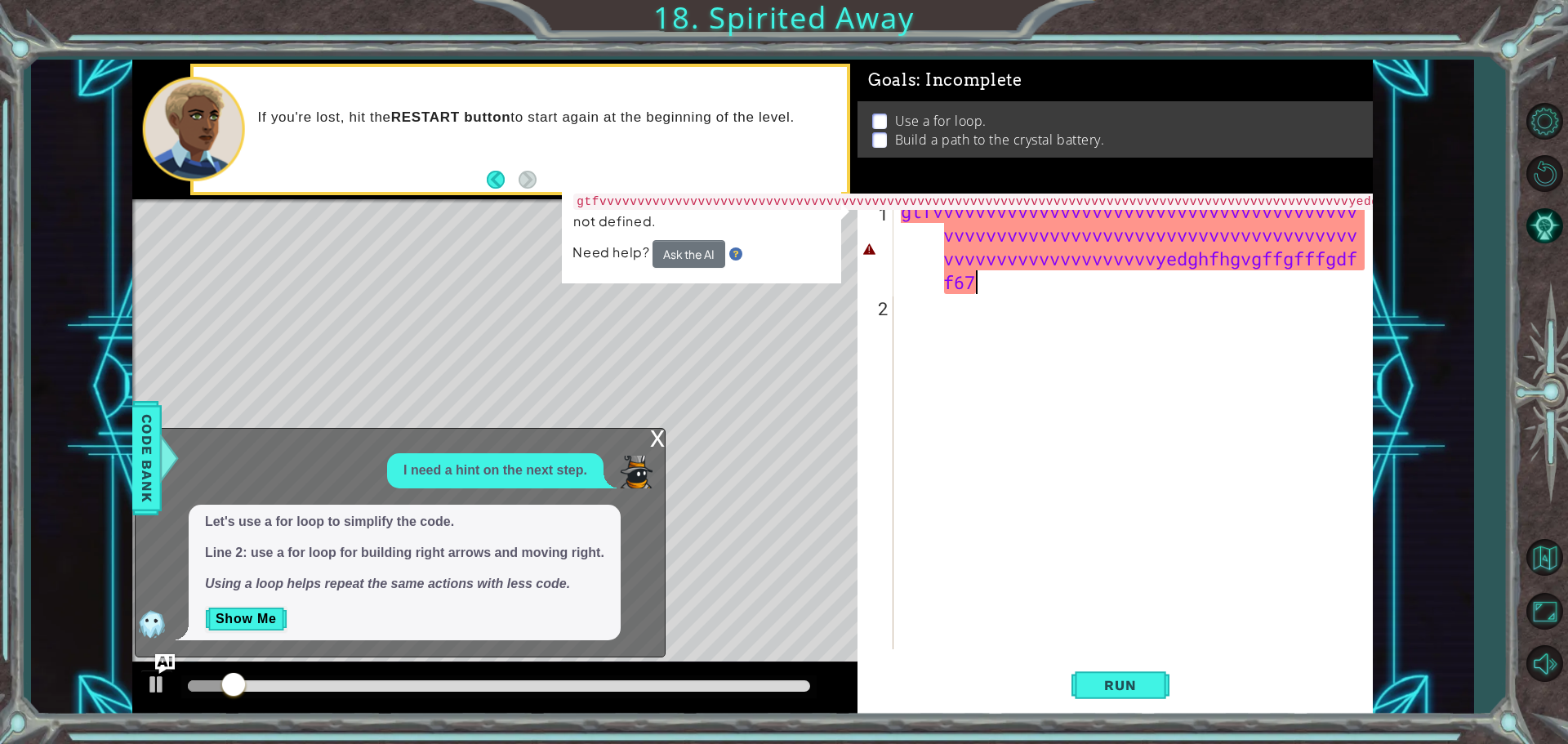
click at [936, 398] on div "gtfvvvvvvvvvvvvvvvvvvvvvvvvvvvvvvvvvvvvvvvv [PERSON_NAME] vvvvvvvvvvvvvvvvvvvvy…" at bounding box center [1137, 483] width 478 height 569
click at [1027, 386] on div "gtfvvvvvvvvvvvvvvvvvvvvvvvvvvvvvvvvvvvvvvvv [PERSON_NAME] vvvvvvvvvvvvvvvvvvvvy…" at bounding box center [1137, 483] width 478 height 569
click at [1034, 378] on div "gtfvvvvvvvvvvvvvvvvvvvvvvvvvvvvvvvvvvvvvvvv [PERSON_NAME] vvvvvvvvvvvvvvvvvvvvy…" at bounding box center [1137, 483] width 478 height 569
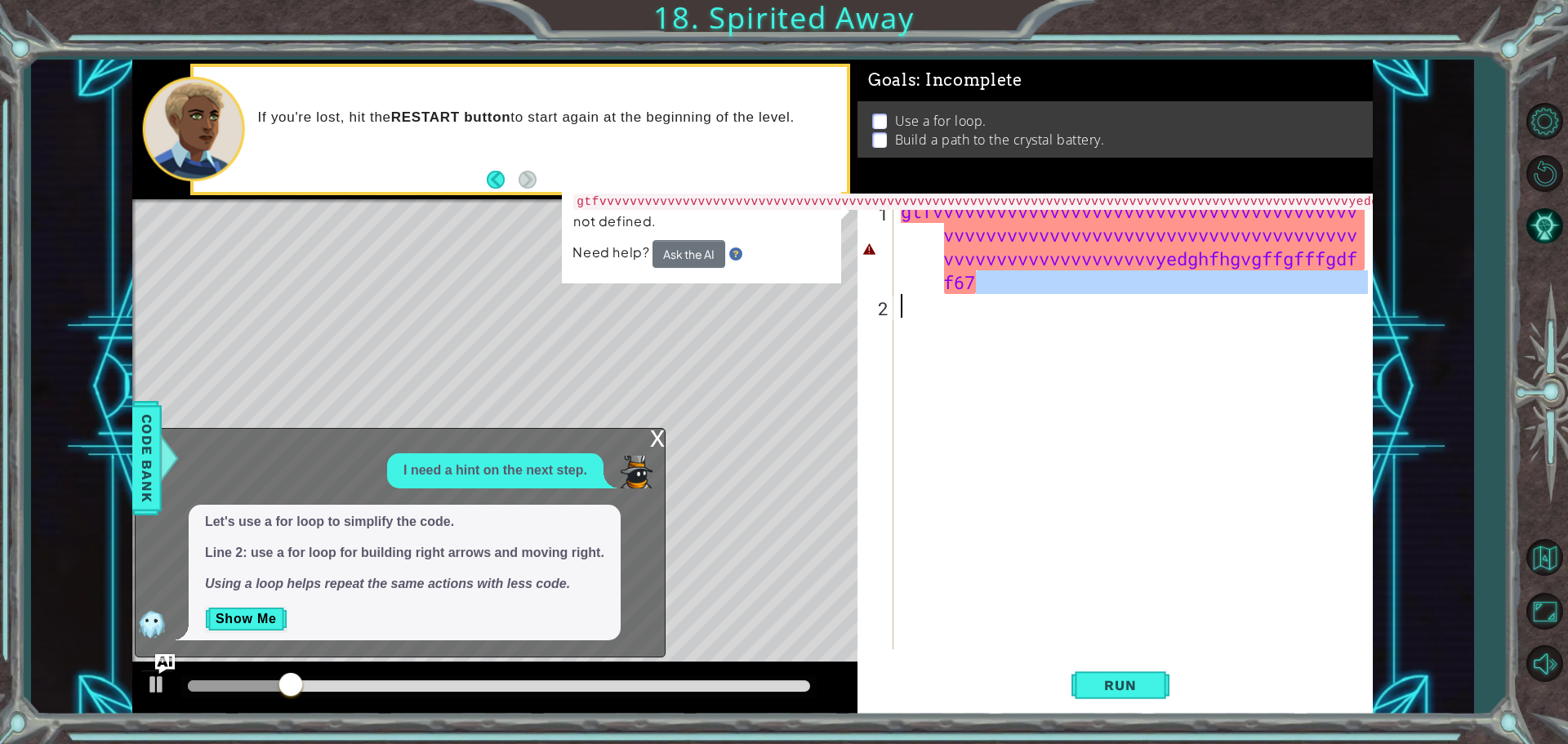
drag, startPoint x: 1244, startPoint y: 290, endPoint x: 1222, endPoint y: 300, distance: 24.2
click at [1222, 300] on div "gtfvvvvvvvvvvvvvvvvvvvvvvvvvvvvvvvvvvvvvvvv [PERSON_NAME] vvvvvvvvvvvvvvvvvvvvy…" at bounding box center [1137, 483] width 478 height 569
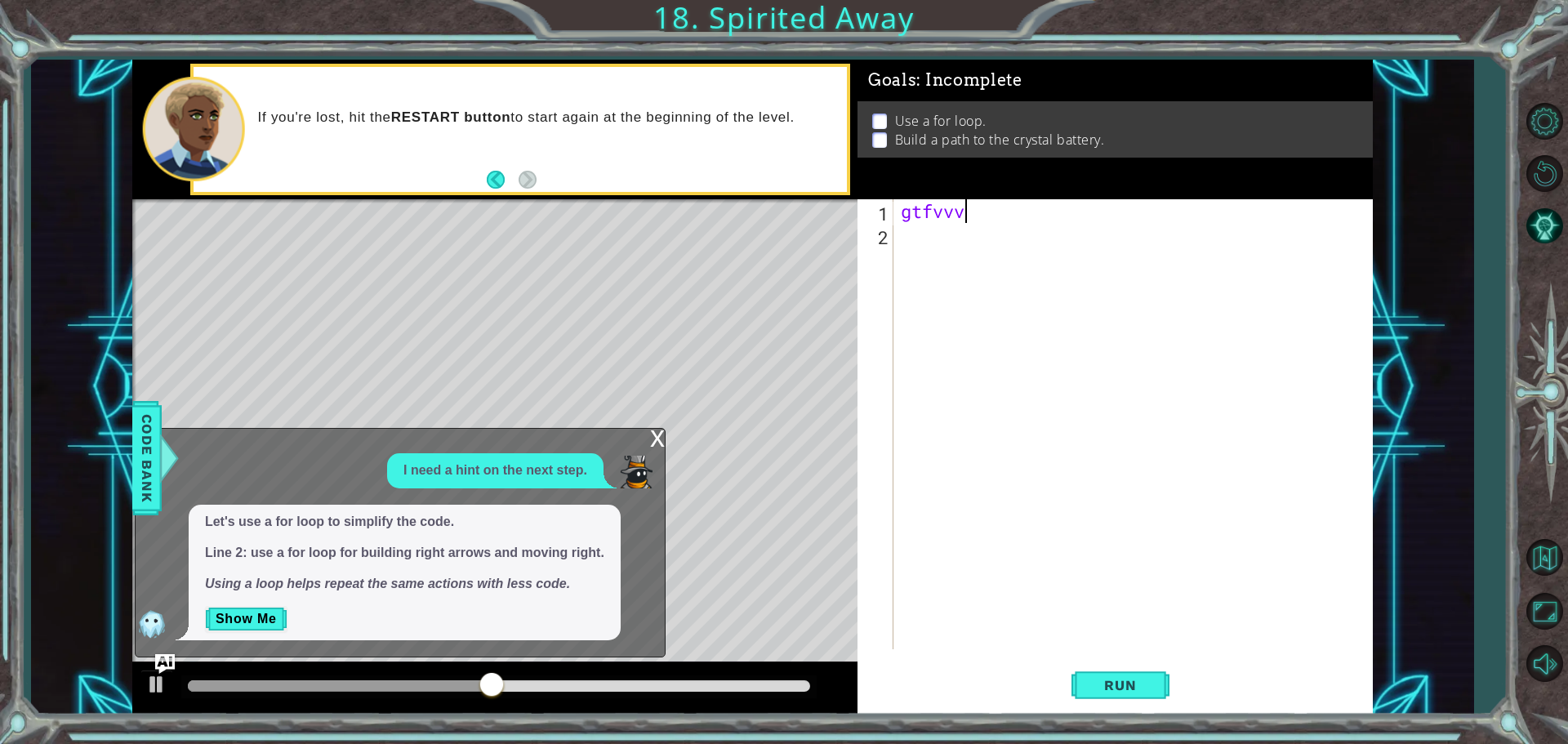
type textarea "g"
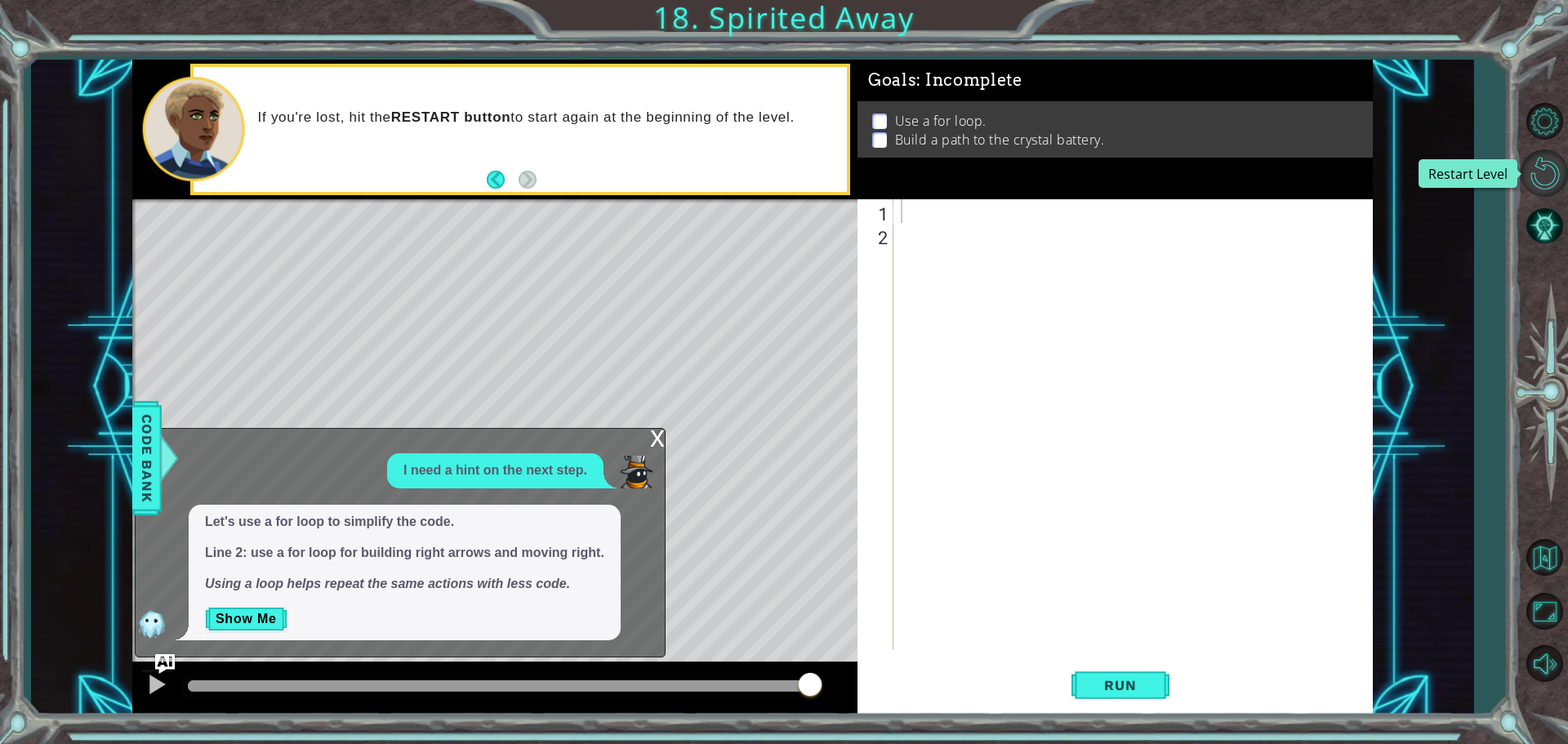
click at [1547, 178] on button "Restart Level" at bounding box center [1544, 172] width 47 height 47
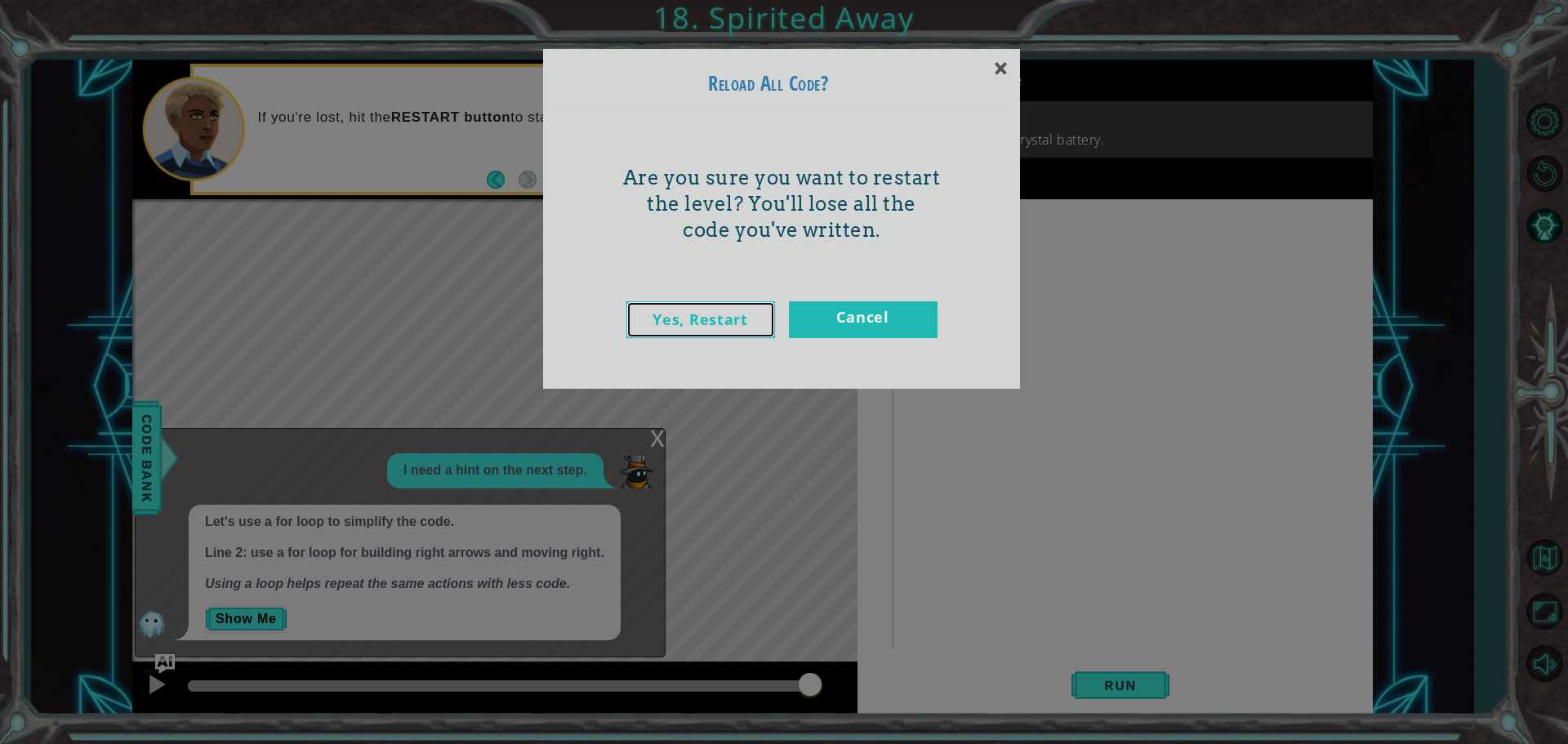
click at [731, 310] on link "Yes, Restart" at bounding box center [701, 320] width 148 height 37
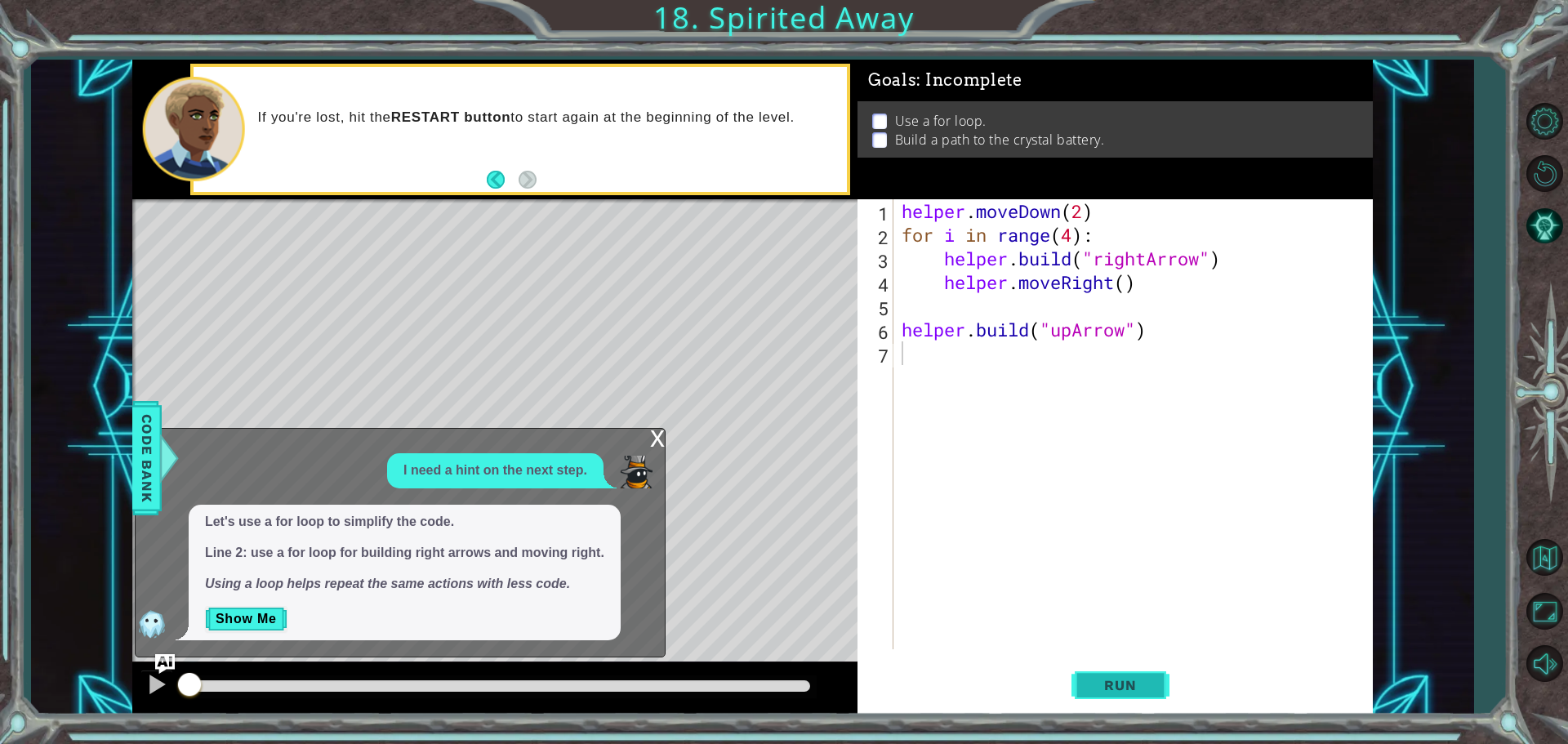
click at [1104, 675] on button "Run" at bounding box center [1120, 684] width 98 height 51
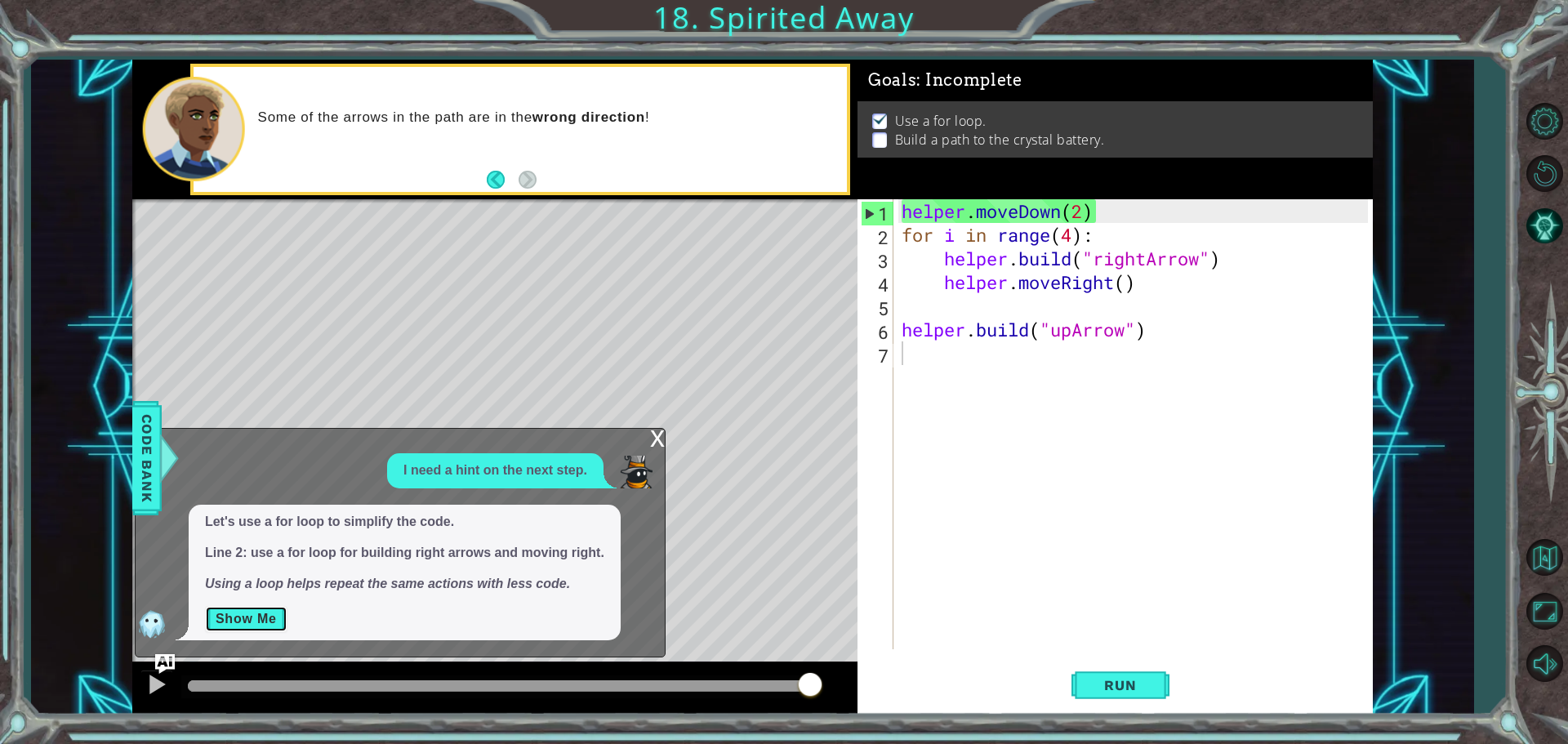
click at [249, 617] on button "Show Me" at bounding box center [246, 619] width 83 height 26
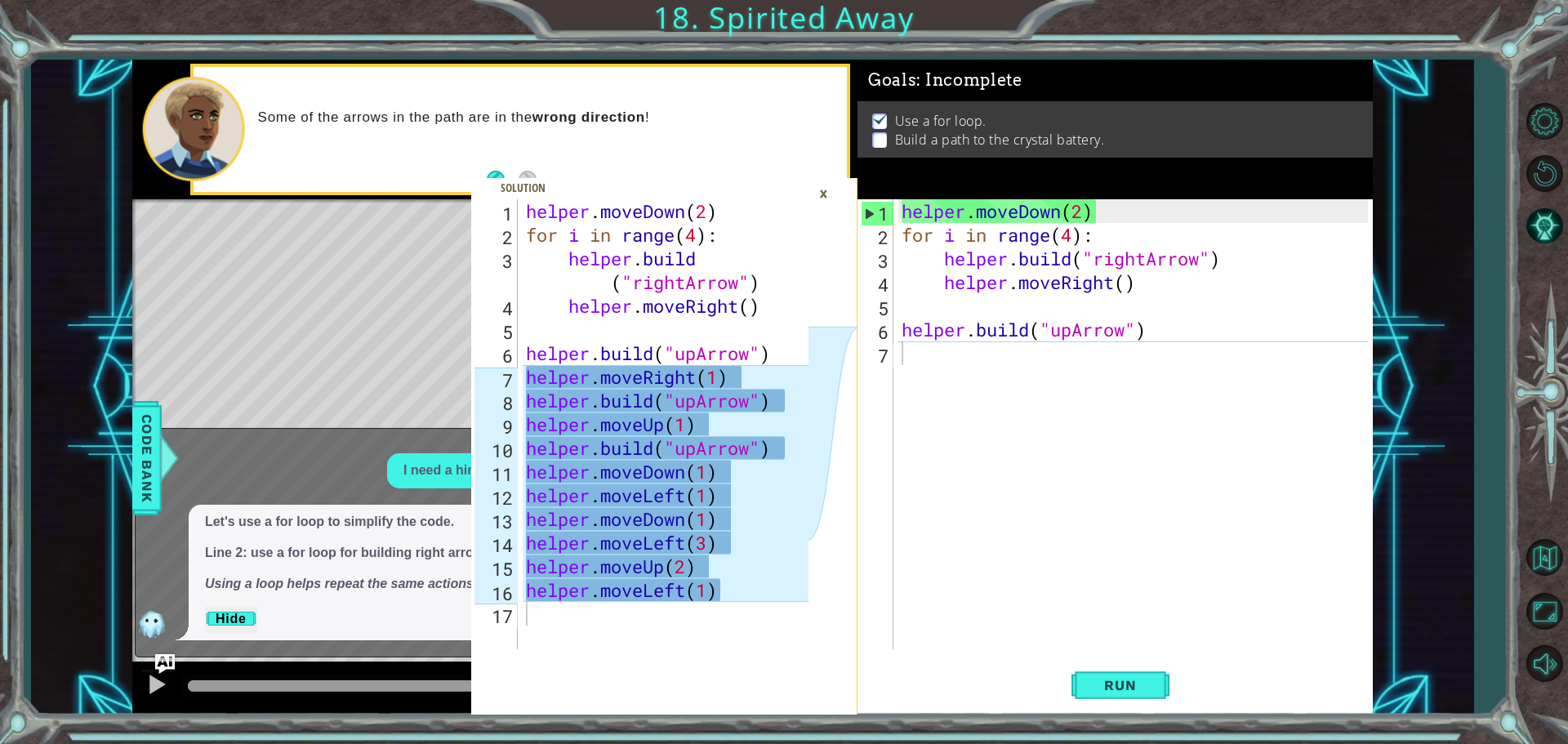
drag, startPoint x: 518, startPoint y: 208, endPoint x: 789, endPoint y: 208, distance: 271.0
click at [784, 210] on div "1 2 3 4 5 6 7 8 9 10 11 12 13 14 15 16 17 helper . moveDown ( 2 ) for i in rang…" at bounding box center [640, 424] width 337 height 450
